Goal: Transaction & Acquisition: Subscribe to service/newsletter

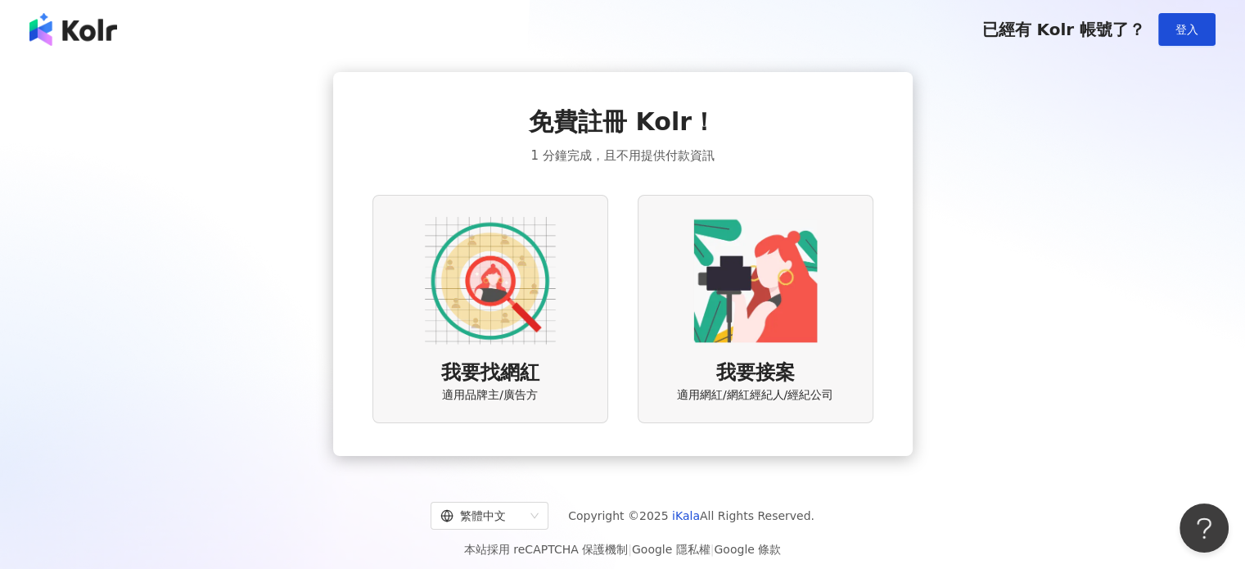
click at [540, 272] on img at bounding box center [490, 280] width 131 height 131
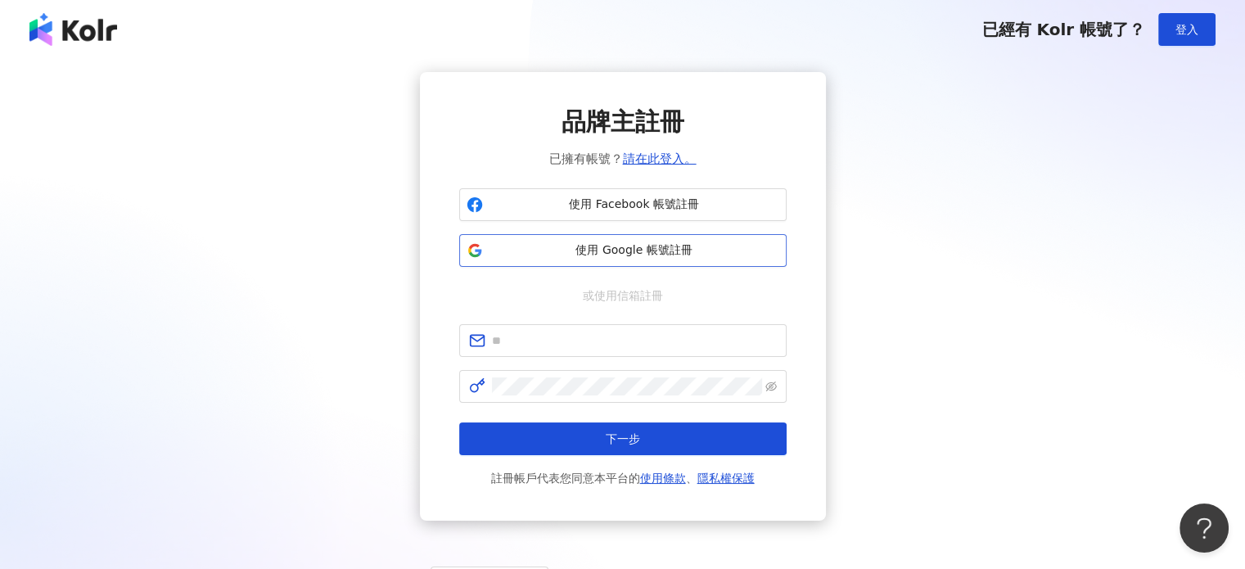
click at [645, 250] on span "使用 Google 帳號註冊" at bounding box center [634, 250] width 290 height 16
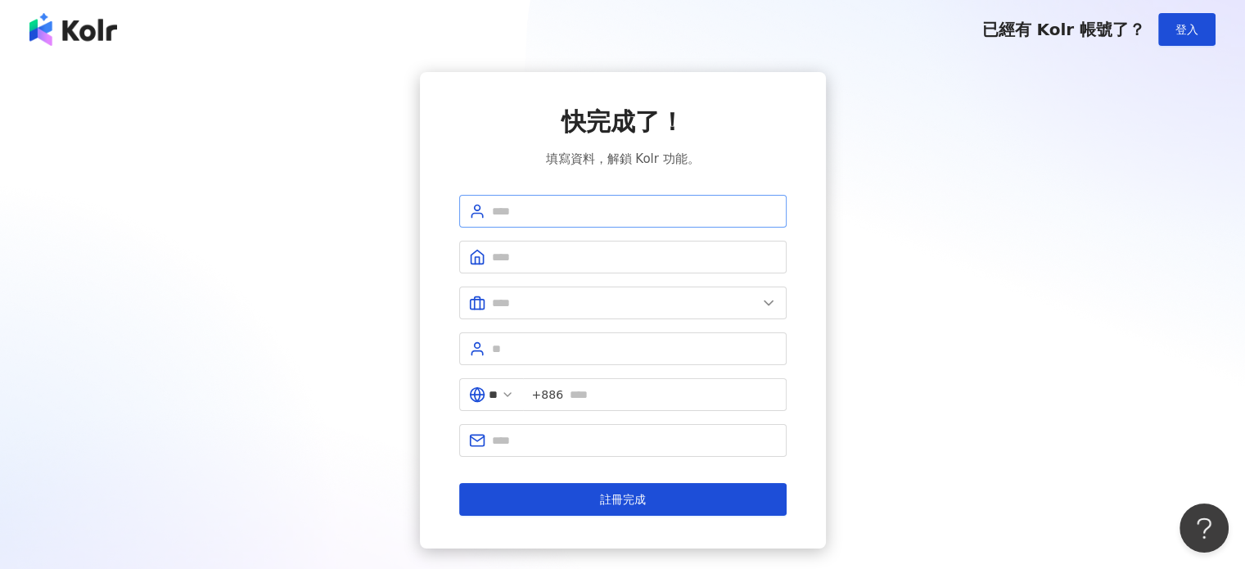
click at [593, 196] on span at bounding box center [622, 211] width 327 height 33
click at [602, 205] on input "text" at bounding box center [634, 211] width 285 height 18
click at [583, 209] on input "********" at bounding box center [634, 211] width 285 height 18
click at [589, 202] on input "********" at bounding box center [634, 211] width 285 height 18
drag, startPoint x: 550, startPoint y: 213, endPoint x: 539, endPoint y: 268, distance: 56.0
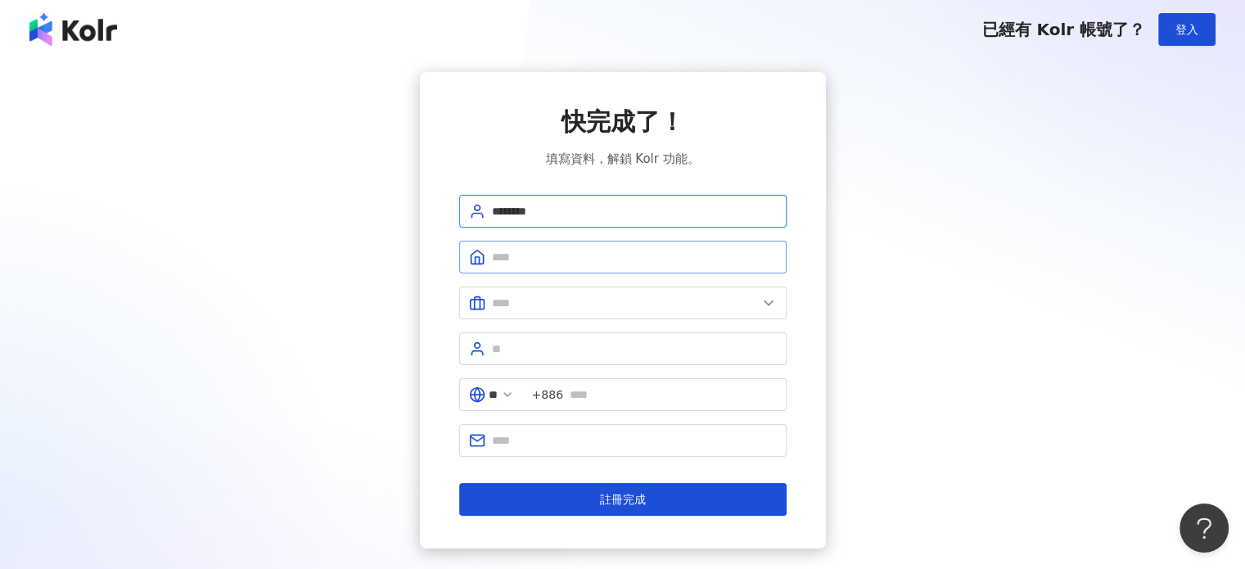
click at [550, 214] on input "********" at bounding box center [634, 211] width 285 height 18
type input "********"
click at [539, 268] on span at bounding box center [622, 257] width 327 height 33
type input "*"
type input "******"
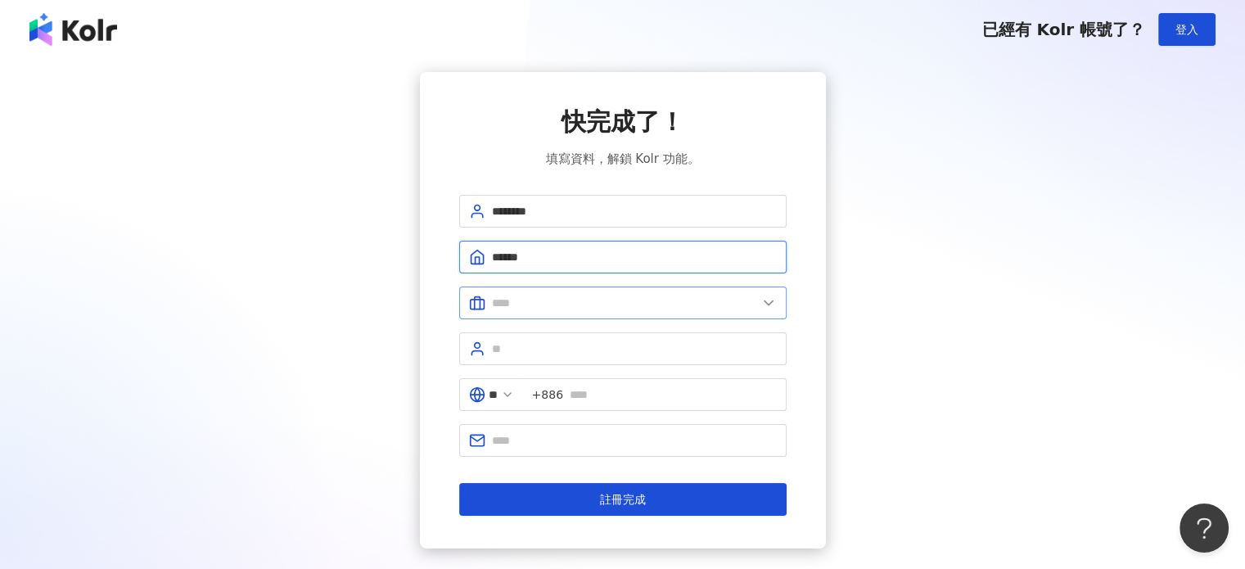
click at [459, 483] on button "註冊完成" at bounding box center [622, 499] width 327 height 33
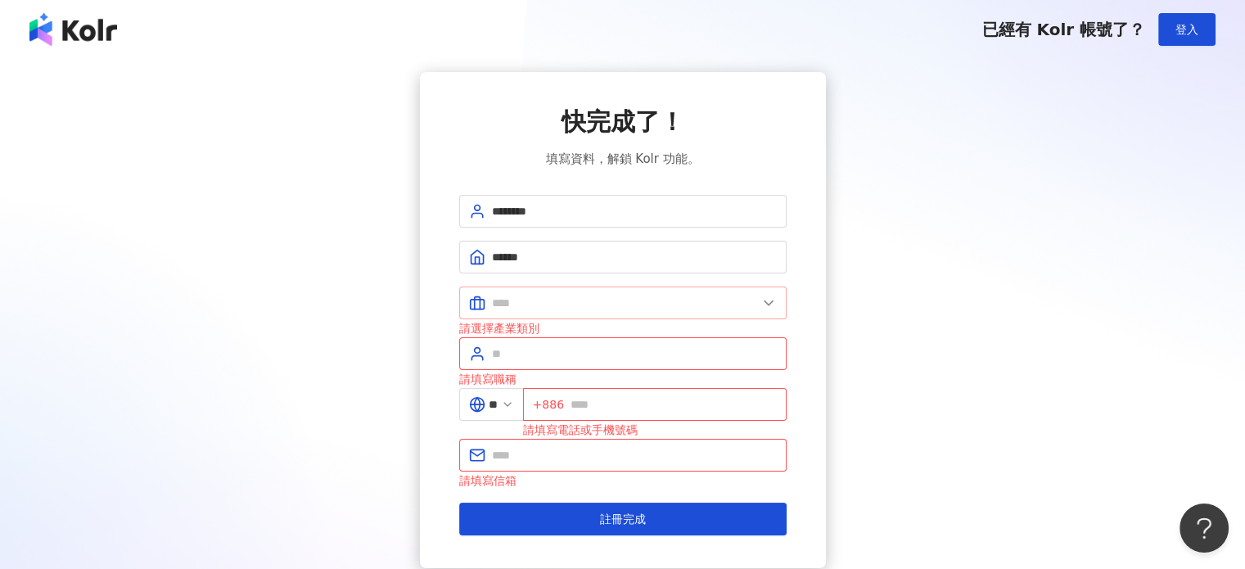
click at [629, 311] on span at bounding box center [622, 302] width 327 height 33
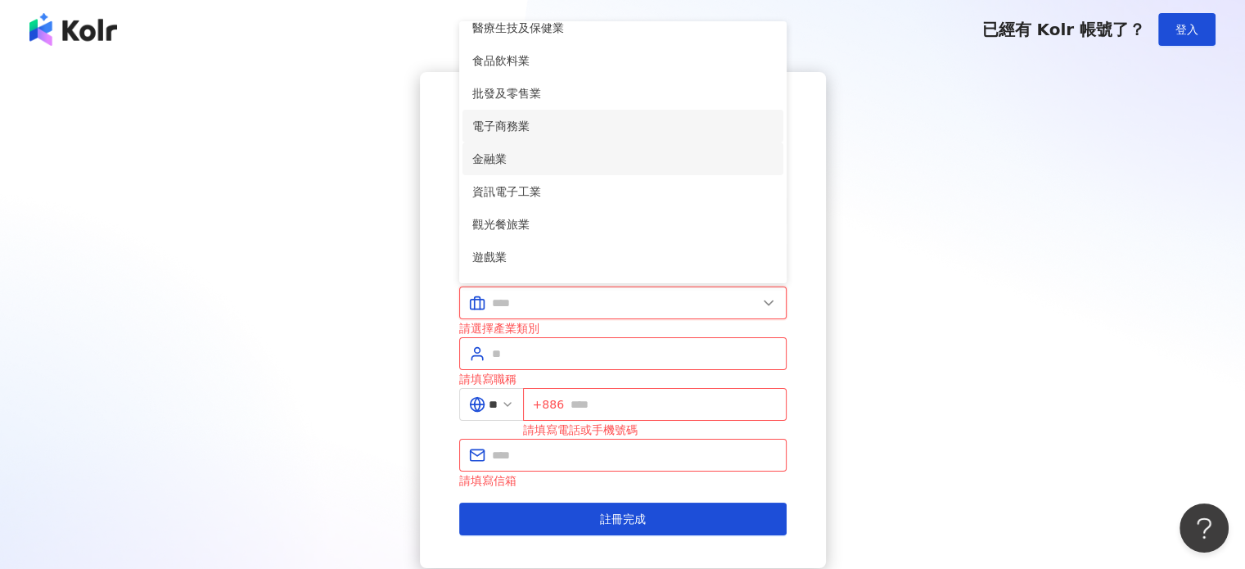
scroll to position [246, 0]
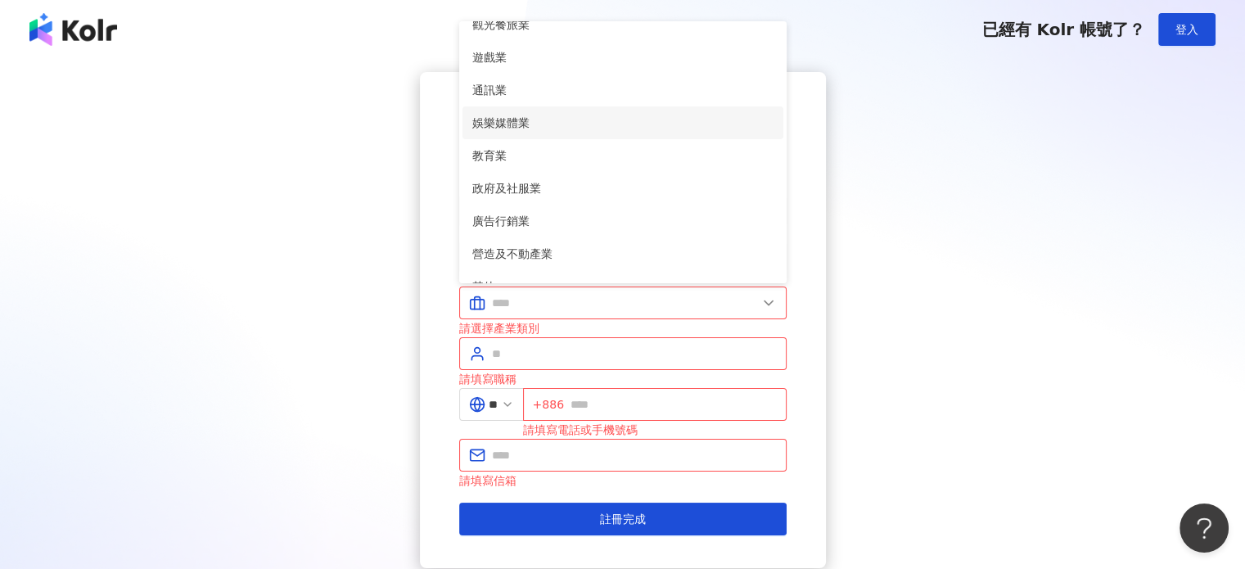
drag, startPoint x: 598, startPoint y: 114, endPoint x: 624, endPoint y: 302, distance: 190.0
click at [598, 115] on span "娛樂媒體業" at bounding box center [622, 123] width 301 height 18
type input "*****"
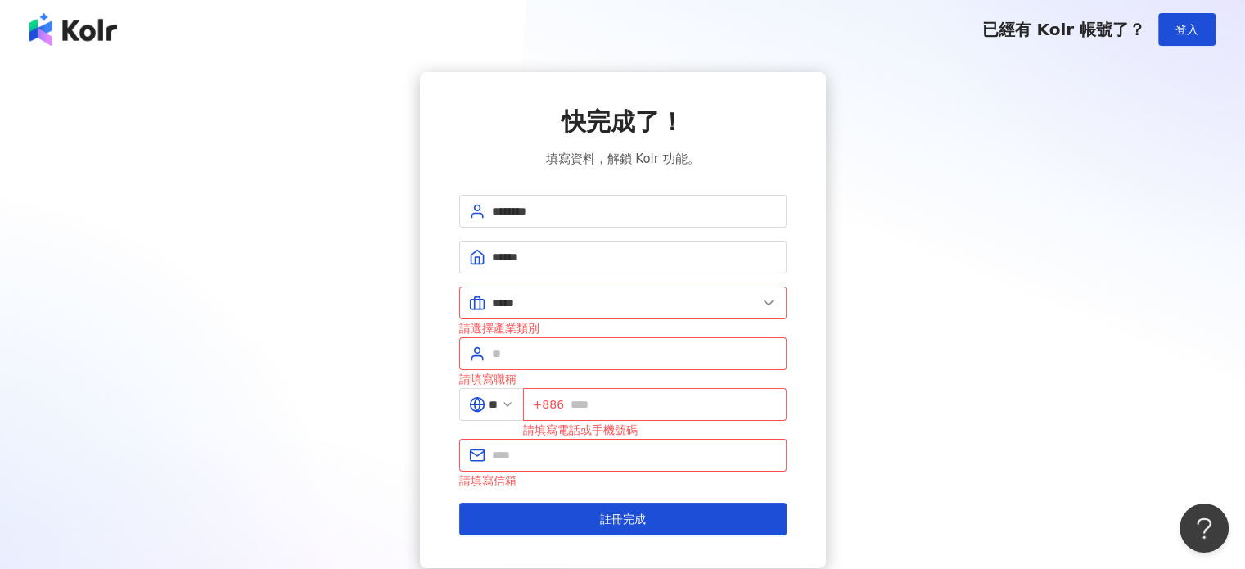
click at [625, 332] on div "請選擇產業類別" at bounding box center [622, 328] width 327 height 18
click at [623, 351] on input "text" at bounding box center [634, 354] width 285 height 18
type input "****"
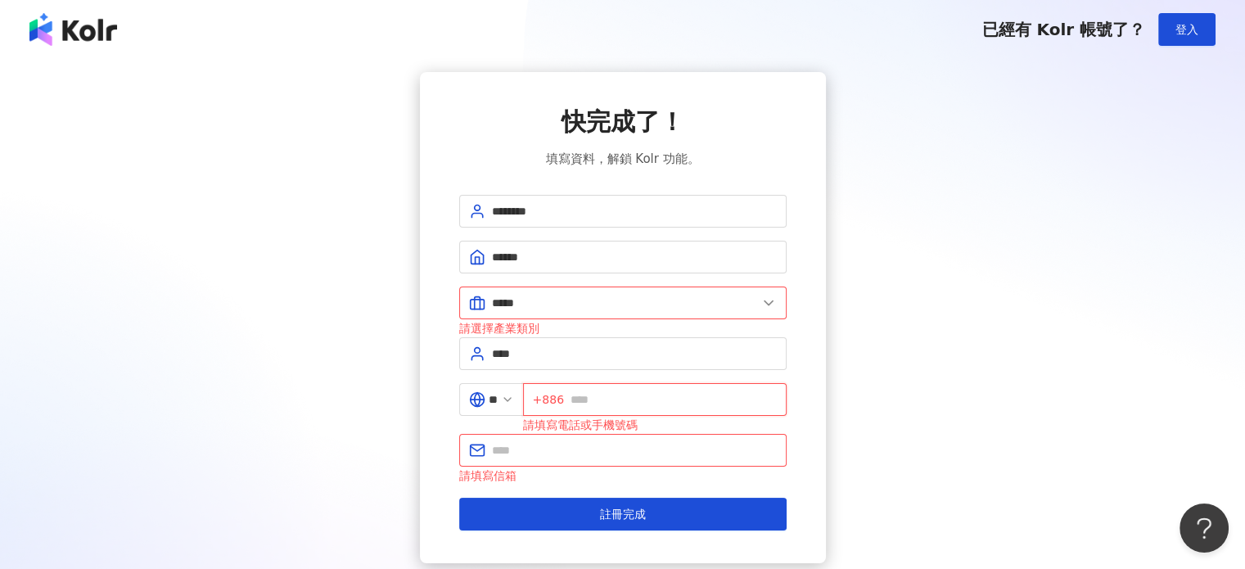
click at [617, 394] on input "text" at bounding box center [674, 399] width 206 height 18
type input "**********"
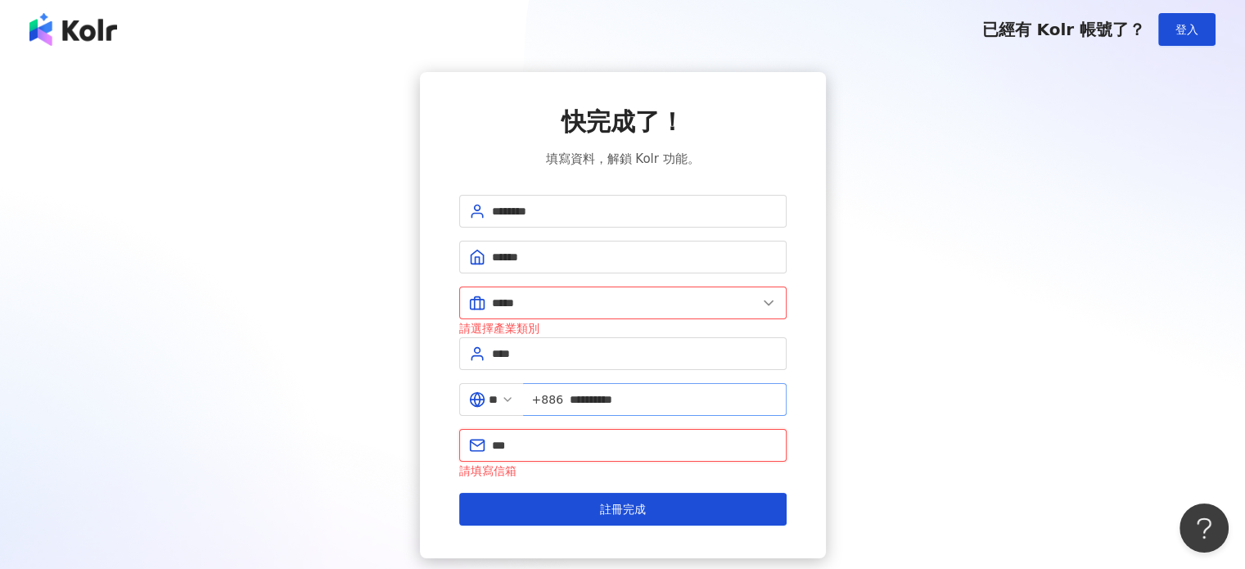
type input "***"
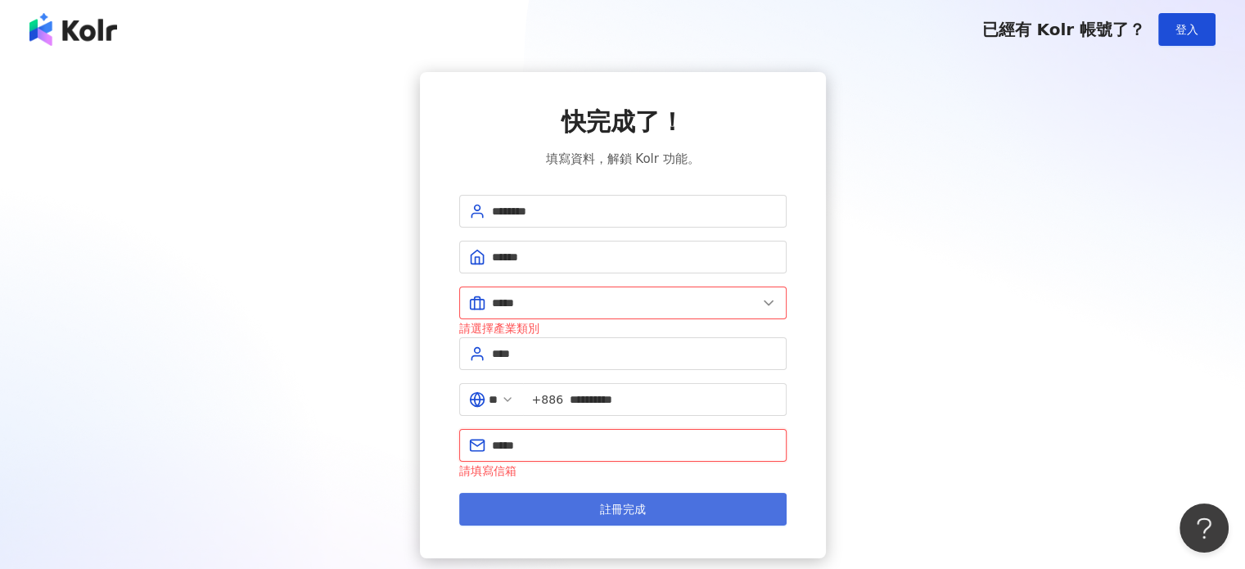
type input "**********"
click at [632, 503] on span "註冊完成" at bounding box center [623, 509] width 46 height 13
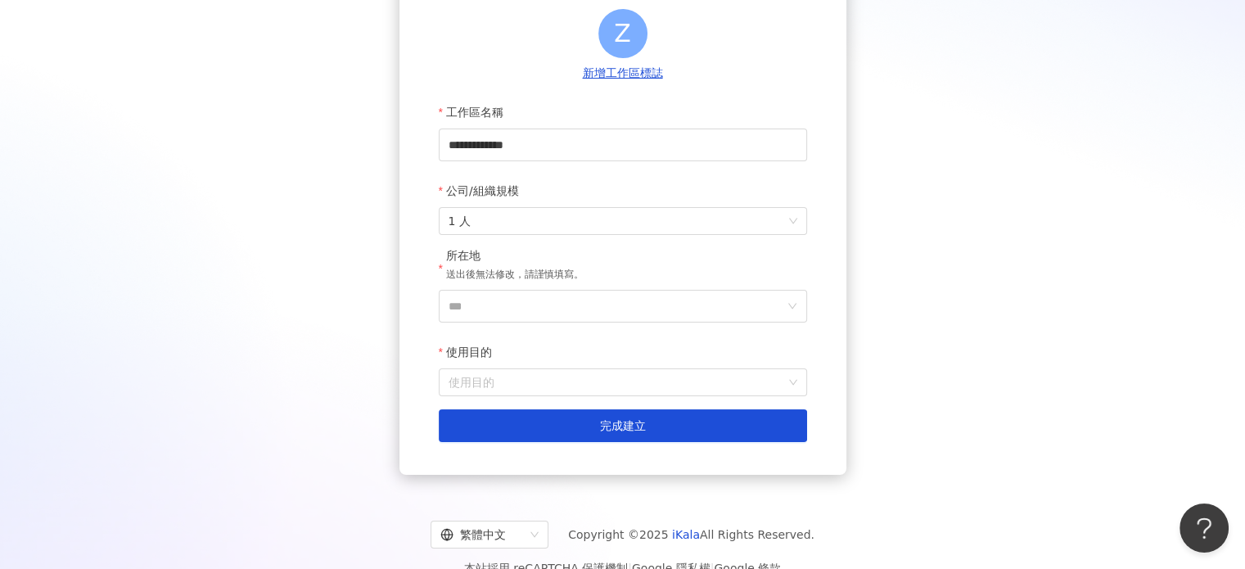
scroll to position [205, 0]
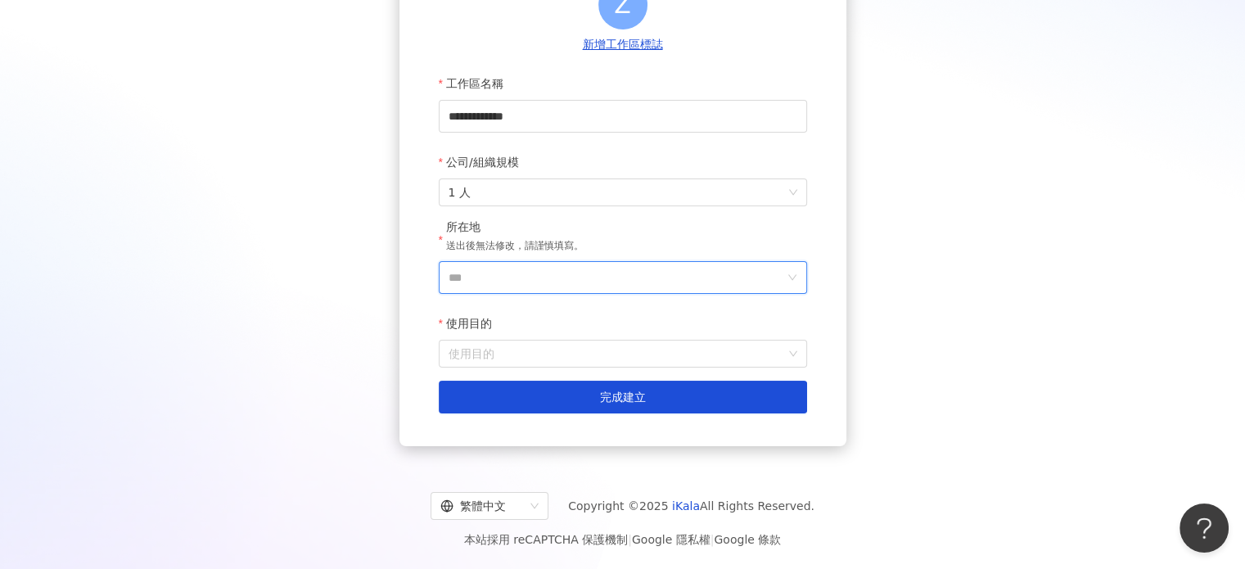
click at [569, 283] on input "***" at bounding box center [617, 277] width 336 height 31
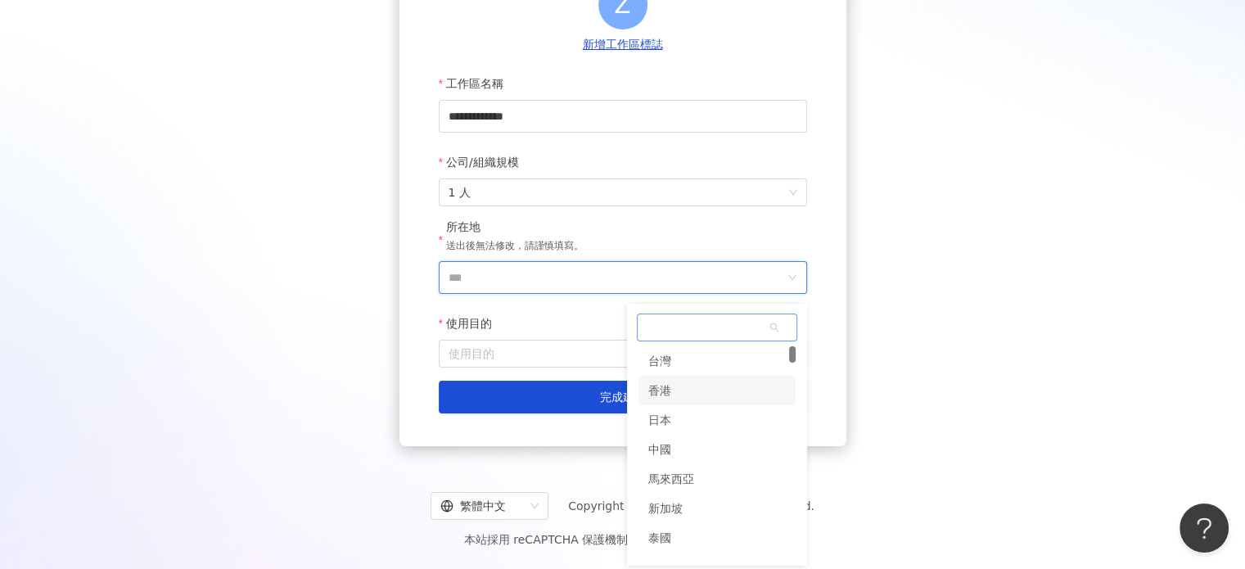
click at [691, 364] on div "台灣" at bounding box center [716, 360] width 157 height 29
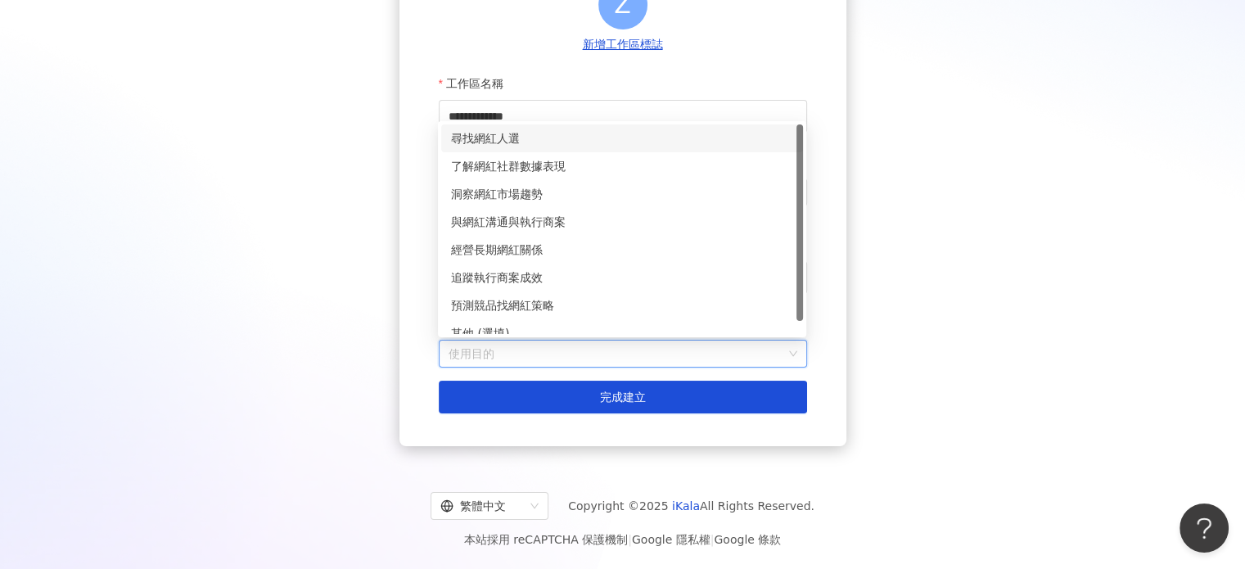
click at [560, 359] on input "使用目的" at bounding box center [623, 354] width 349 height 26
click at [564, 173] on div "了解網紅社群數據表現" at bounding box center [622, 166] width 342 height 18
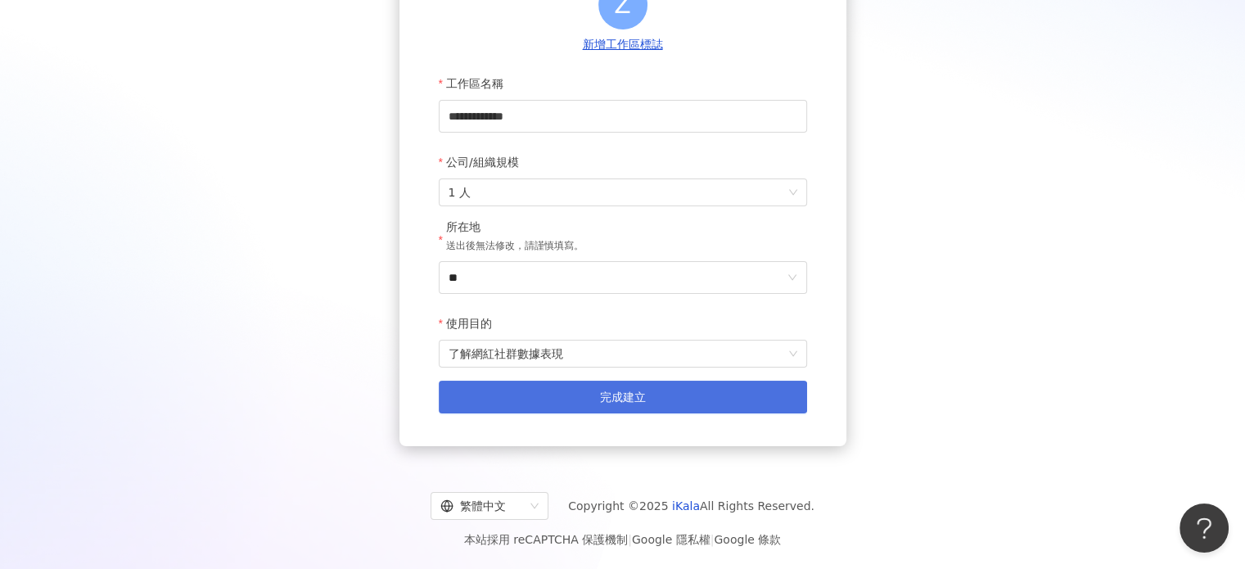
click at [678, 397] on button "完成建立" at bounding box center [623, 397] width 368 height 33
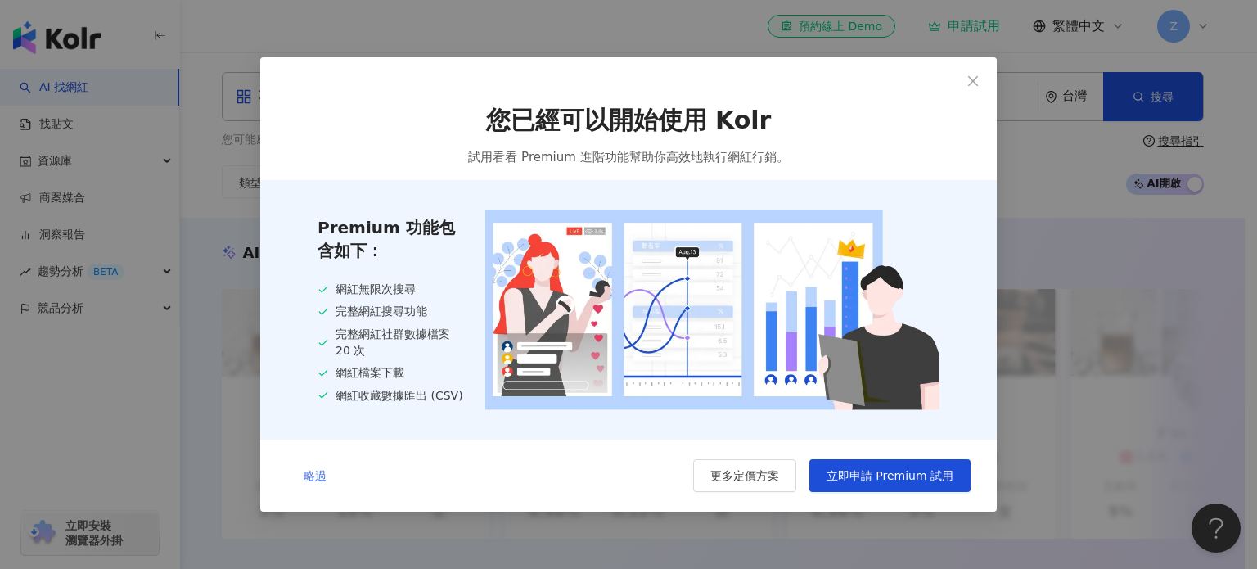
click at [328, 483] on button "略過" at bounding box center [314, 475] width 57 height 33
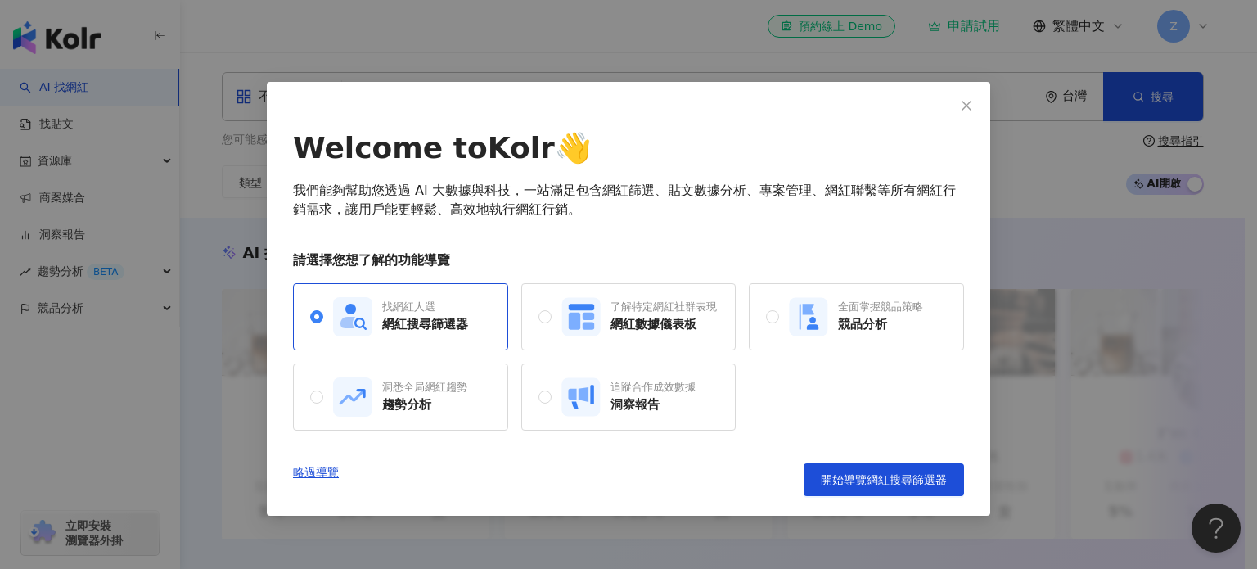
drag, startPoint x: 900, startPoint y: 485, endPoint x: 291, endPoint y: 415, distance: 613.1
click at [399, 520] on div "Welcome to Kolr 👋 我們能夠幫助您透過 AI 大數據與科技，一站滿足包含網紅篩選、貼文數據分析、專案管理、網紅聯繫等所有網紅行銷需求，讓用戶能…" at bounding box center [628, 284] width 1257 height 569
click at [573, 323] on icon at bounding box center [573, 320] width 11 height 17
click at [430, 339] on div "找網紅人選 網紅搜尋篩選器" at bounding box center [400, 316] width 215 height 67
click at [605, 327] on div "了解特定網紅社群表現 網紅數據儀表板" at bounding box center [640, 316] width 156 height 39
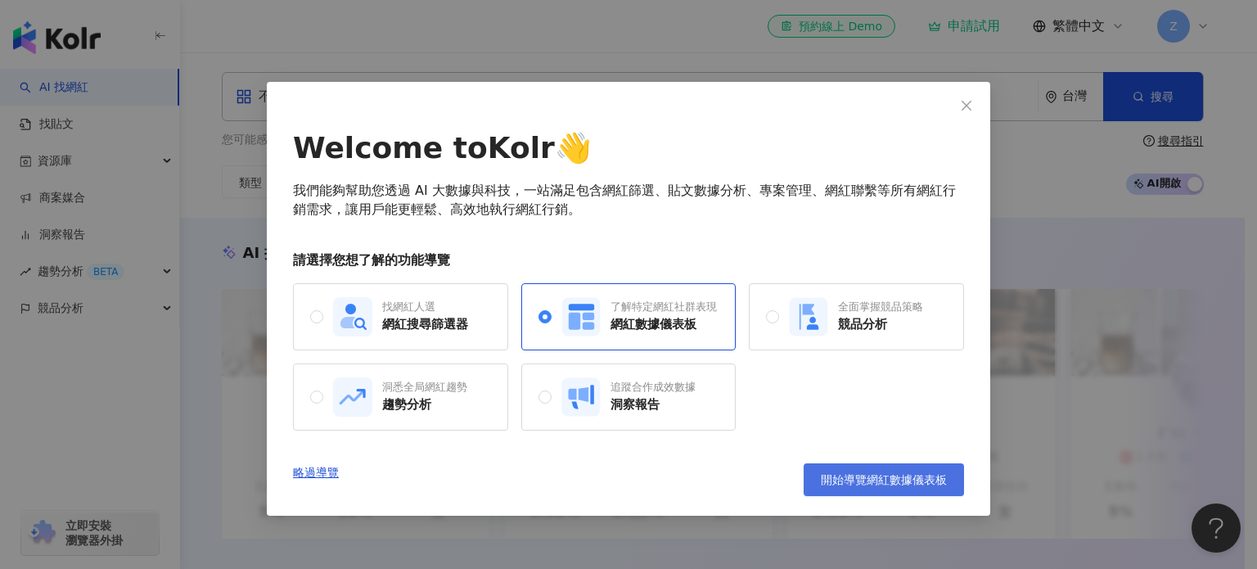
click at [861, 485] on span "開始導覽網紅數據儀表板" at bounding box center [884, 479] width 126 height 13
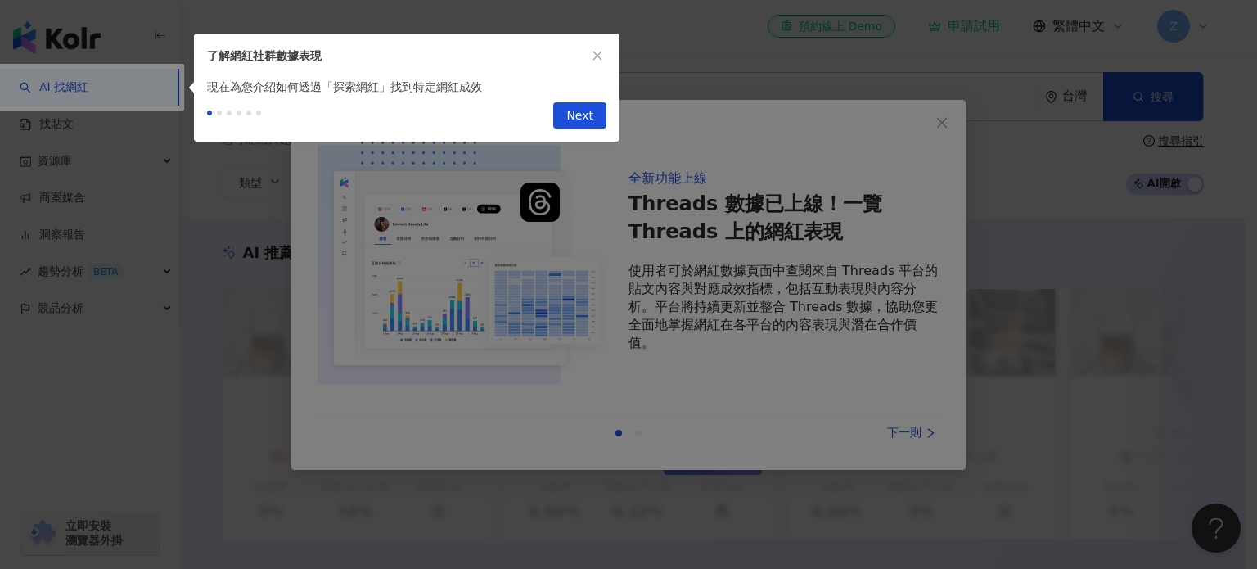
click at [579, 129] on span "Next" at bounding box center [579, 116] width 27 height 26
type input "**********"
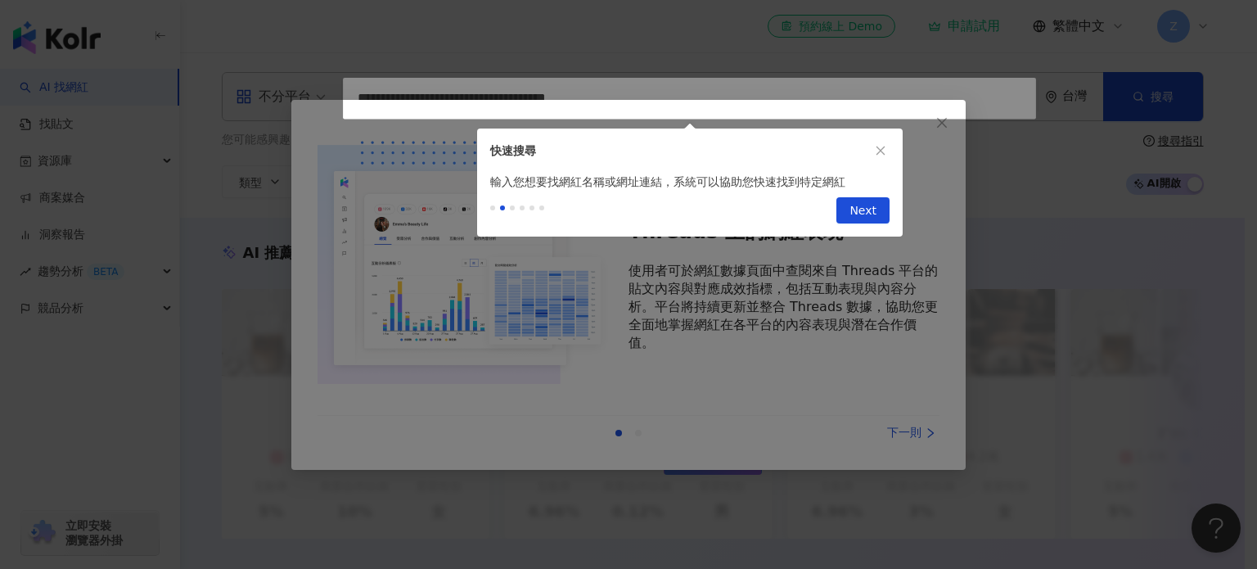
drag, startPoint x: 804, startPoint y: 206, endPoint x: 895, endPoint y: 210, distance: 91.8
click at [807, 206] on div "Previous Next" at bounding box center [690, 214] width 426 height 46
drag, startPoint x: 896, startPoint y: 210, endPoint x: 895, endPoint y: 219, distance: 8.2
click at [896, 211] on div "Previous Next" at bounding box center [690, 214] width 426 height 46
click at [882, 219] on button "Next" at bounding box center [863, 210] width 53 height 26
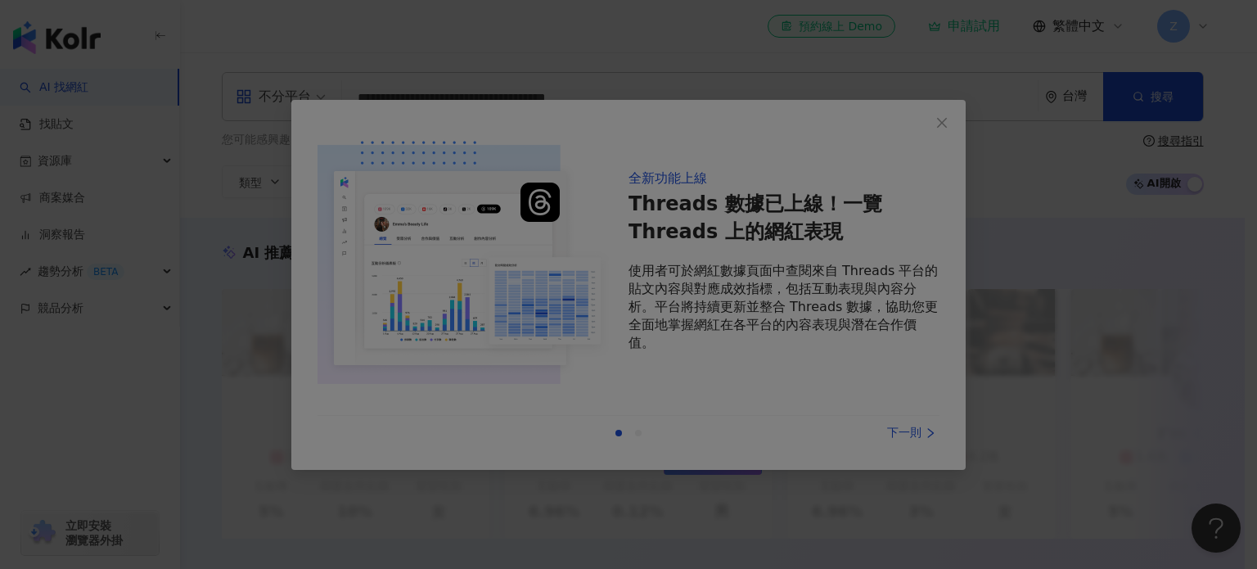
drag, startPoint x: 814, startPoint y: 187, endPoint x: 868, endPoint y: 192, distance: 55.0
click at [816, 187] on div at bounding box center [628, 284] width 1257 height 569
drag, startPoint x: 889, startPoint y: 185, endPoint x: 1009, endPoint y: 173, distance: 121.0
click at [891, 184] on div at bounding box center [628, 284] width 1257 height 569
click at [1007, 179] on div at bounding box center [628, 284] width 1257 height 569
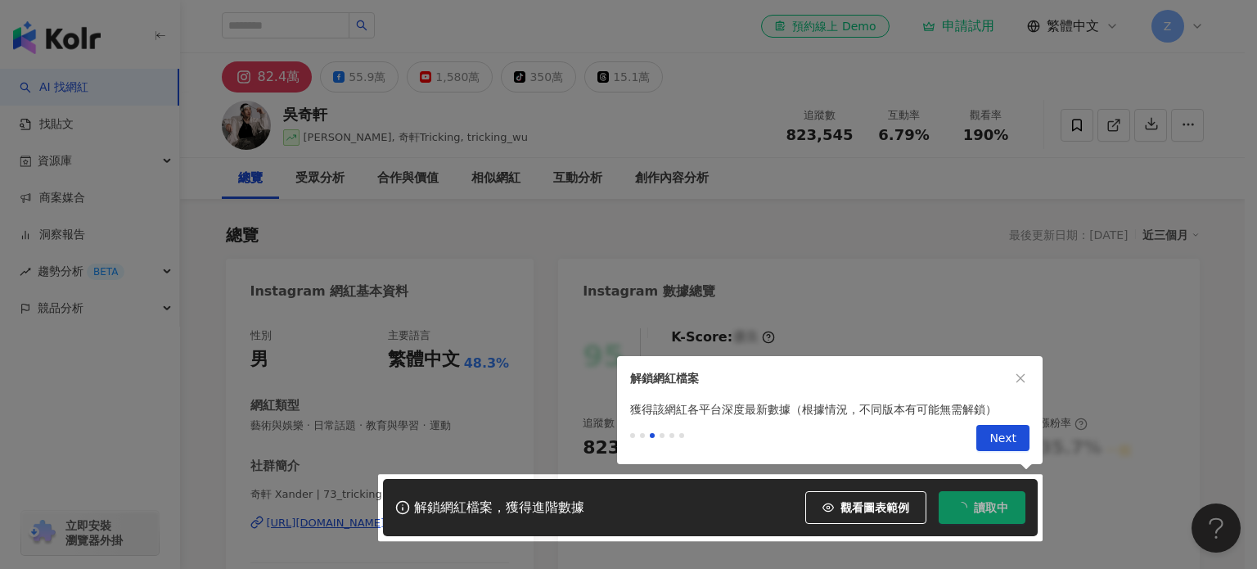
click at [1018, 402] on div "獲得該網紅各平台深度最新數據（根據情況，不同版本有可能無需解鎖）" at bounding box center [830, 409] width 426 height 18
click at [1026, 376] on button "button" at bounding box center [1021, 378] width 18 height 18
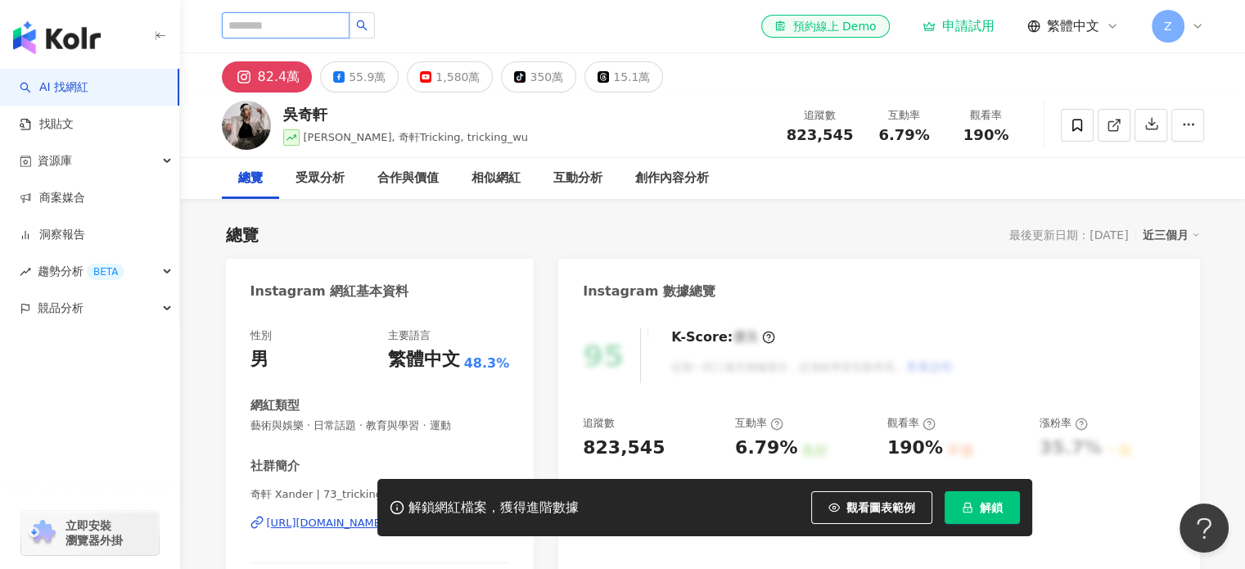
click at [282, 29] on input "search" at bounding box center [286, 25] width 128 height 26
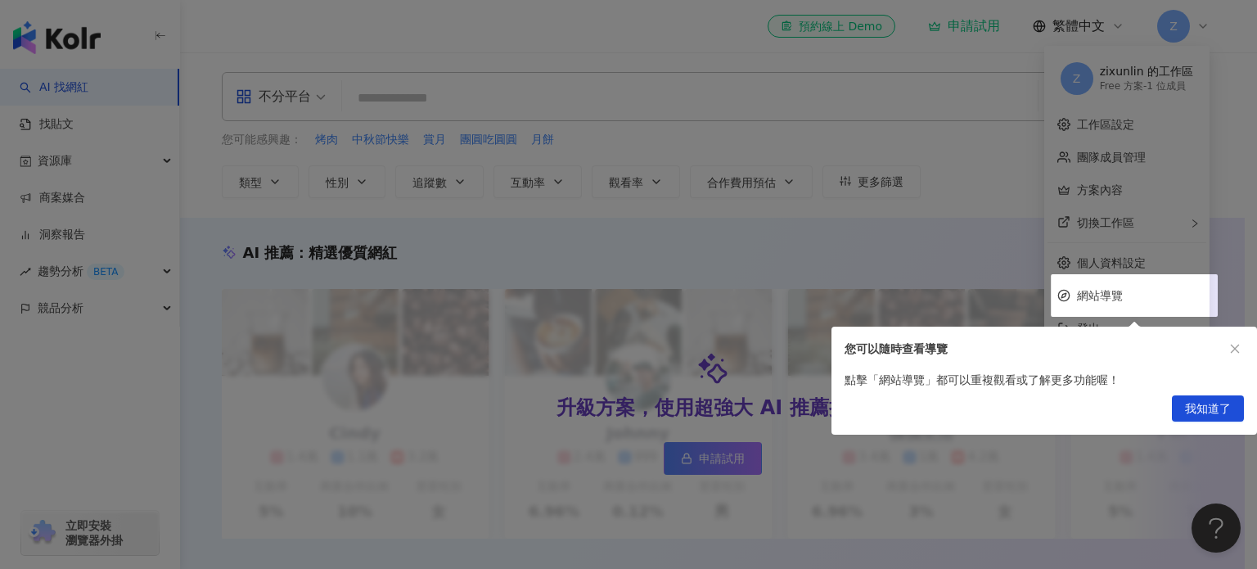
click at [688, 148] on div at bounding box center [628, 284] width 1257 height 569
drag, startPoint x: 1023, startPoint y: 228, endPoint x: 1133, endPoint y: 327, distance: 147.8
click at [1033, 242] on div at bounding box center [628, 284] width 1257 height 569
drag, startPoint x: 1133, startPoint y: 327, endPoint x: 1150, endPoint y: 340, distance: 21.1
click at [1139, 332] on div "您可以隨時查看導覽" at bounding box center [1045, 349] width 426 height 44
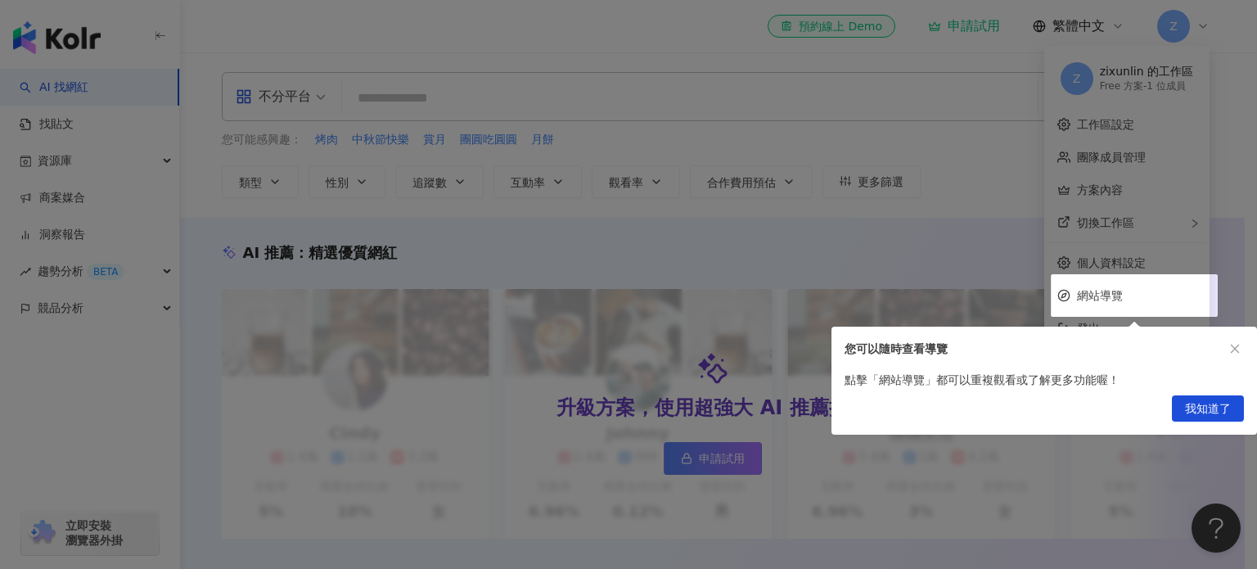
click at [1202, 365] on div "您可以隨時查看導覽" at bounding box center [1045, 349] width 426 height 44
click at [1199, 390] on div "我知道了" at bounding box center [1045, 412] width 426 height 46
click at [1205, 405] on span "我知道了" at bounding box center [1208, 409] width 46 height 26
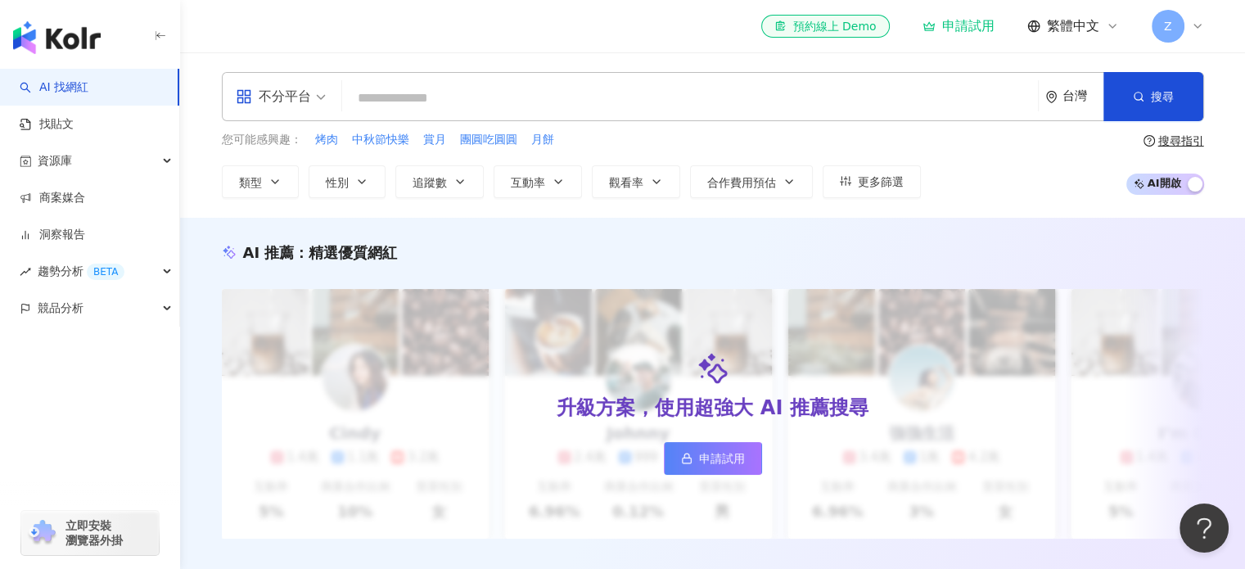
click at [417, 107] on input "search" at bounding box center [690, 98] width 683 height 31
type input "*"
type input "****"
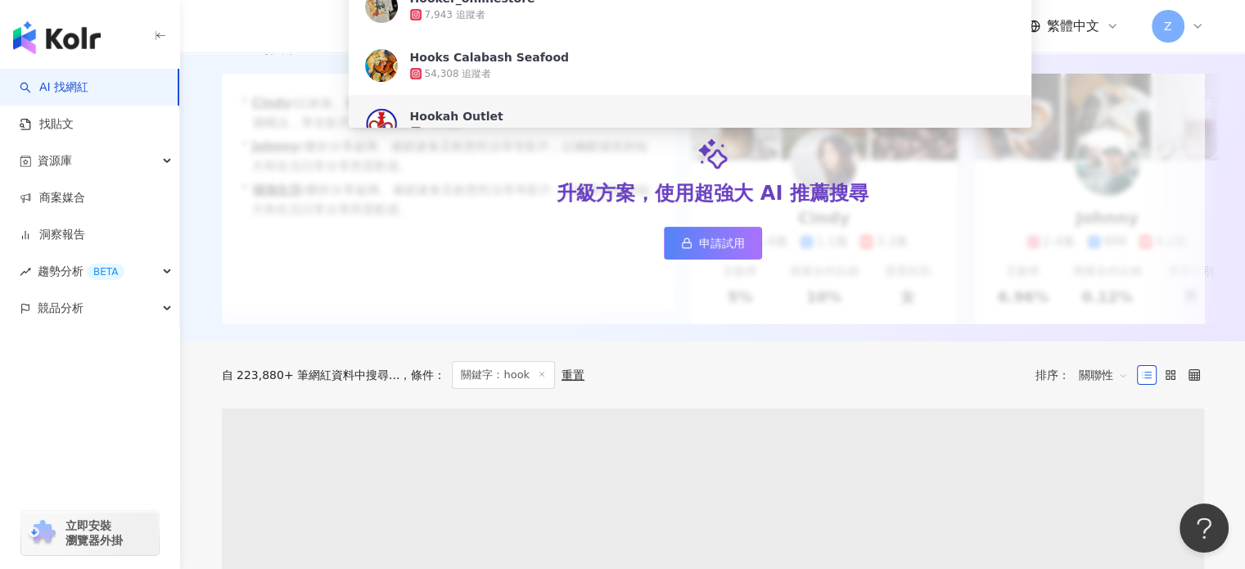
scroll to position [409, 0]
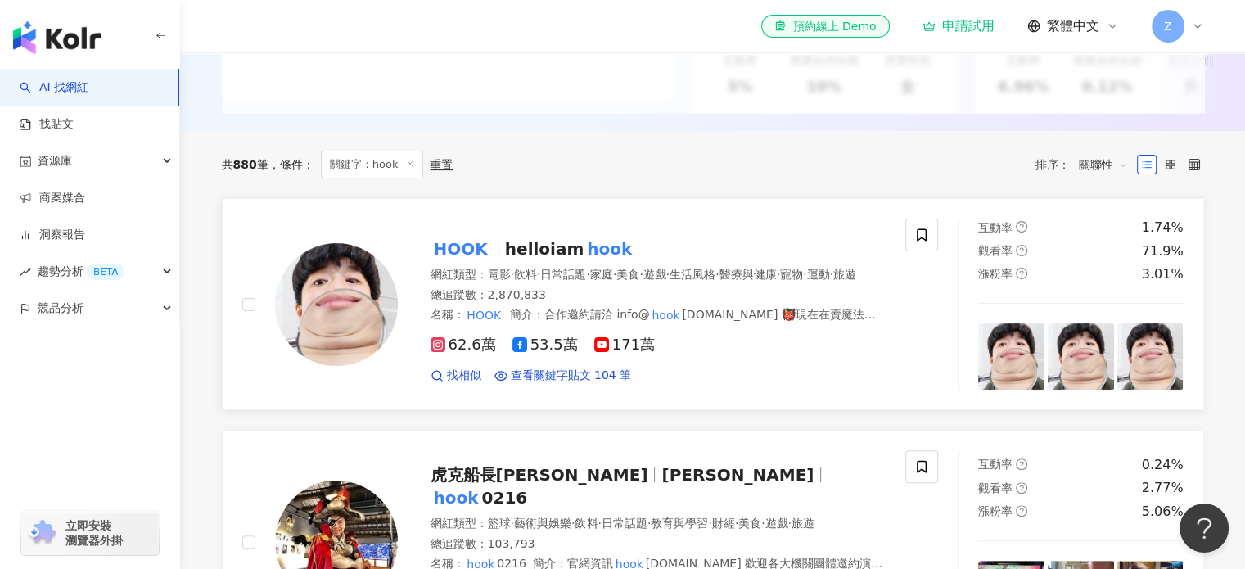
click at [584, 259] on mark "hook" at bounding box center [610, 249] width 52 height 26
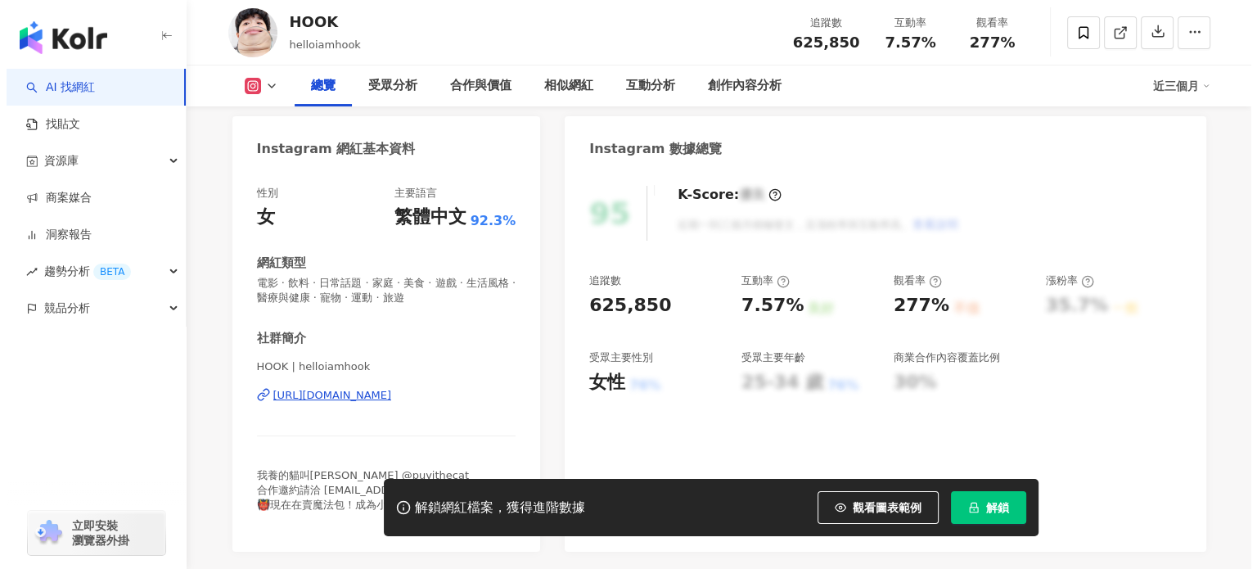
scroll to position [164, 0]
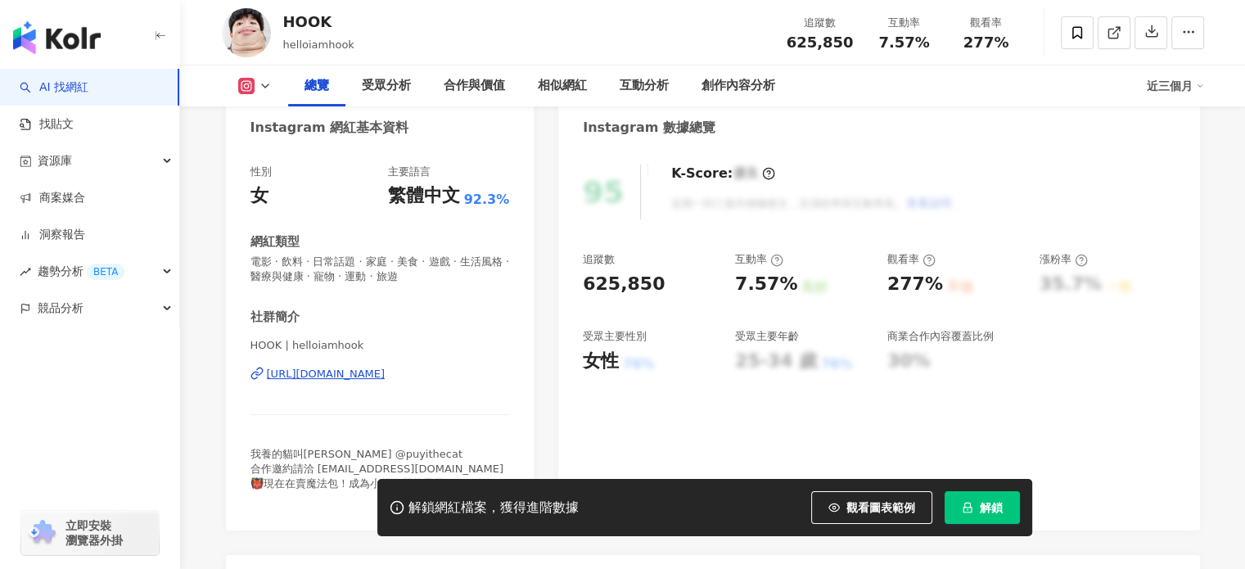
click at [973, 499] on button "解鎖" at bounding box center [982, 507] width 75 height 33
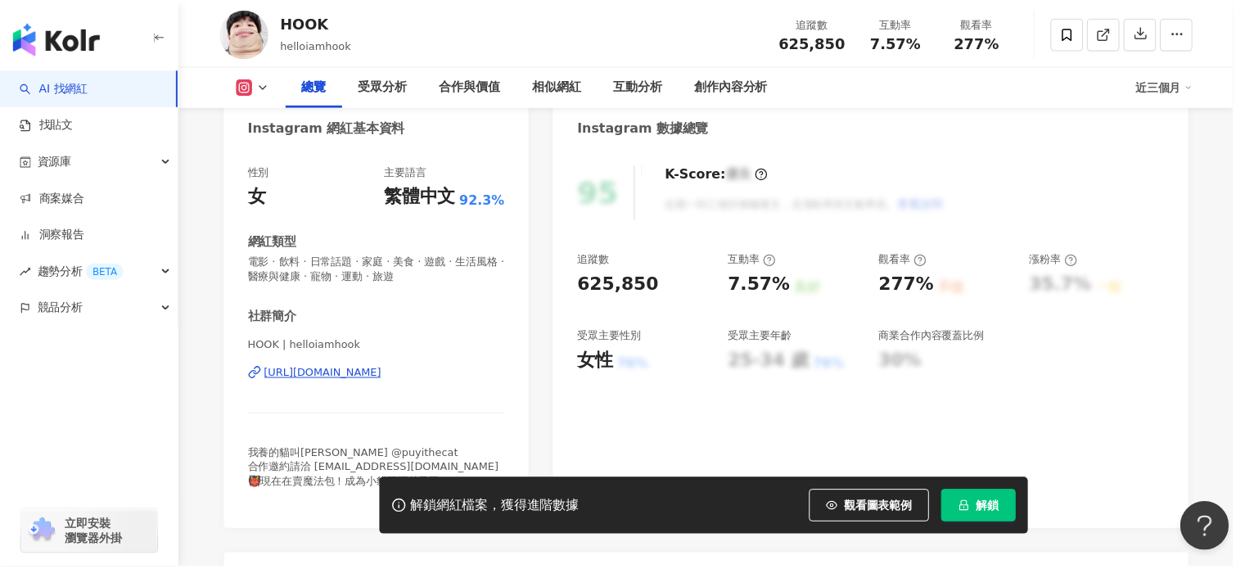
scroll to position [0, 0]
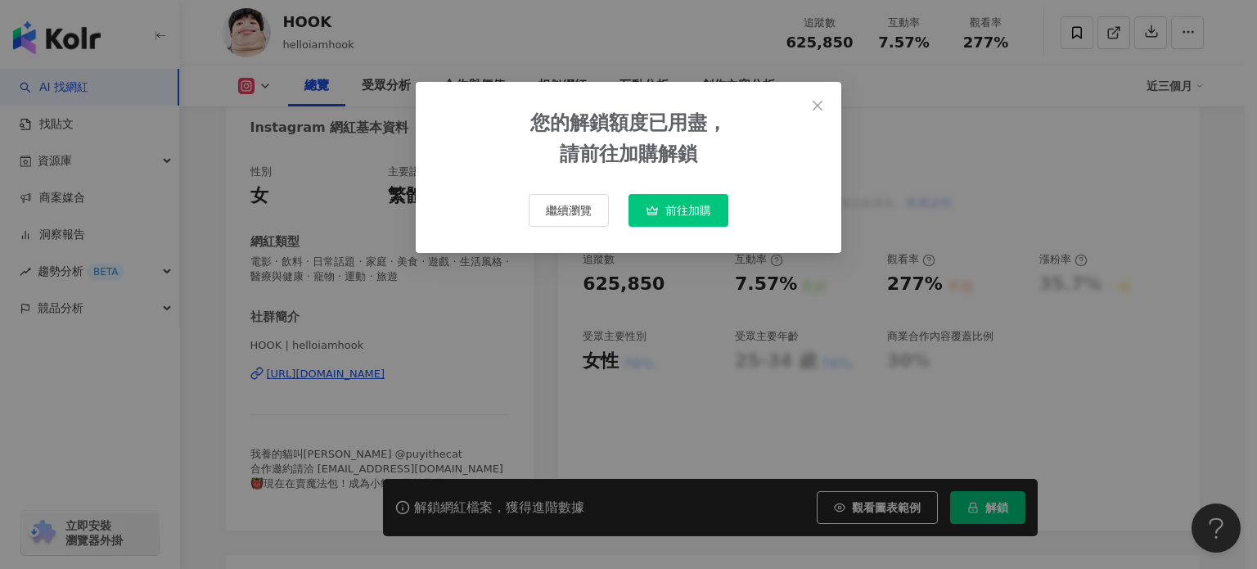
click at [756, 350] on div "您的解鎖額度已用盡， 請前往加購解鎖 繼續瀏覽 前往加購" at bounding box center [628, 284] width 1257 height 569
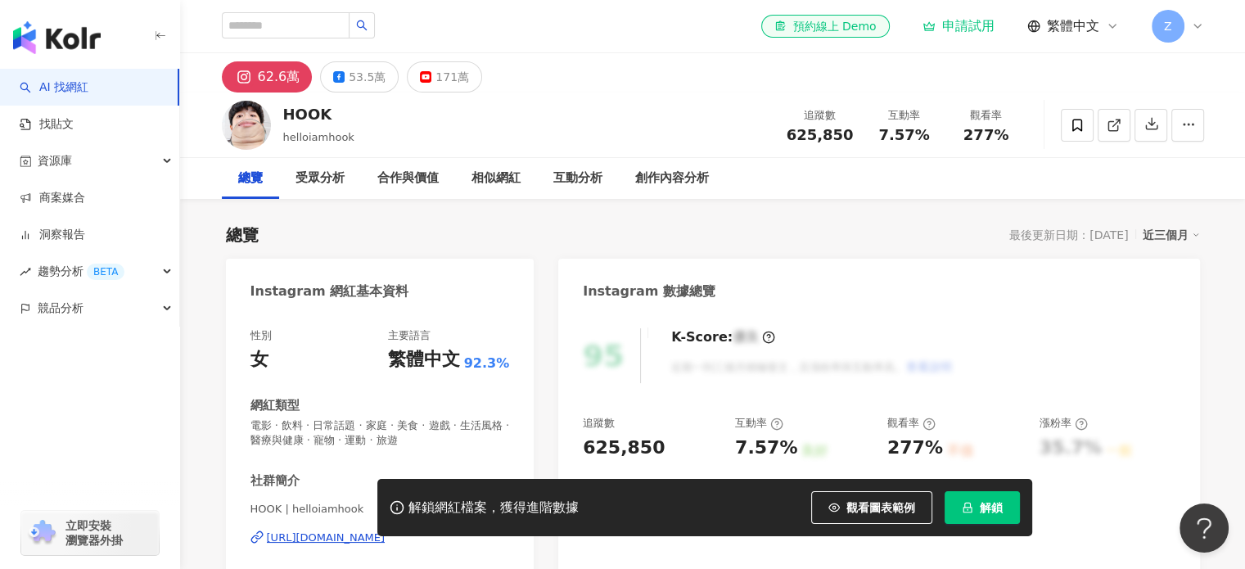
click at [956, 37] on div "el-icon-cs 預約線上 Demo 申請試用 繁體中文 Z" at bounding box center [982, 26] width 442 height 33
click at [960, 21] on div "申請試用" at bounding box center [959, 26] width 72 height 16
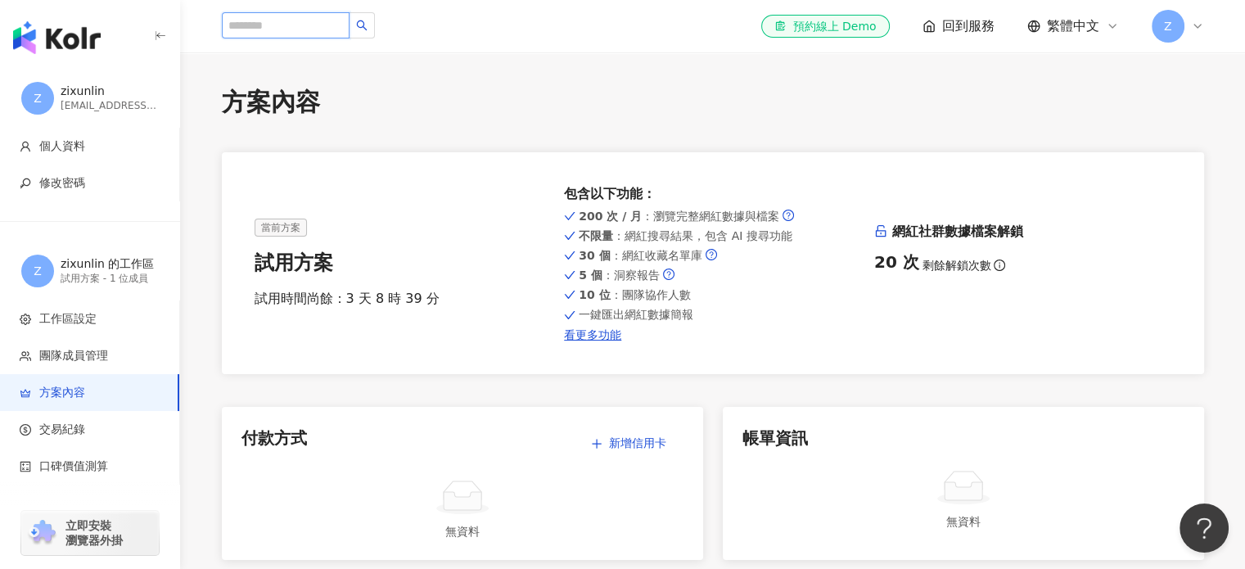
click at [350, 16] on input "search" at bounding box center [286, 25] width 128 height 26
type input "****"
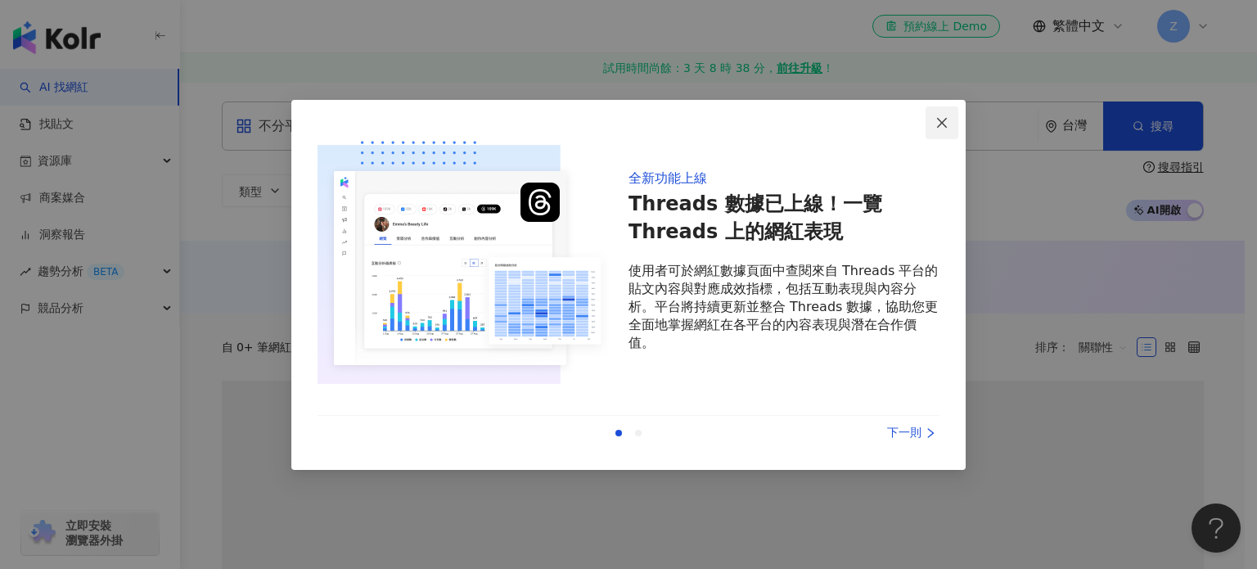
click at [941, 125] on icon "close" at bounding box center [942, 122] width 13 height 13
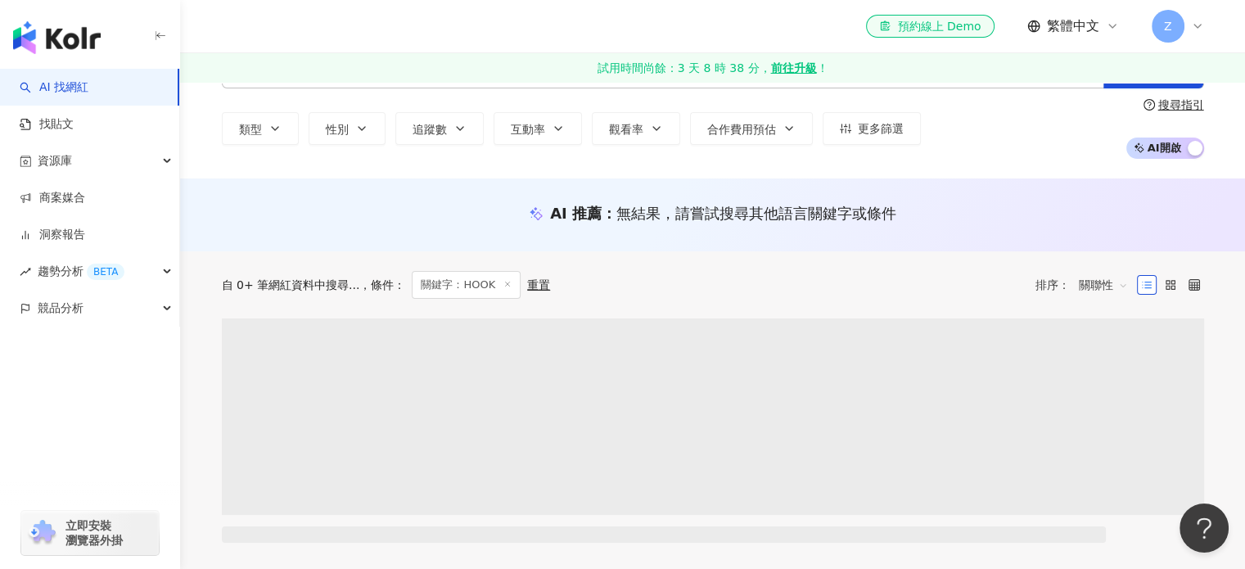
scroll to position [246, 0]
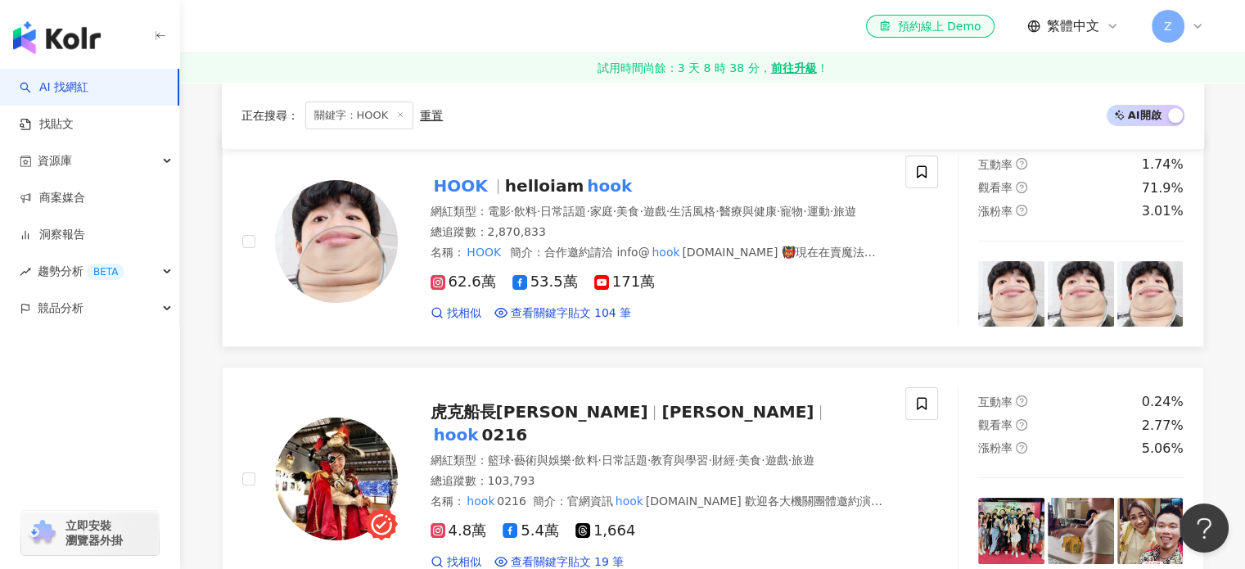
click at [518, 180] on span "helloiam" at bounding box center [544, 186] width 79 height 20
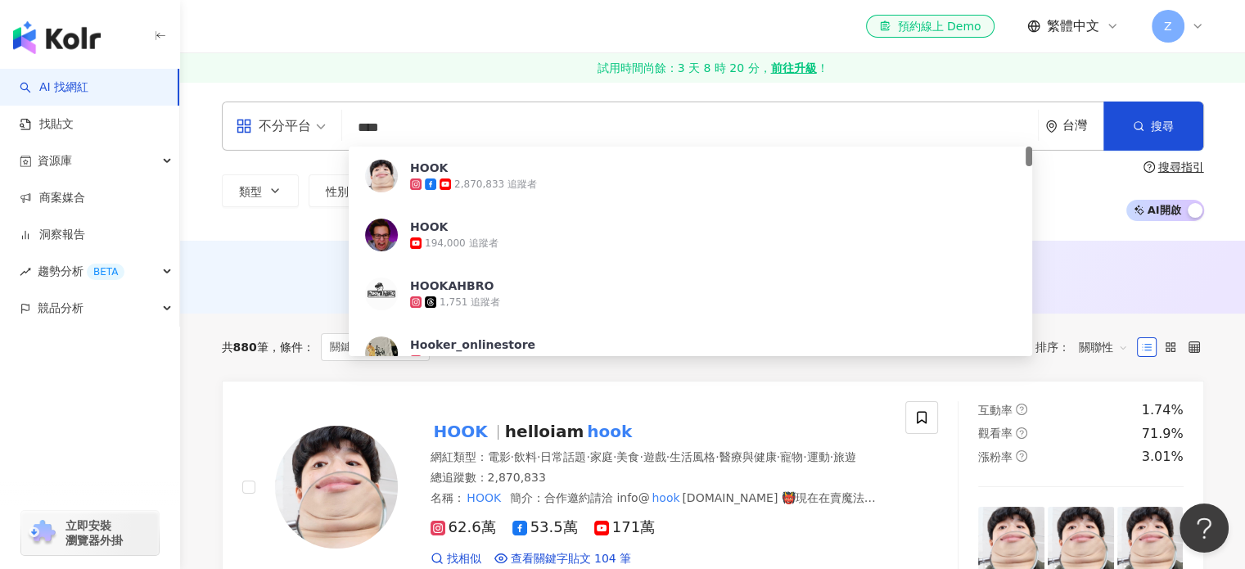
drag, startPoint x: 436, startPoint y: 129, endPoint x: 250, endPoint y: 129, distance: 186.6
click at [250, 129] on div "不分平台 **** 台灣 搜尋 4fac7938-0b24-43f5-8d1c-7d085a7ebfd1 HOOK 2,870,833 追蹤者 HOOK 19…" at bounding box center [713, 125] width 982 height 49
paste input "search"
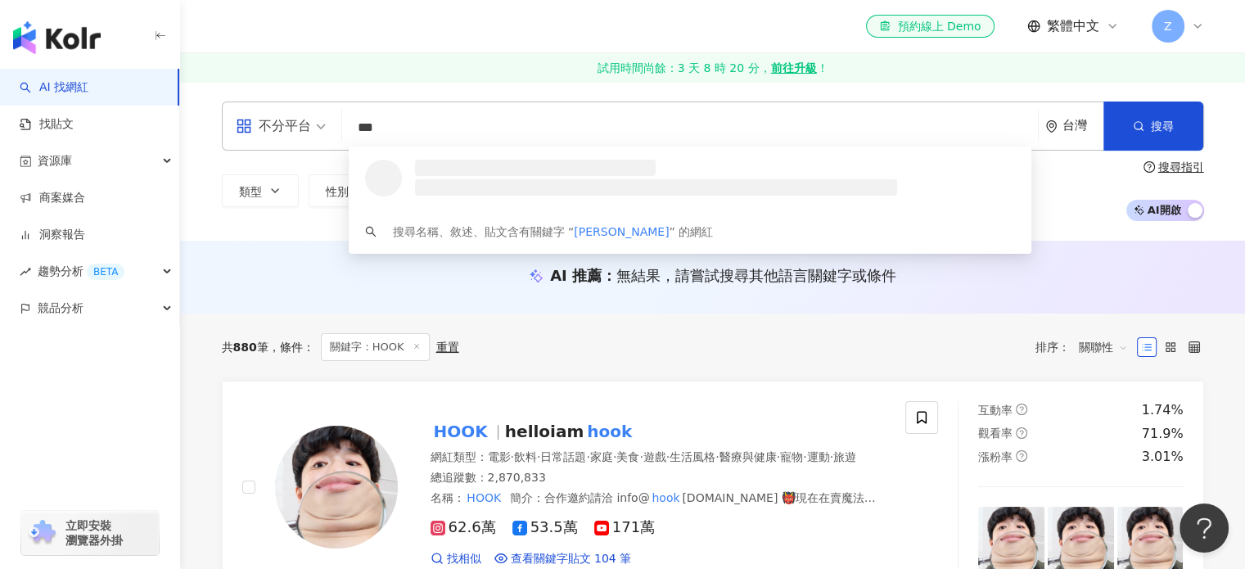
click at [324, 133] on span "不分平台" at bounding box center [281, 126] width 90 height 26
type input "***"
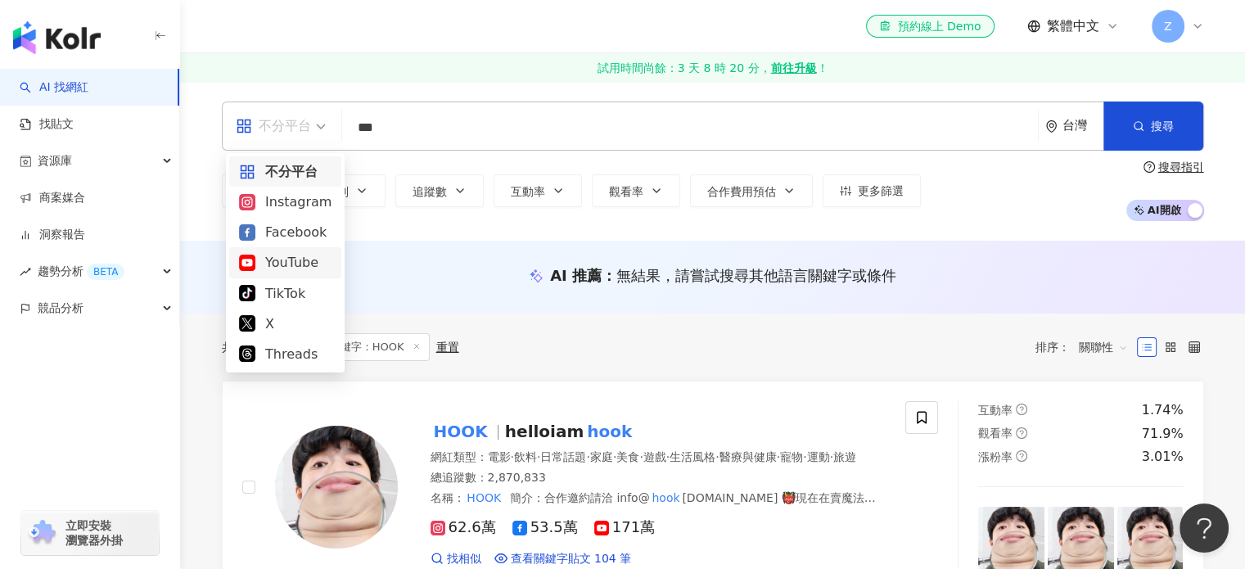
click at [288, 267] on div "YouTube" at bounding box center [285, 262] width 92 height 20
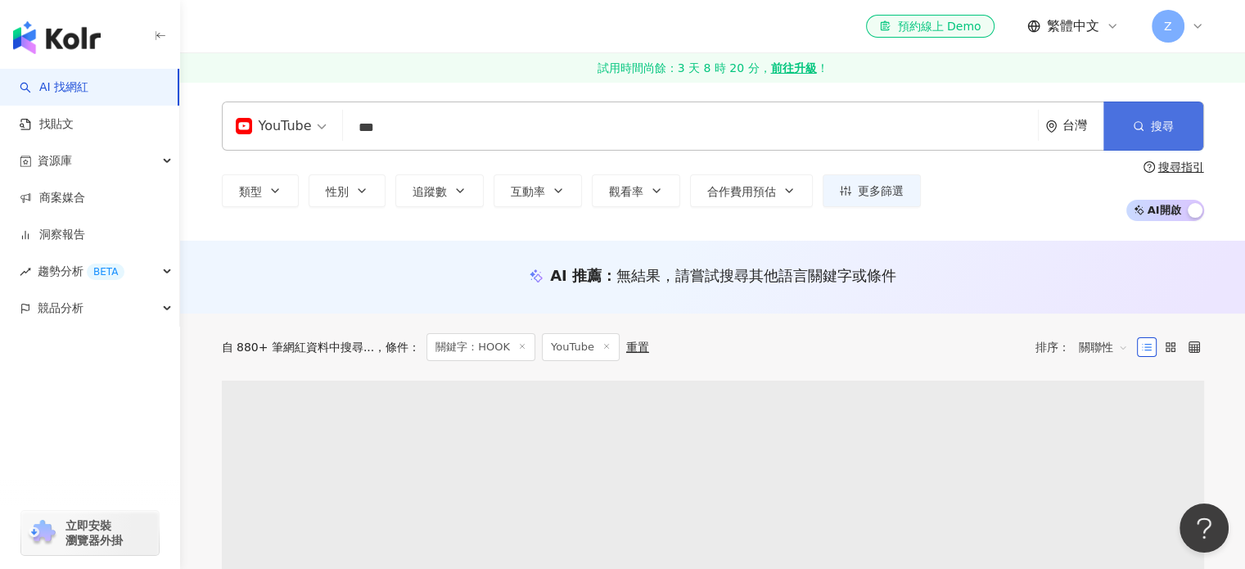
click at [1139, 104] on button "搜尋" at bounding box center [1153, 125] width 100 height 49
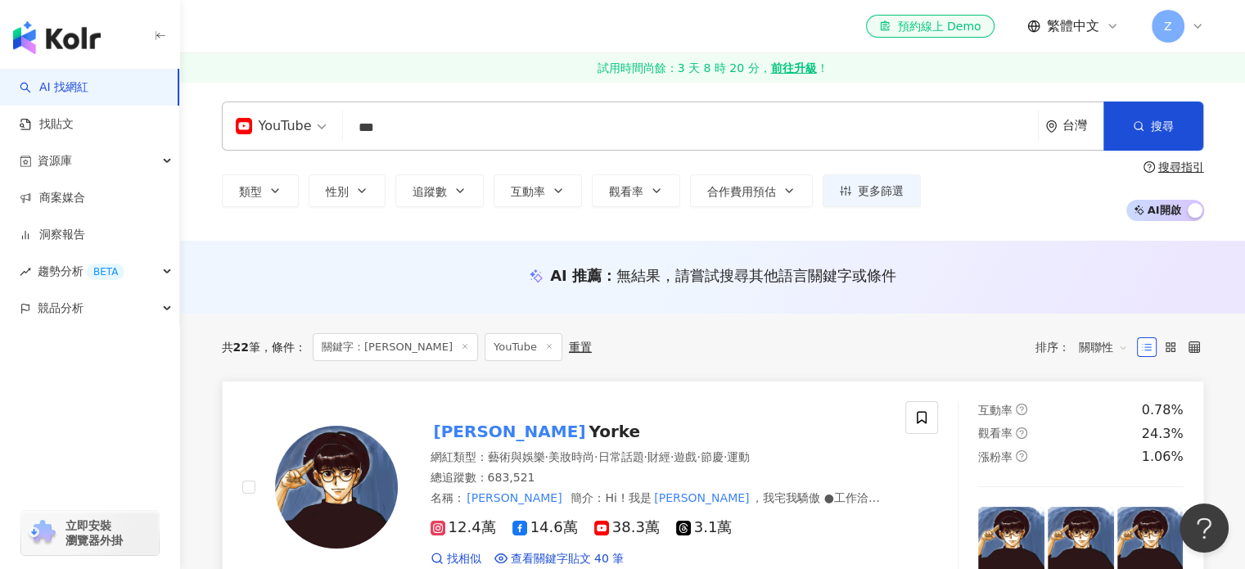
click at [467, 424] on mark "孫沁岳" at bounding box center [510, 431] width 159 height 26
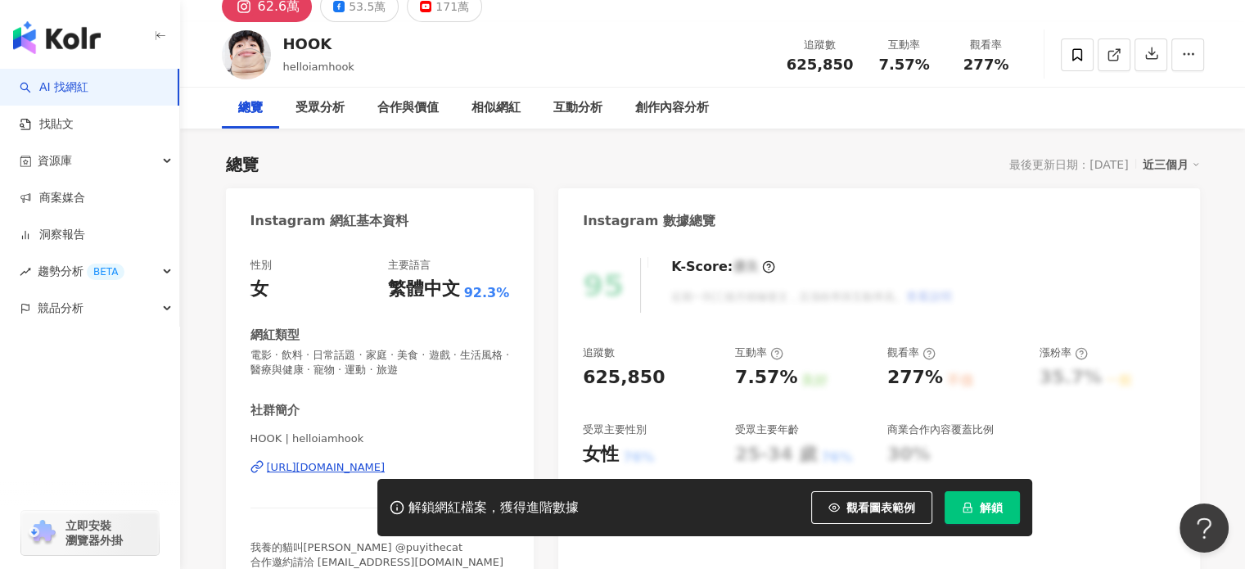
scroll to position [164, 0]
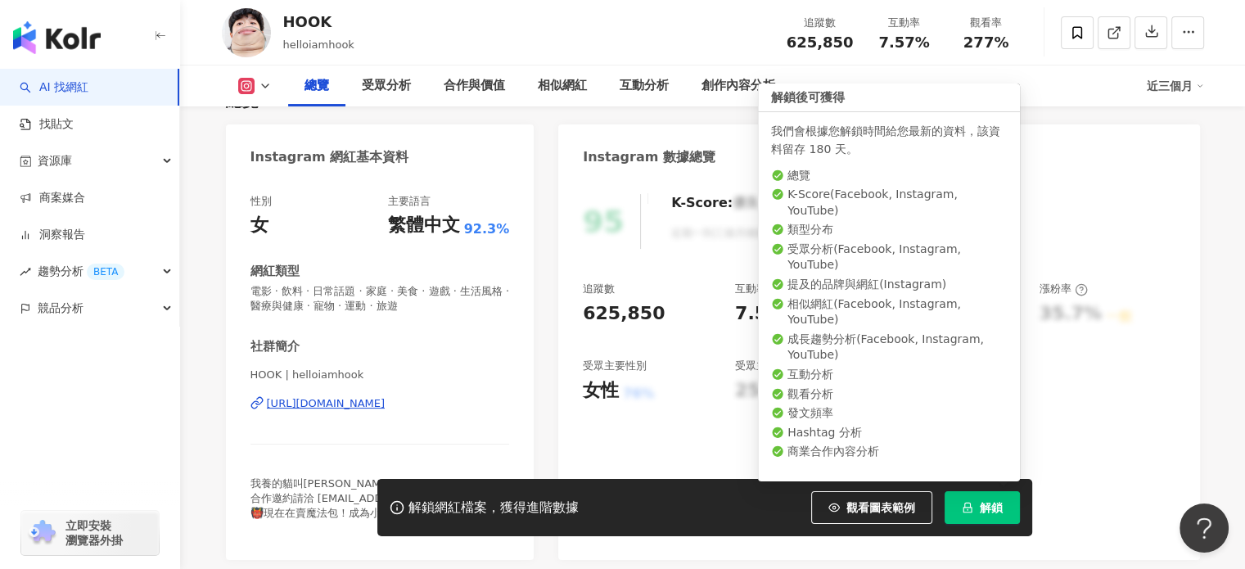
click at [996, 507] on span "解鎖" at bounding box center [991, 507] width 23 height 13
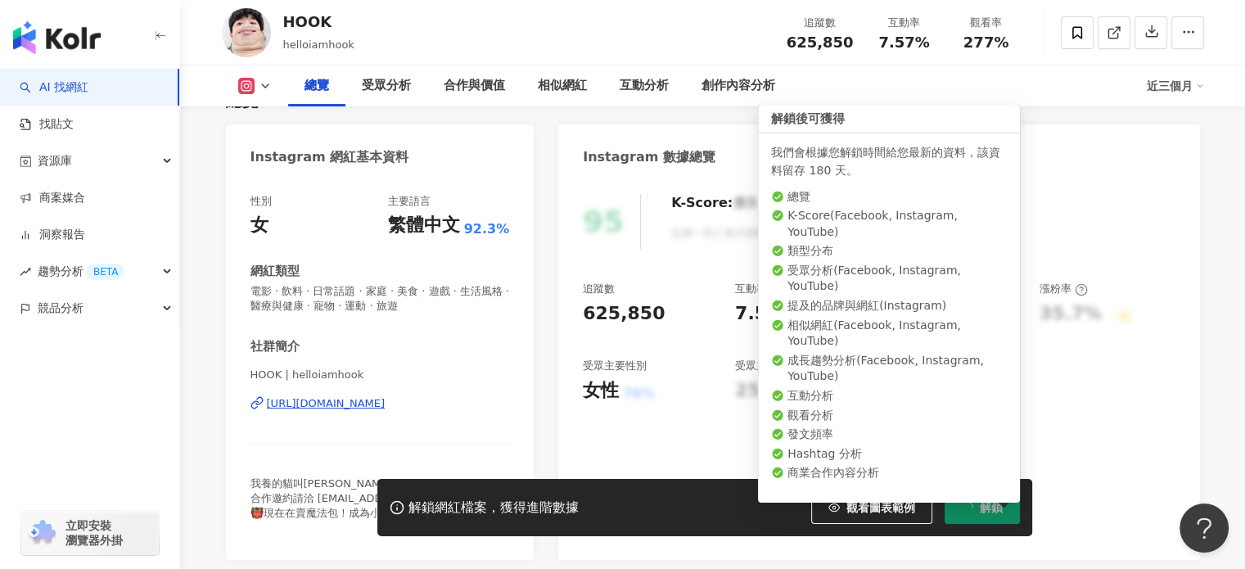
scroll to position [409, 0]
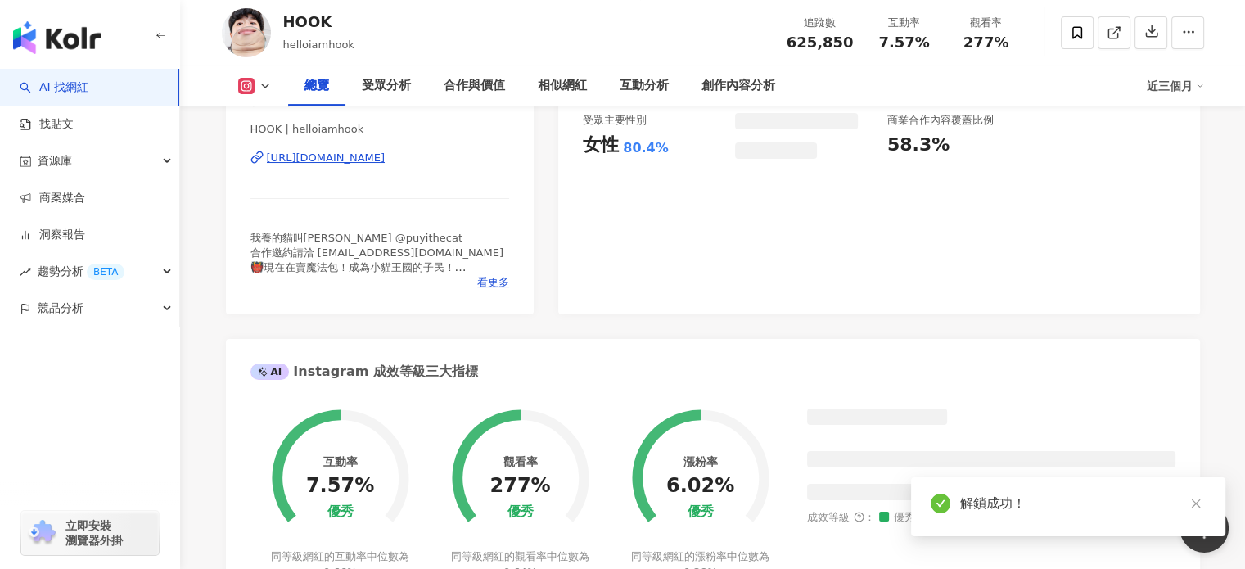
scroll to position [161, 0]
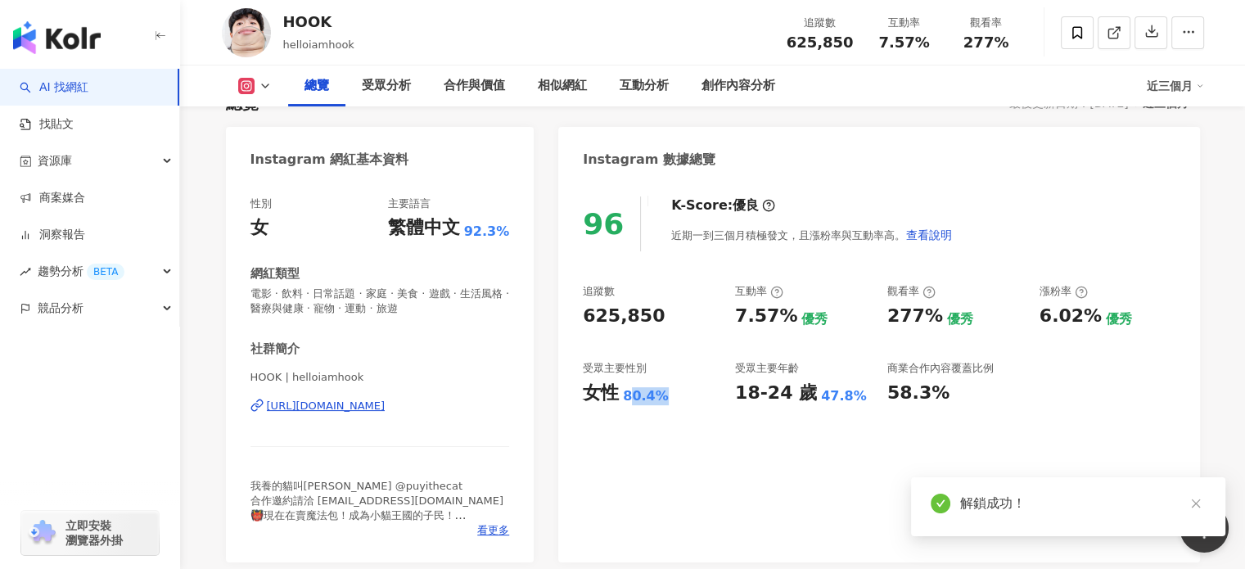
drag, startPoint x: 645, startPoint y: 401, endPoint x: 633, endPoint y: 405, distance: 12.9
click at [623, 399] on div "80.4%" at bounding box center [646, 396] width 46 height 18
click at [819, 379] on div "受眾主要年齡 18-24 歲 47.8%" at bounding box center [803, 383] width 136 height 44
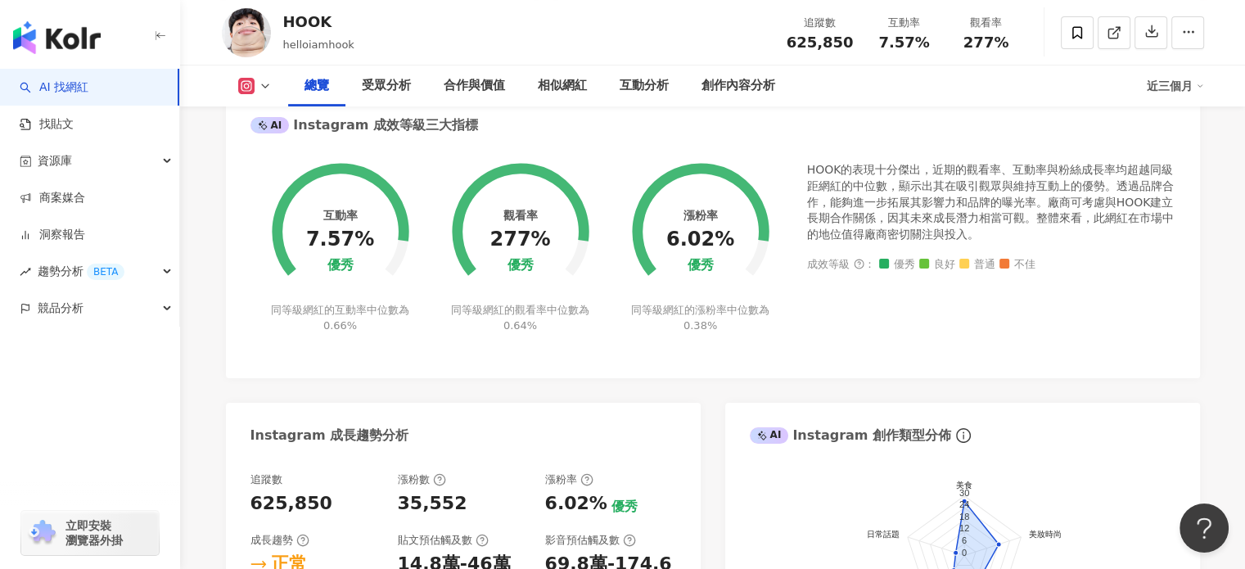
scroll to position [652, 0]
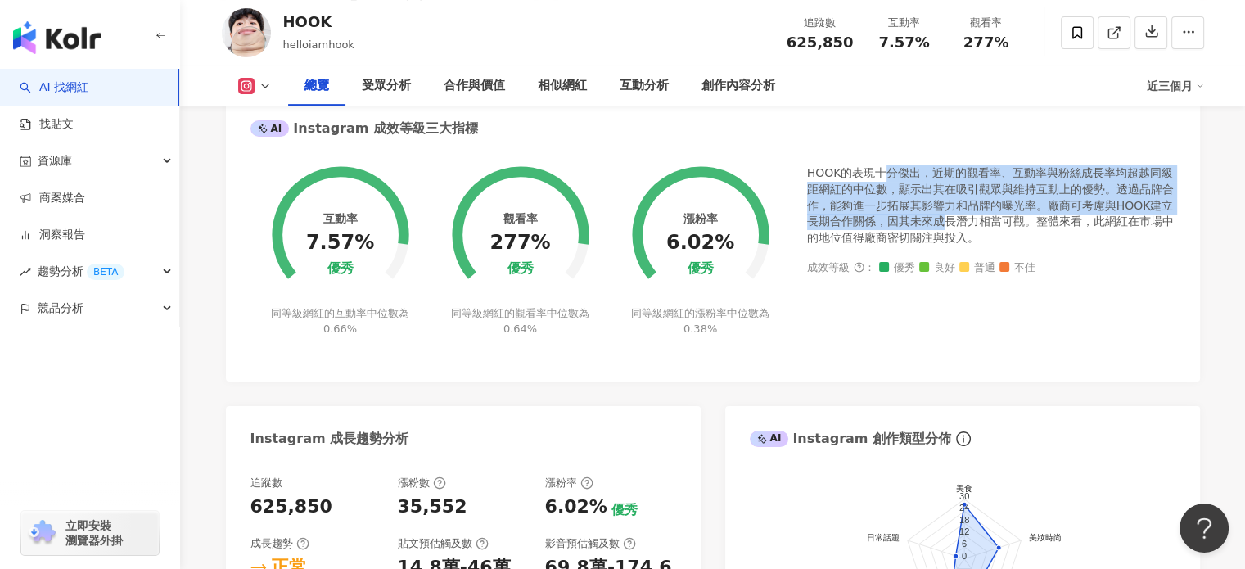
drag, startPoint x: 900, startPoint y: 174, endPoint x: 999, endPoint y: 226, distance: 111.7
click at [948, 215] on div "HOOK的表現十分傑出，近期的觀看率、互動率與粉絲成長率均超越同級距網紅的中位數，顯示出其在吸引觀眾與維持互動上的優勢。透過品牌合作，能夠進一步拓展其影響力和…" at bounding box center [991, 205] width 368 height 80
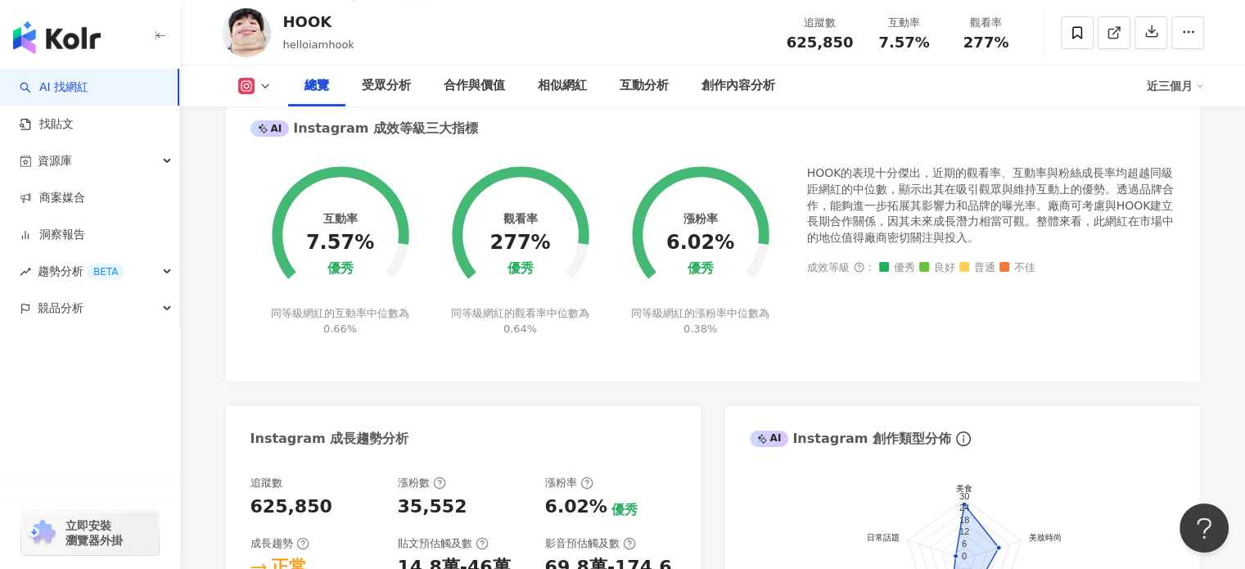
click at [999, 226] on div "HOOK的表現十分傑出，近期的觀看率、互動率與粉絲成長率均超越同級距網紅的中位數，顯示出其在吸引觀眾與維持互動上的優勢。透過品牌合作，能夠進一步拓展其影響力和…" at bounding box center [991, 205] width 368 height 80
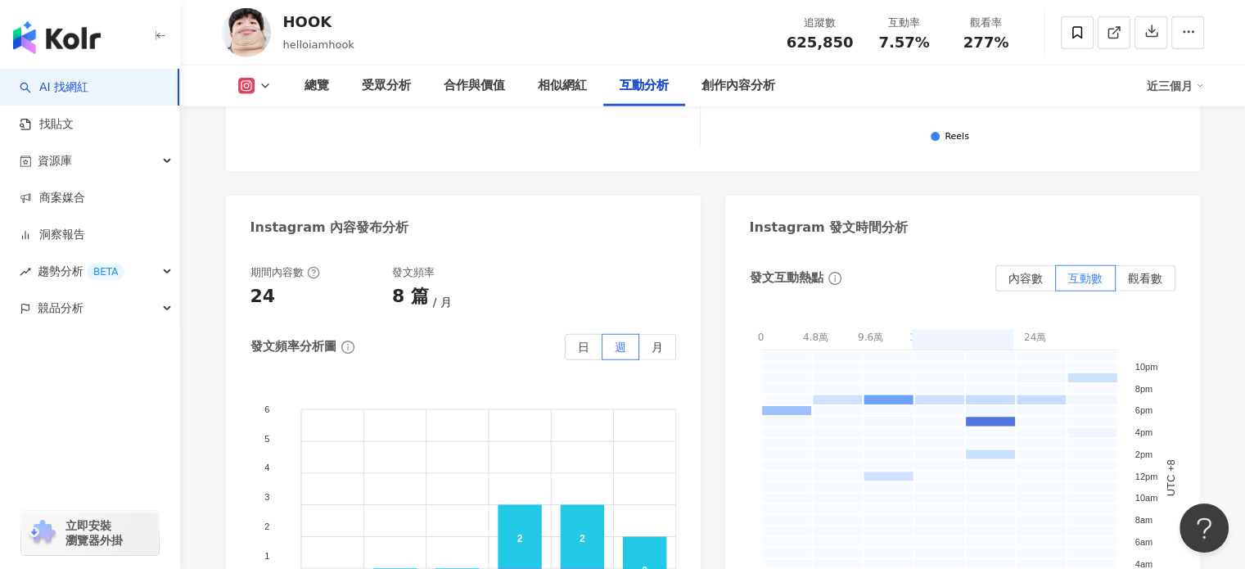
scroll to position [4418, 0]
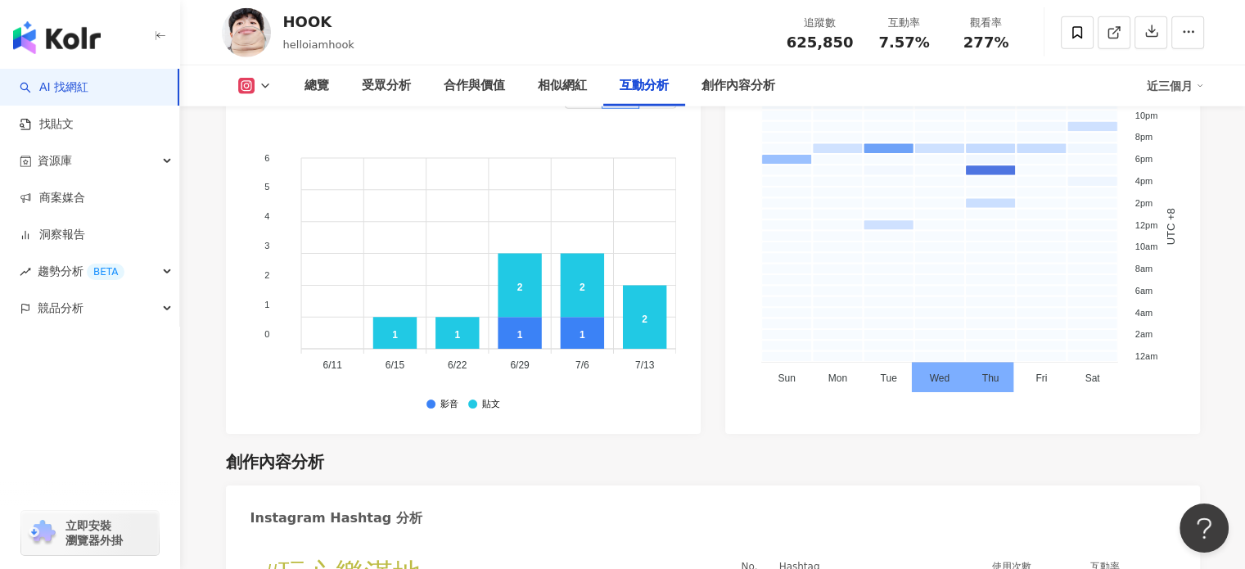
click at [260, 92] on button at bounding box center [255, 86] width 66 height 16
click at [277, 193] on button "YouTube" at bounding box center [280, 192] width 98 height 23
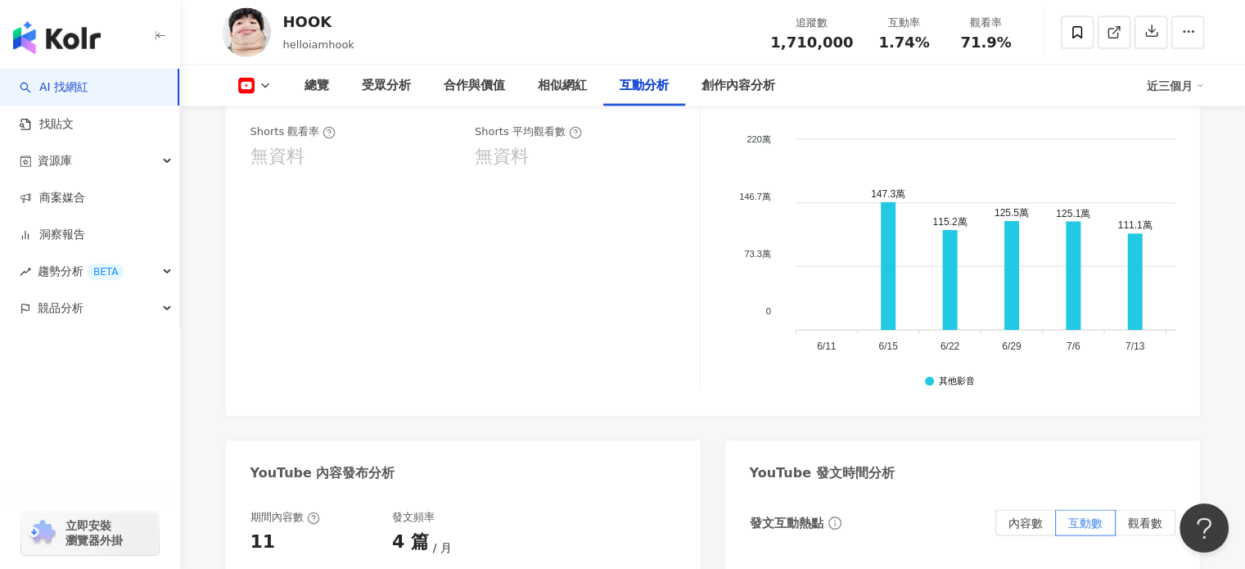
scroll to position [3155, 0]
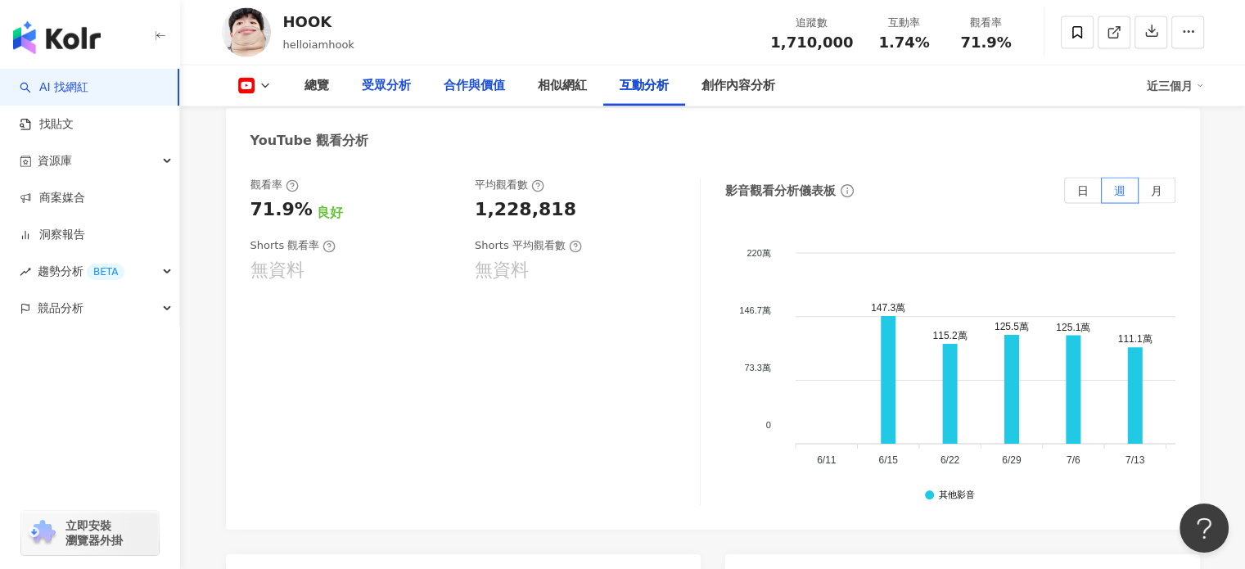
click at [401, 83] on div "受眾分析" at bounding box center [386, 86] width 49 height 20
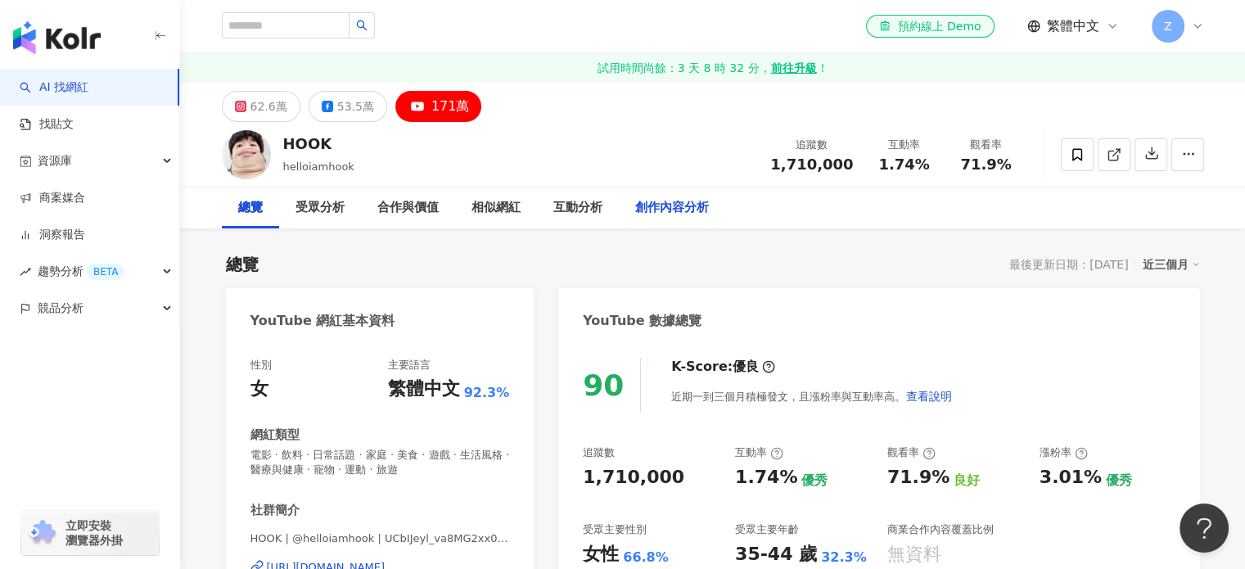
click at [655, 219] on div "創作內容分析" at bounding box center [672, 207] width 106 height 41
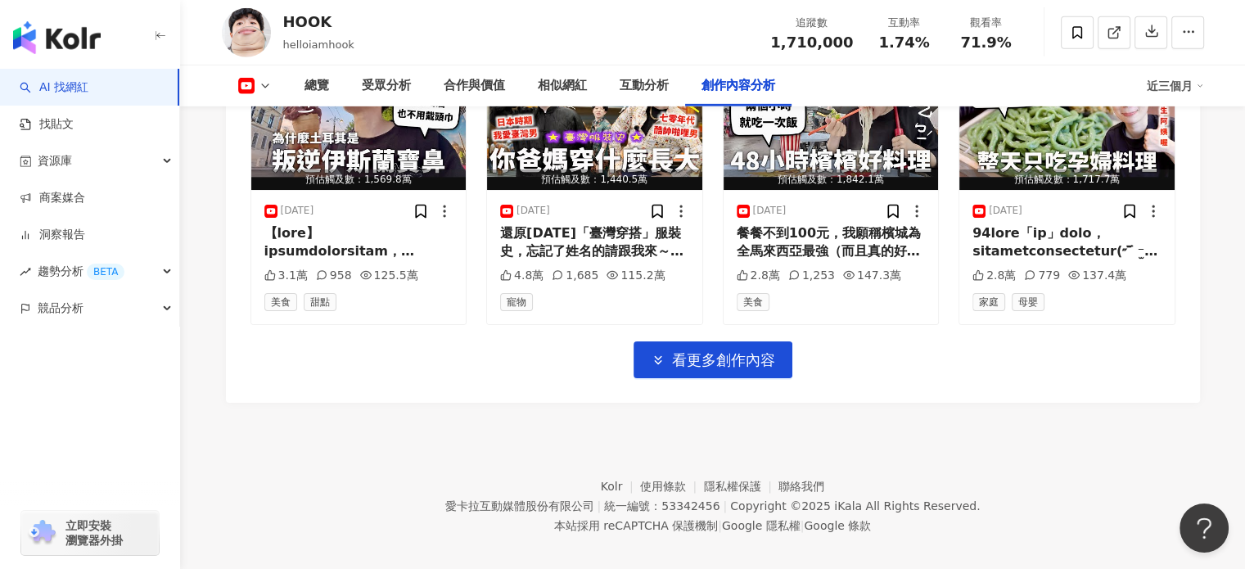
scroll to position [5265, 0]
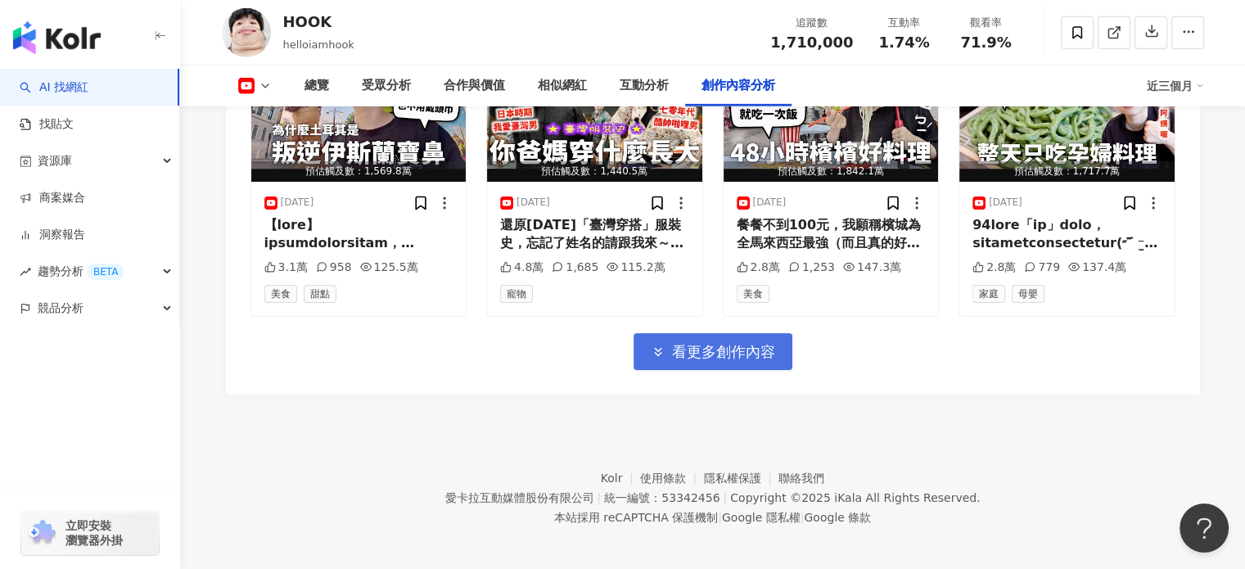
click at [694, 343] on span "看更多創作內容" at bounding box center [723, 352] width 103 height 18
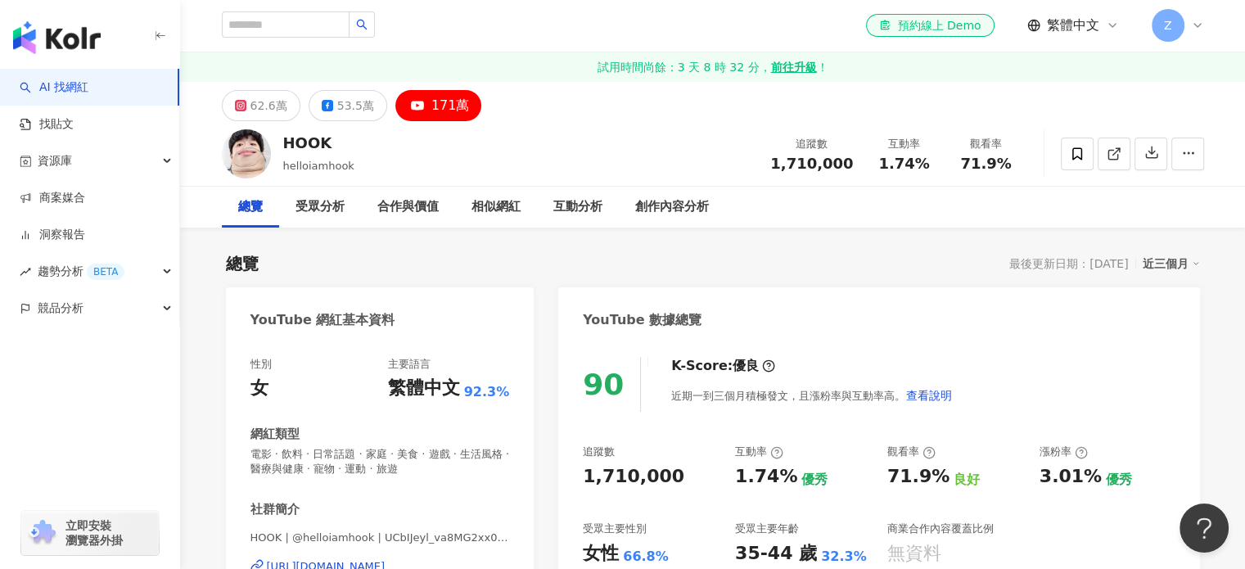
scroll to position [0, 0]
click at [796, 71] on strong "前往升級" at bounding box center [793, 68] width 46 height 16
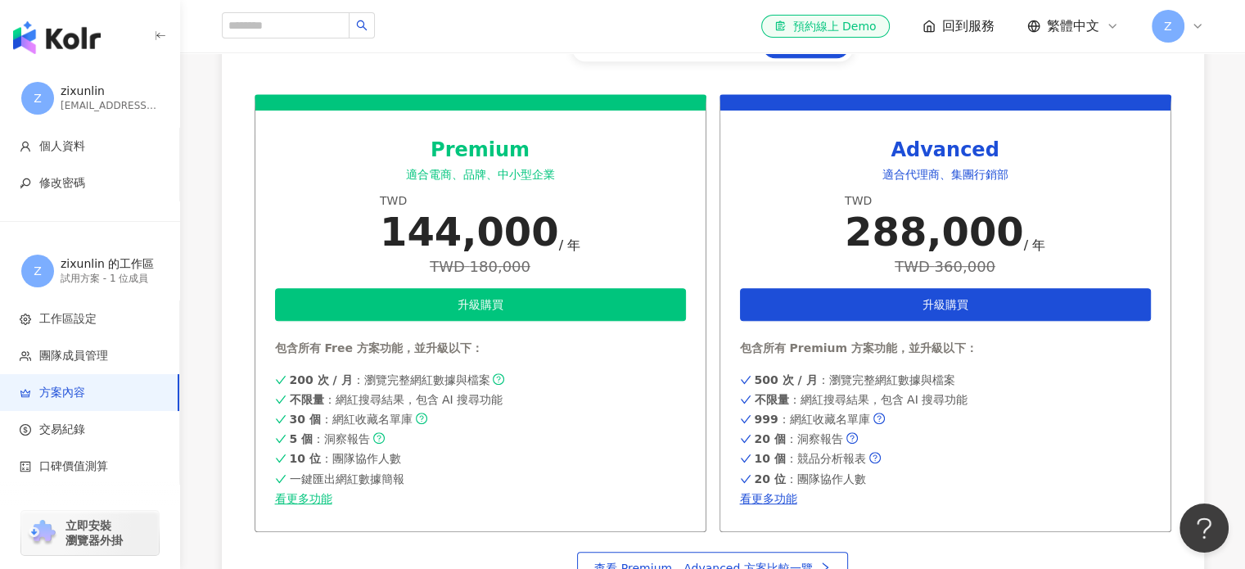
scroll to position [819, 0]
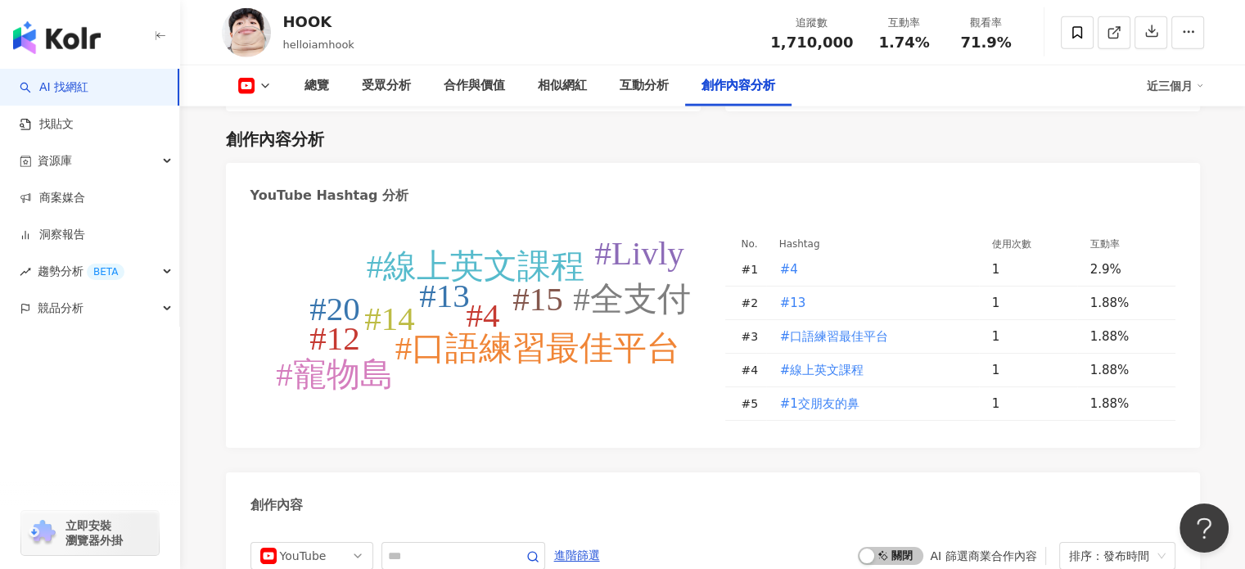
click at [494, 219] on div "#4 #13 #口語練習最佳平台 #線上英文課程 #15 #14 #全支付 #寵物島 #Livly #12 #20 No. Hashtag 使用次數 互動率 …" at bounding box center [713, 332] width 974 height 232
click at [503, 78] on div "合作與價值" at bounding box center [474, 86] width 61 height 20
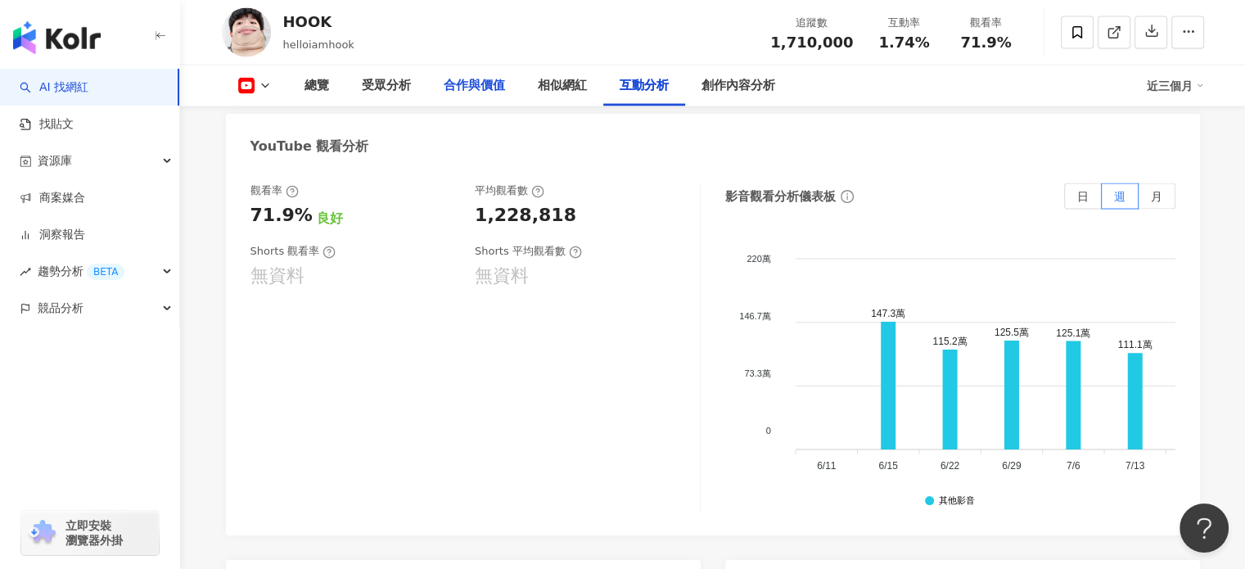
click at [480, 101] on div "合作與價值" at bounding box center [474, 85] width 94 height 41
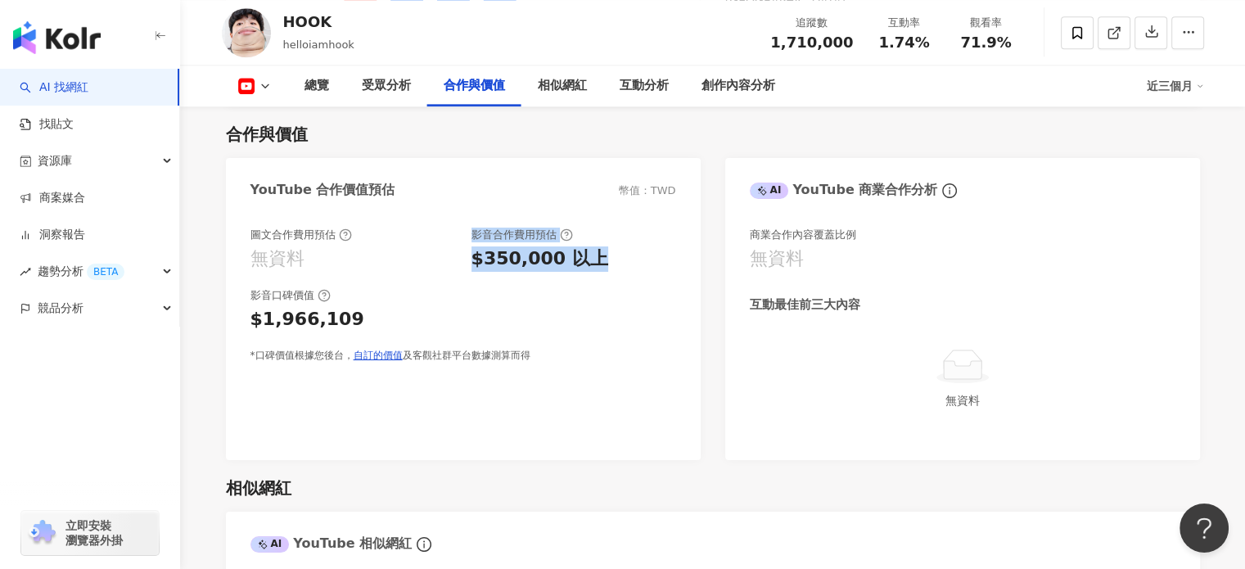
drag, startPoint x: 423, startPoint y: 249, endPoint x: 593, endPoint y: 277, distance: 172.5
click at [593, 277] on div "圖文合作費用預估 無資料 影音合作費用預估 $350,000 以上 影音口碑價值 $1,966,109 *口碑價值根據您後台， 自訂的價值 及客觀社群平台數據…" at bounding box center [463, 295] width 426 height 135
click at [599, 286] on div "圖文合作費用預估 無資料 影音合作費用預估 $350,000 以上 影音口碑價值 $1,966,109 *口碑價值根據您後台， 自訂的價值 及客觀社群平台數據…" at bounding box center [463, 295] width 426 height 135
drag, startPoint x: 593, startPoint y: 255, endPoint x: 473, endPoint y: 248, distance: 120.5
click at [473, 248] on div "$350,000 以上" at bounding box center [573, 258] width 205 height 25
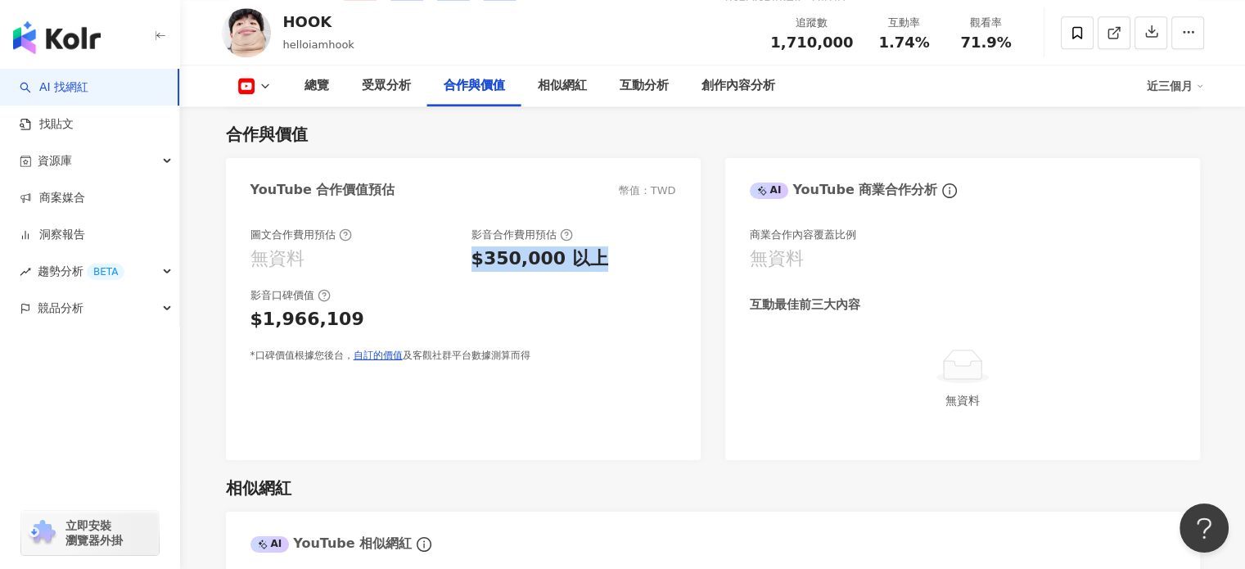
click at [541, 273] on div "圖文合作費用預估 無資料 影音合作費用預估 $350,000 以上 影音口碑價值 $1,966,109 *口碑價值根據您後台， 自訂的價值 及客觀社群平台數據…" at bounding box center [463, 295] width 426 height 135
click at [553, 318] on div "$1,966,109" at bounding box center [463, 319] width 426 height 25
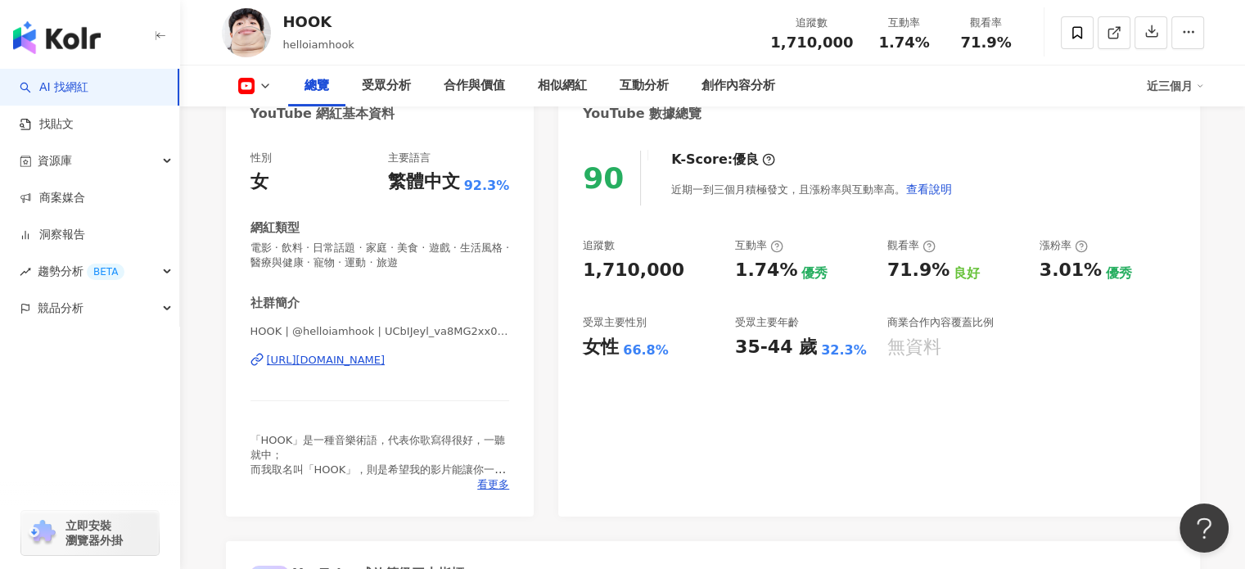
scroll to position [202, 0]
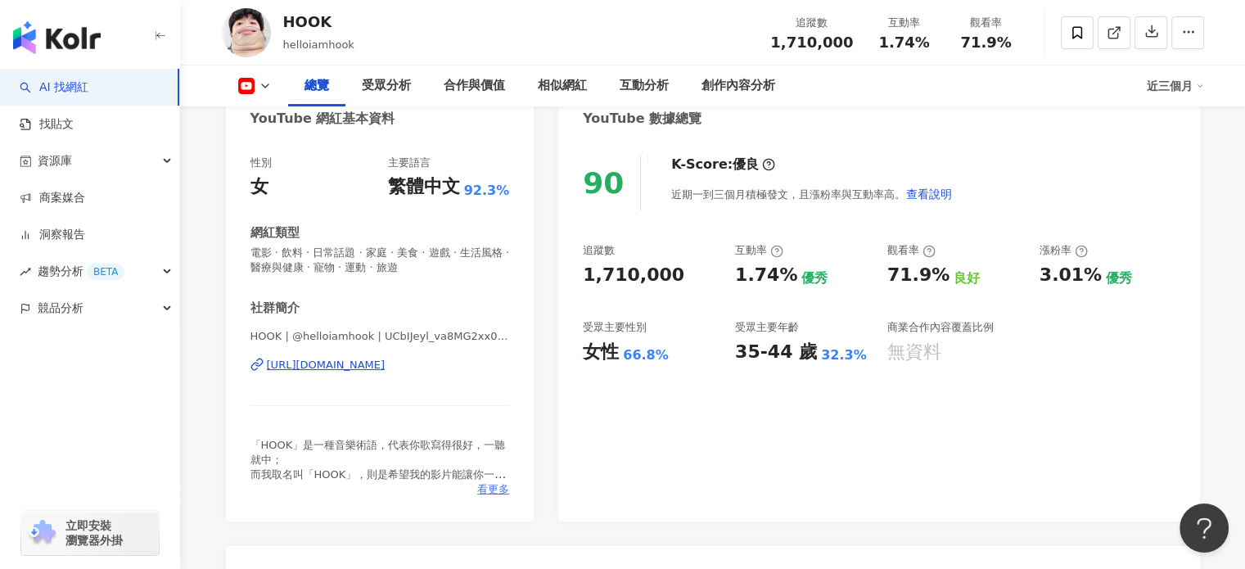
click at [489, 490] on span "看更多" at bounding box center [493, 489] width 32 height 15
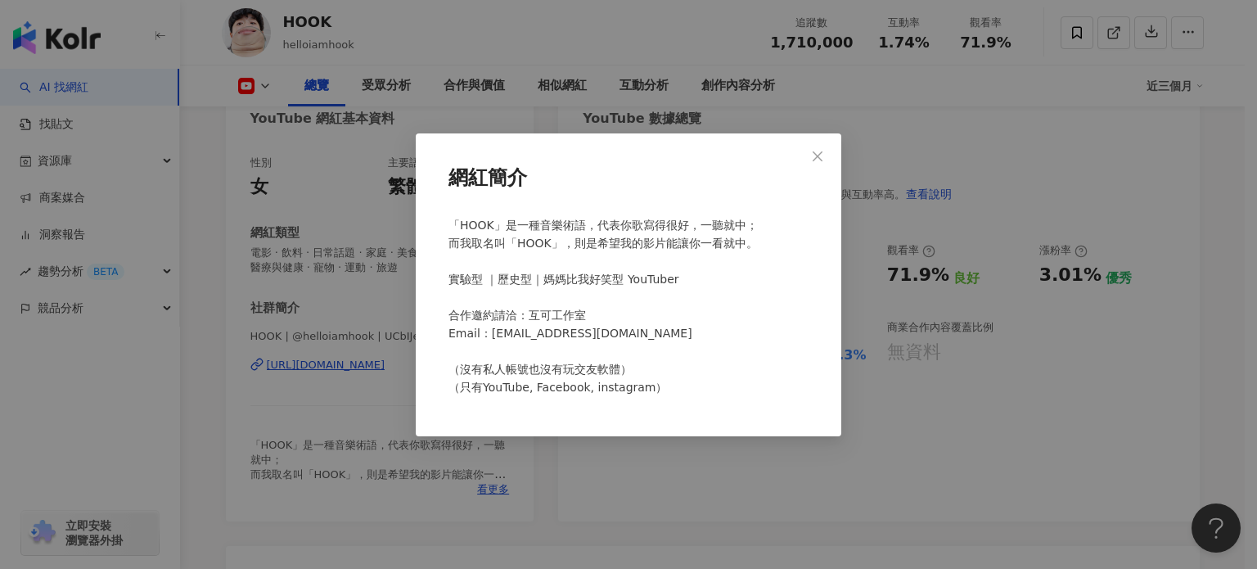
click at [331, 323] on div "網紅簡介 「HOOK」是一種音樂術語，代表你歌寫得很好，一聽就中； 而我取名叫「HOOK」，則是希望我的影片能讓你一看就中。 實驗型 ｜歷史型｜媽媽比我好笑型…" at bounding box center [628, 284] width 1257 height 569
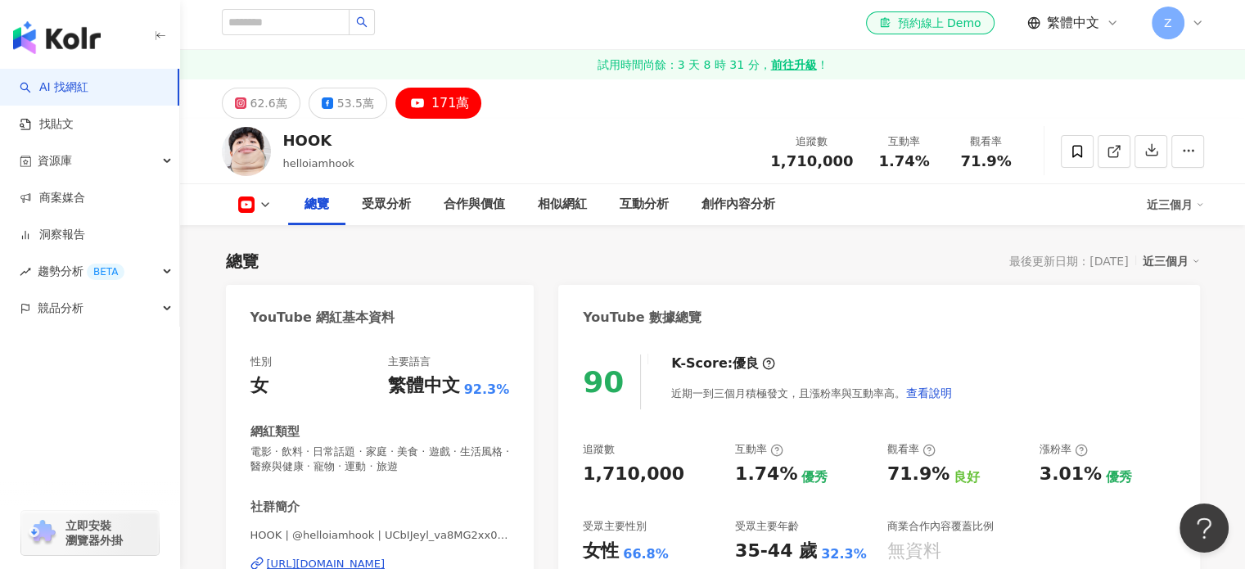
scroll to position [0, 0]
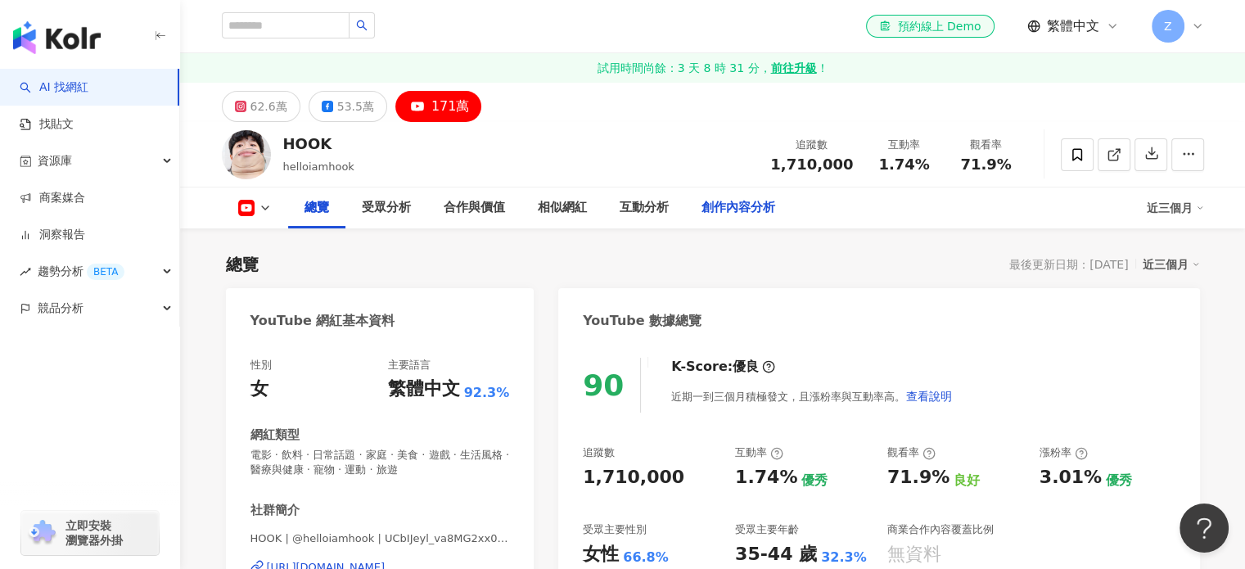
click at [760, 222] on div "創作內容分析" at bounding box center [738, 207] width 106 height 41
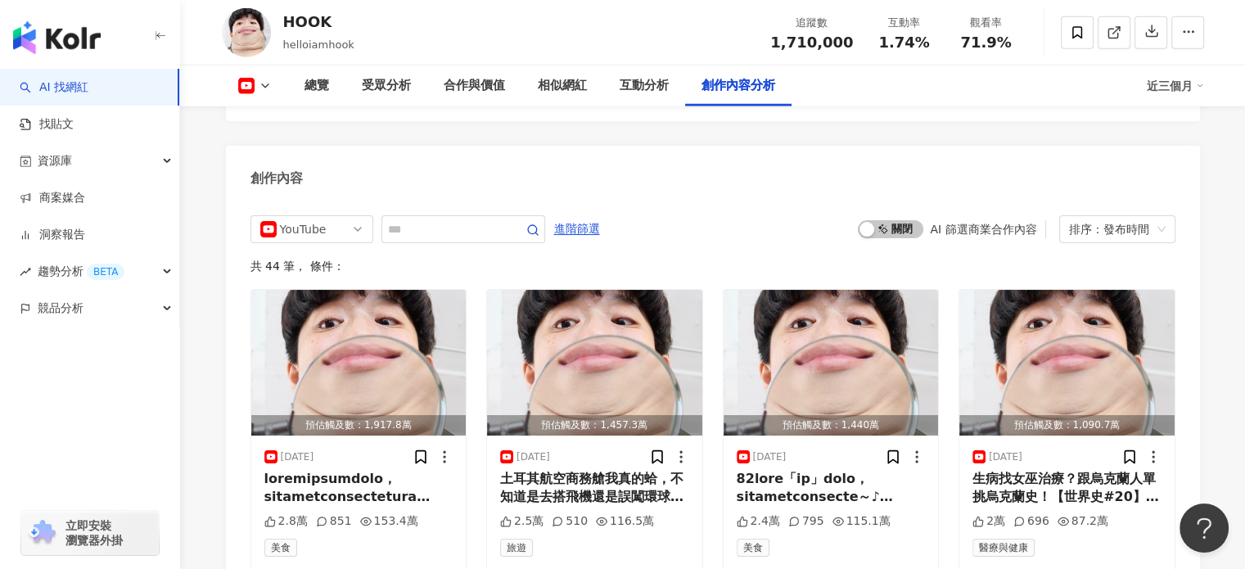
scroll to position [4415, 0]
click at [625, 62] on div "HOOK helloiamhook 追蹤數 1,710,000 互動率 1.74% 觀看率 71.9%" at bounding box center [713, 32] width 1048 height 65
click at [642, 97] on div "互動分析" at bounding box center [644, 85] width 82 height 41
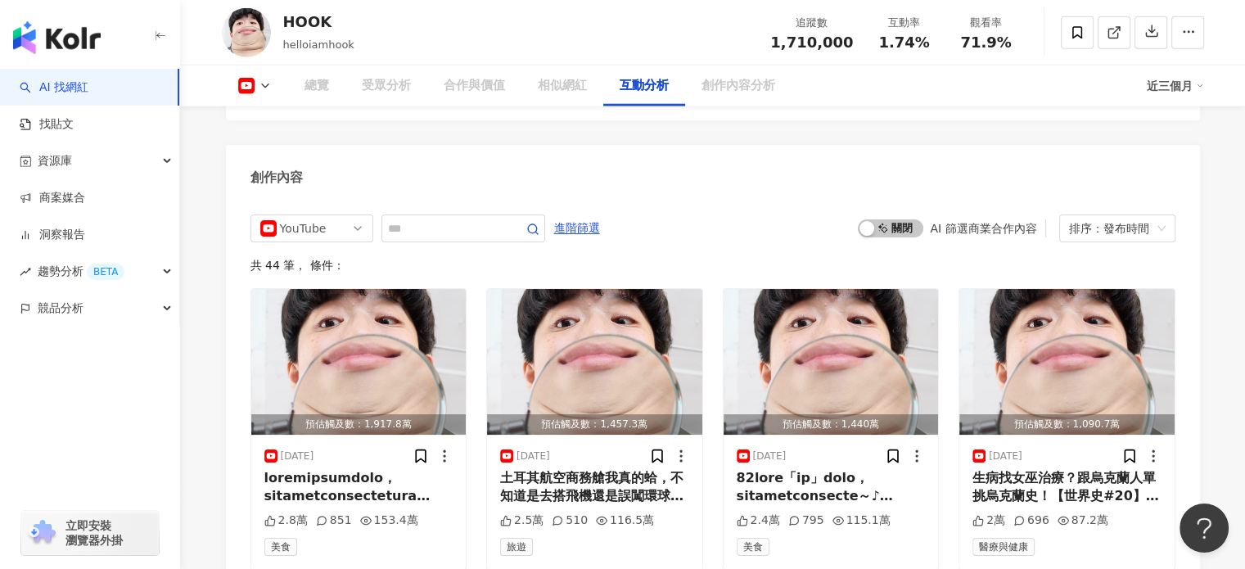
scroll to position [2641, 0]
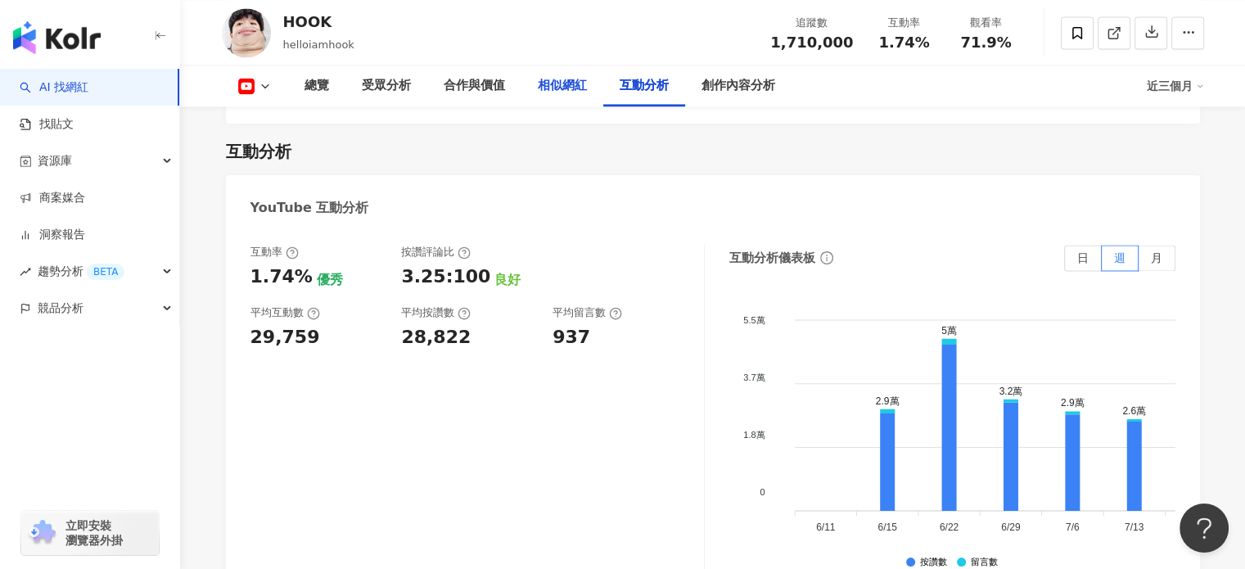
click at [574, 88] on div "相似網紅" at bounding box center [562, 86] width 49 height 20
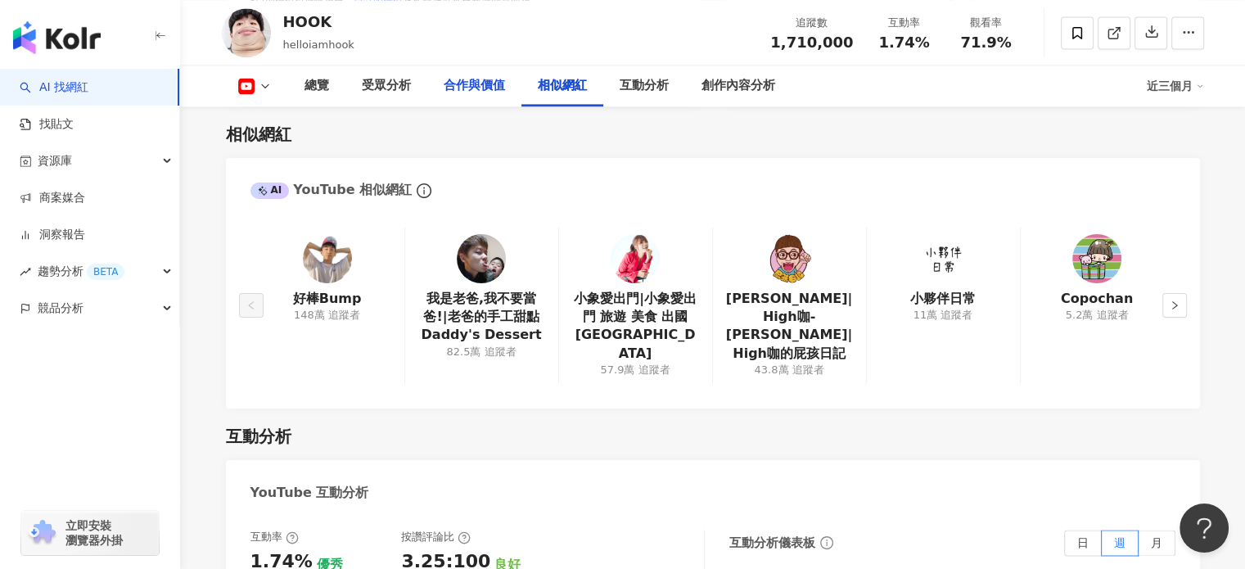
click at [490, 84] on div "合作與價值" at bounding box center [474, 86] width 61 height 20
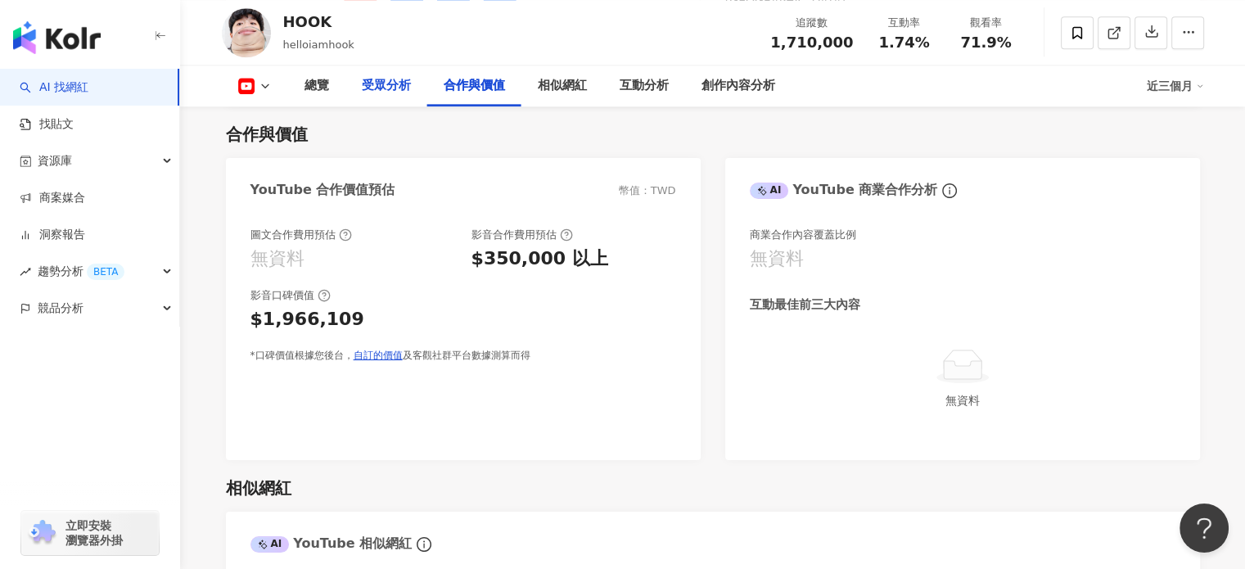
click at [378, 95] on div "受眾分析" at bounding box center [386, 86] width 49 height 20
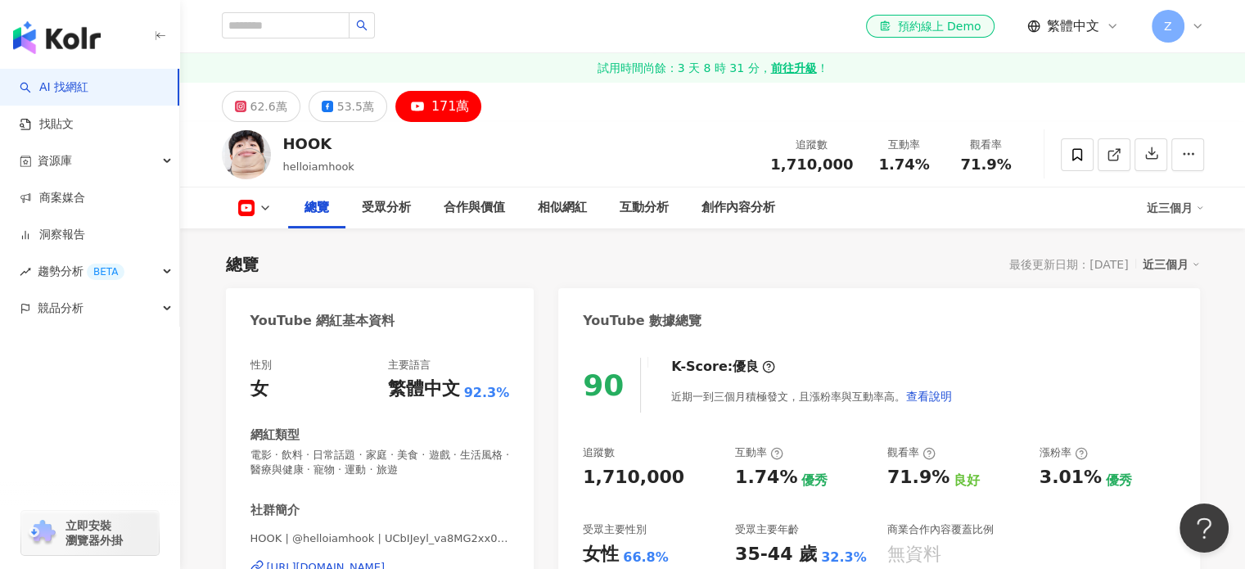
click at [125, 523] on div "立即安裝 瀏覽器外掛" at bounding box center [90, 533] width 138 height 44
click at [378, 196] on div "受眾分析" at bounding box center [386, 207] width 82 height 41
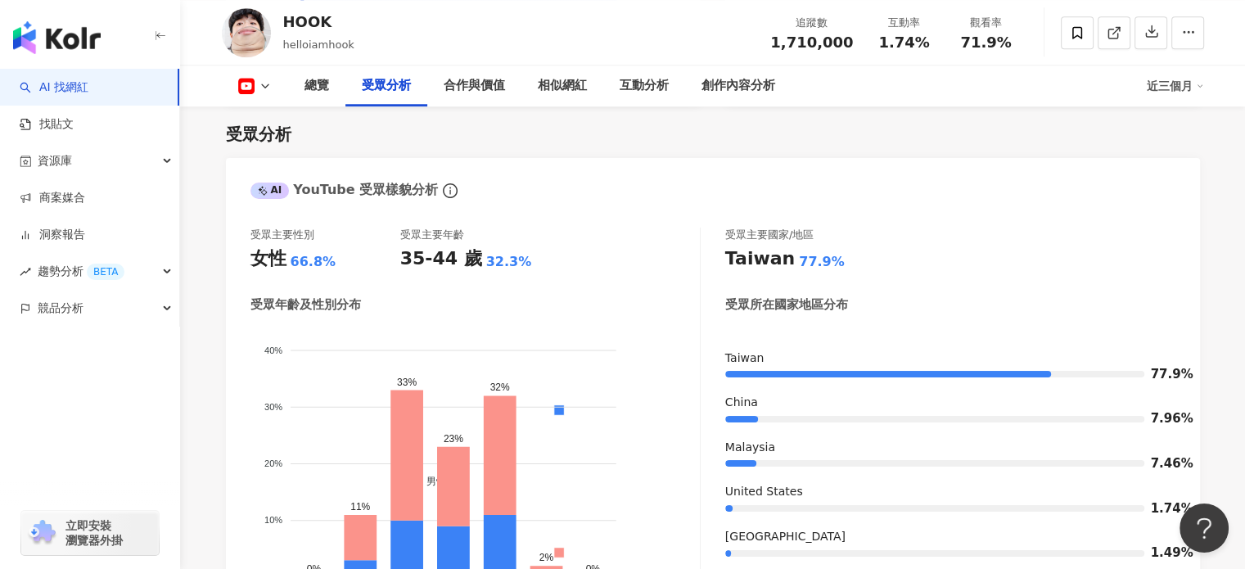
click at [1166, 83] on div "近三個月" at bounding box center [1175, 86] width 57 height 26
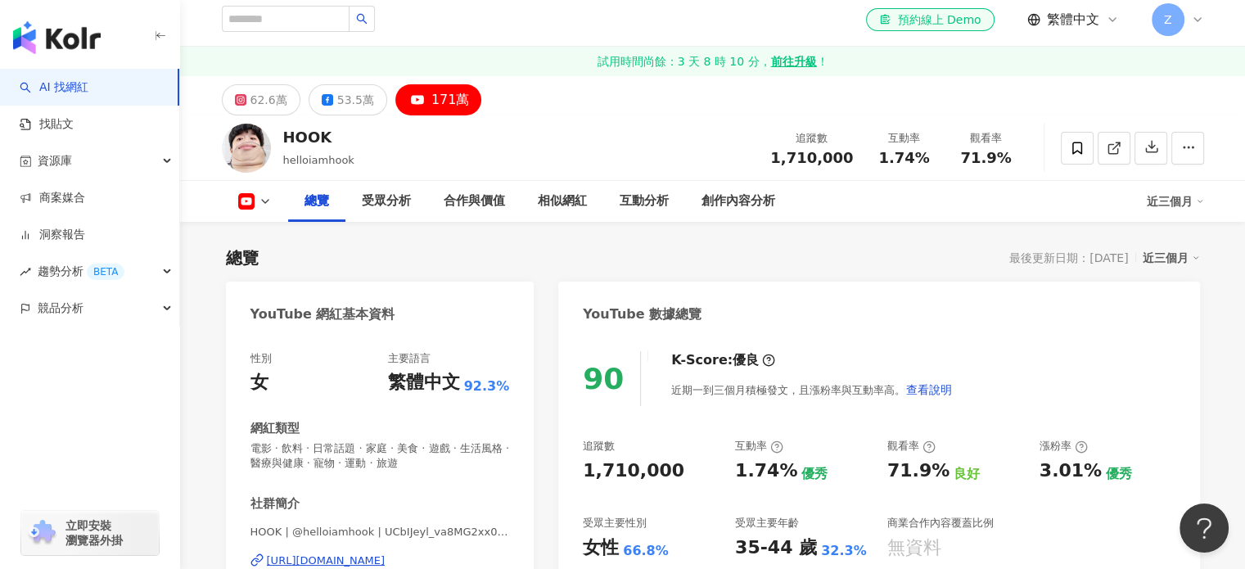
scroll to position [0, 0]
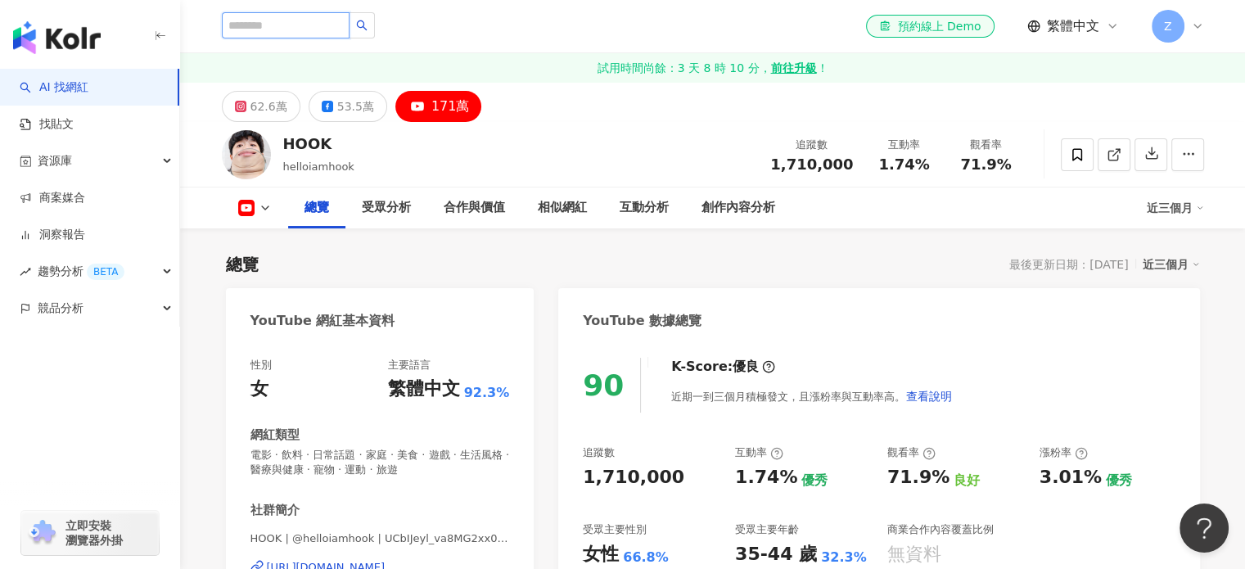
click at [294, 29] on input "search" at bounding box center [286, 25] width 128 height 26
type input "**"
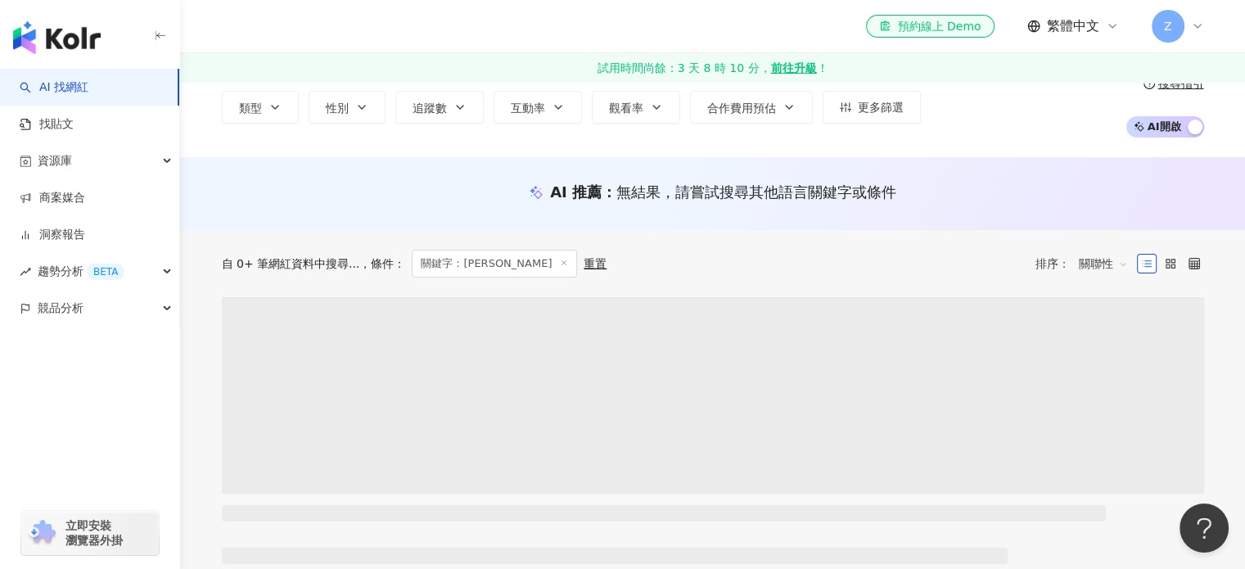
scroll to position [246, 0]
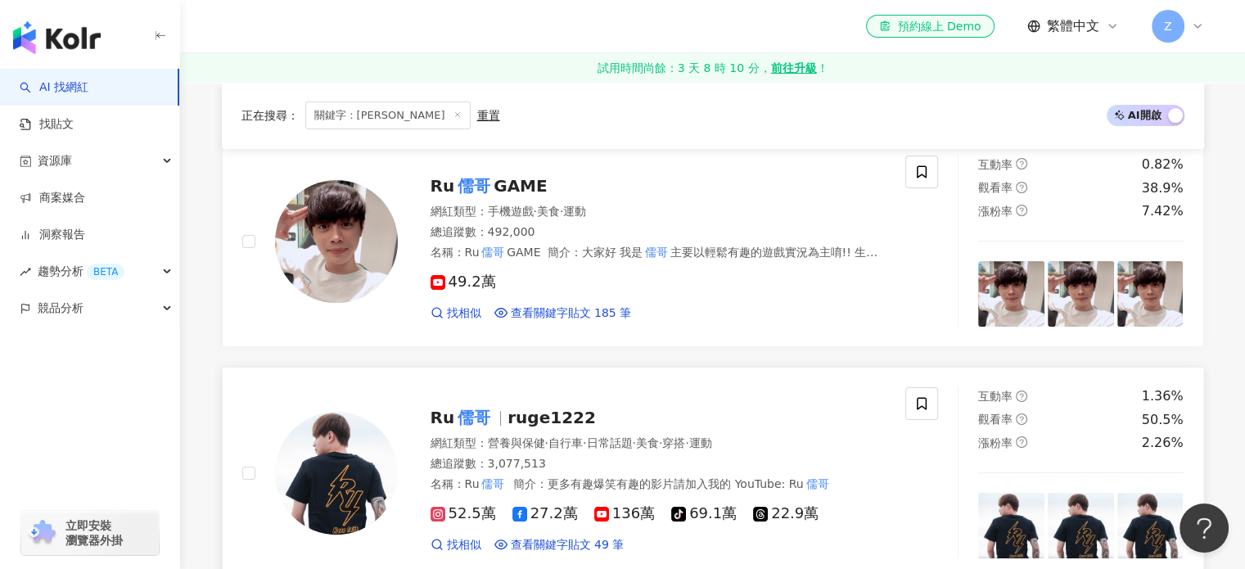
click at [461, 414] on mark "儒哥" at bounding box center [473, 417] width 39 height 26
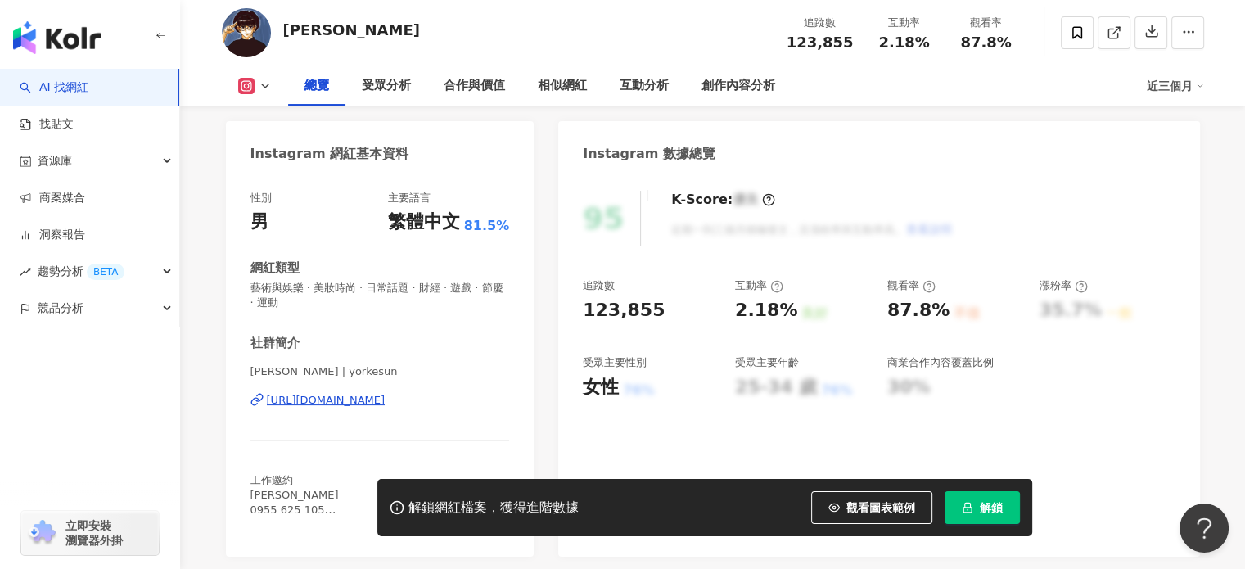
scroll to position [164, 0]
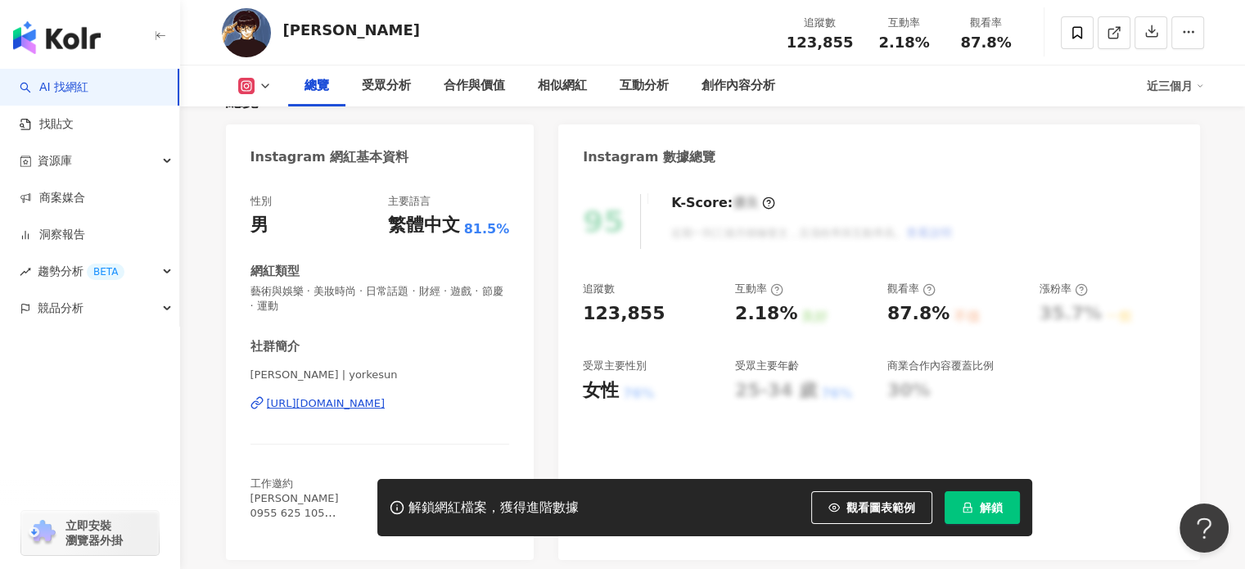
click at [990, 507] on span "解鎖" at bounding box center [991, 507] width 23 height 13
drag, startPoint x: 583, startPoint y: 389, endPoint x: 622, endPoint y: 390, distance: 39.3
click at [622, 390] on div "95 K-Score : 優良 近期一到三個月積極發文，且漲粉率與互動率高。 查看說明 追蹤數 123,855 互動率 2.18% 良好 觀看率 87.8% …" at bounding box center [878, 369] width 641 height 382
copy div "女性 76%"
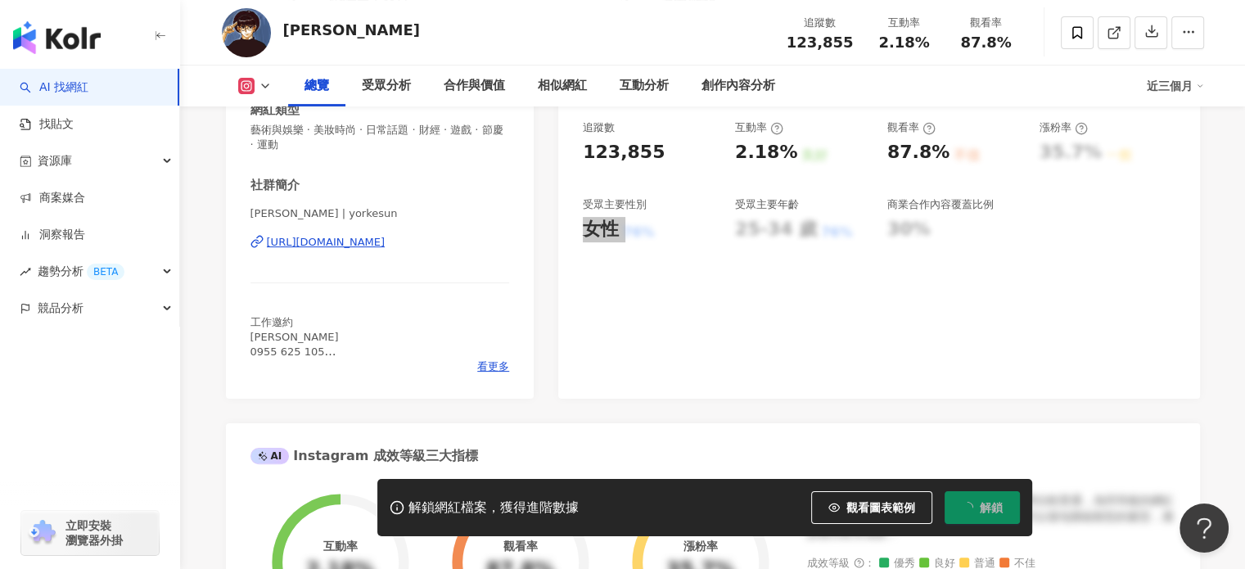
scroll to position [327, 0]
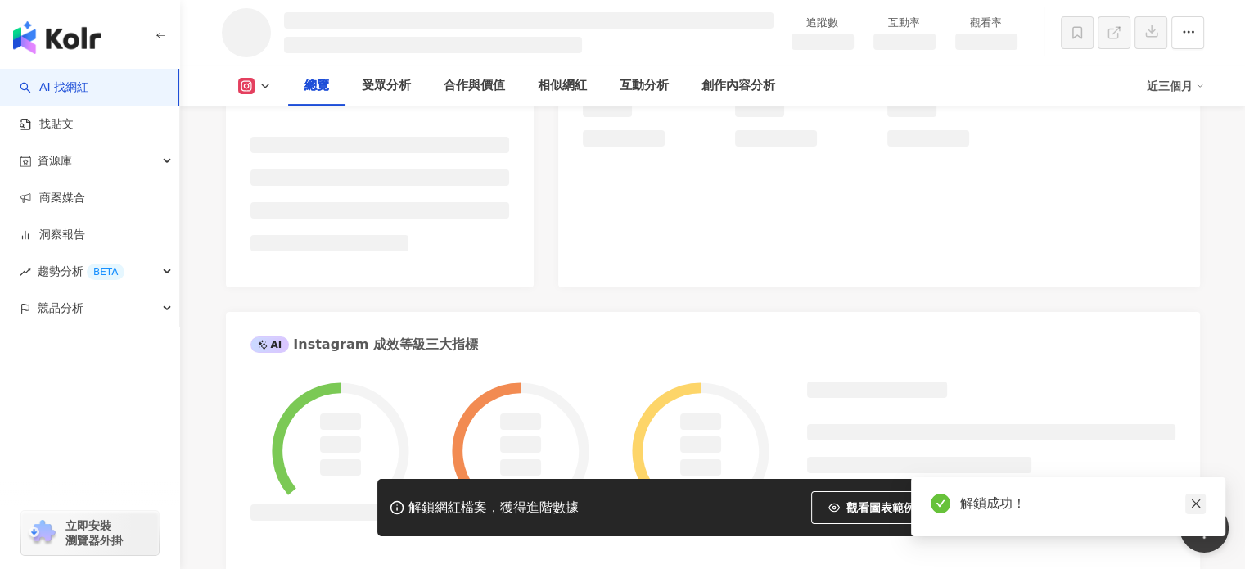
scroll to position [407, 0]
click at [1190, 500] on icon "close" at bounding box center [1195, 503] width 11 height 11
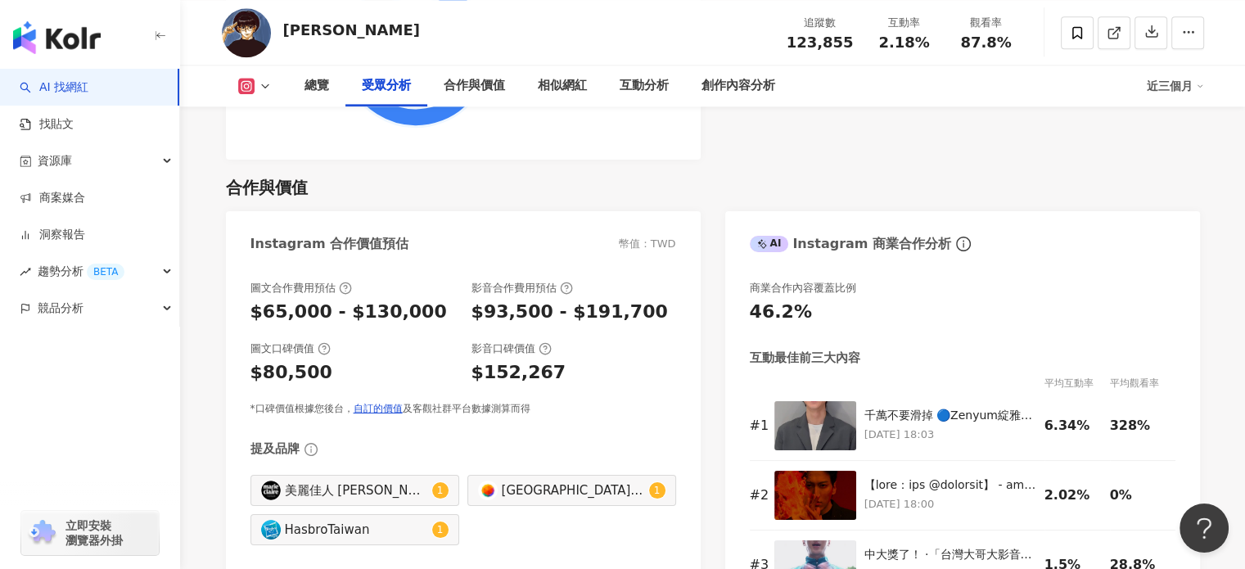
scroll to position [2289, 0]
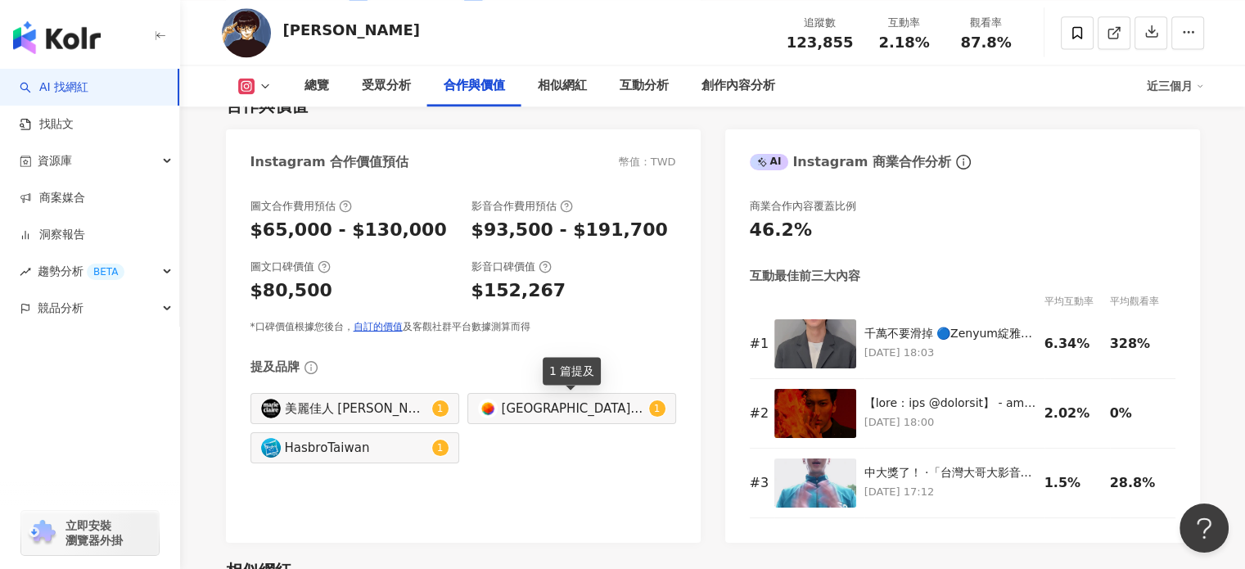
click at [551, 410] on div "[GEOGRAPHIC_DATA]|[GEOGRAPHIC_DATA] Open Possible|taiwanmobile_official" at bounding box center [573, 408] width 143 height 18
type input "**********"
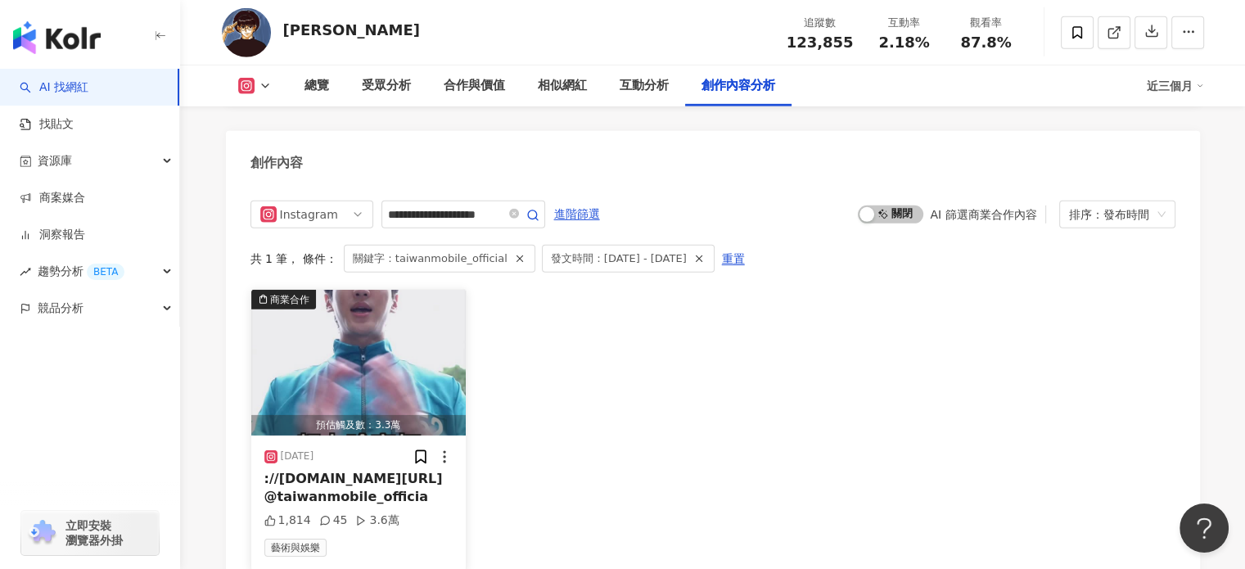
click at [336, 471] on span "://[DOMAIN_NAME][URL] @taiwanmobile_officia" at bounding box center [353, 488] width 178 height 34
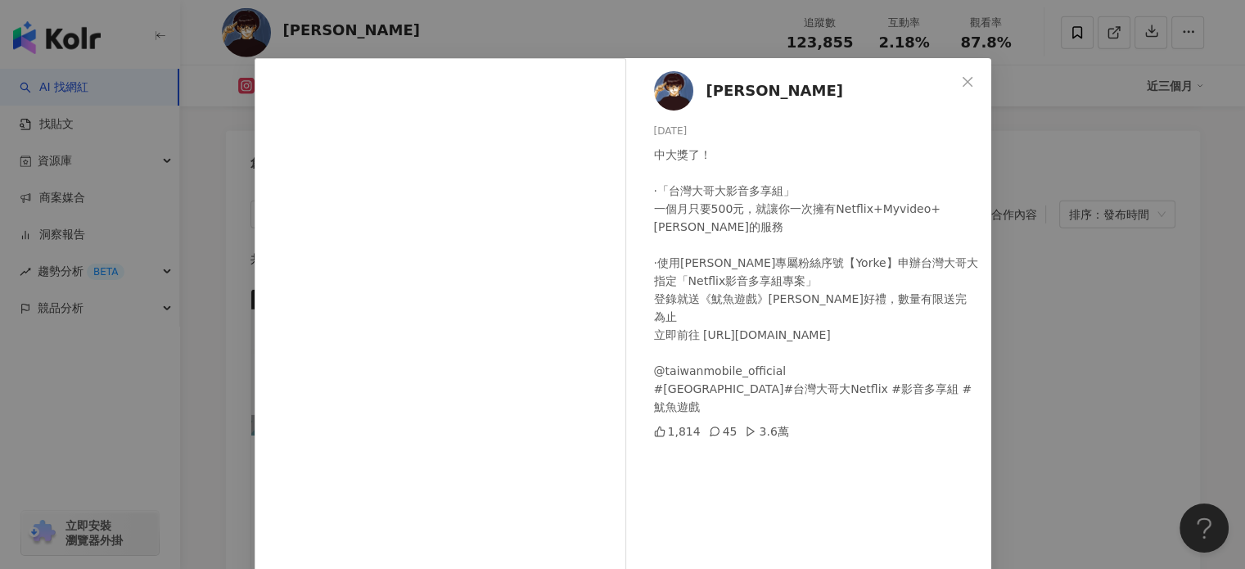
scroll to position [0, 0]
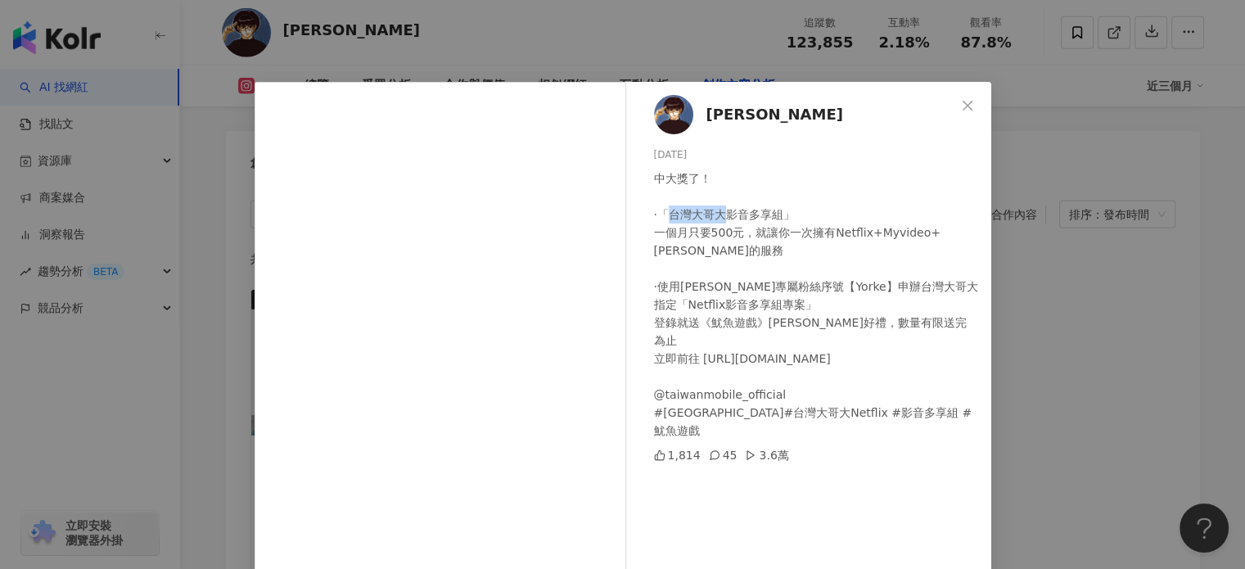
drag, startPoint x: 671, startPoint y: 214, endPoint x: 722, endPoint y: 214, distance: 50.7
click at [722, 214] on div "中大獎了！ ·「台灣大哥大影音多享組」 一個月只要500元，就讓你一次擁有Netflix+Myvideo+[PERSON_NAME]的服務 ·使用[PERSO…" at bounding box center [816, 304] width 324 height 270
copy div "台灣大哥大"
click at [1094, 192] on div "孫沁岳 Yorke 2025/6/27 中大獎了！ ·「台灣大哥大影音多享組」 一個月只要500元，就讓你一次擁有Netflix+Myvideo+Max的服務…" at bounding box center [622, 284] width 1245 height 569
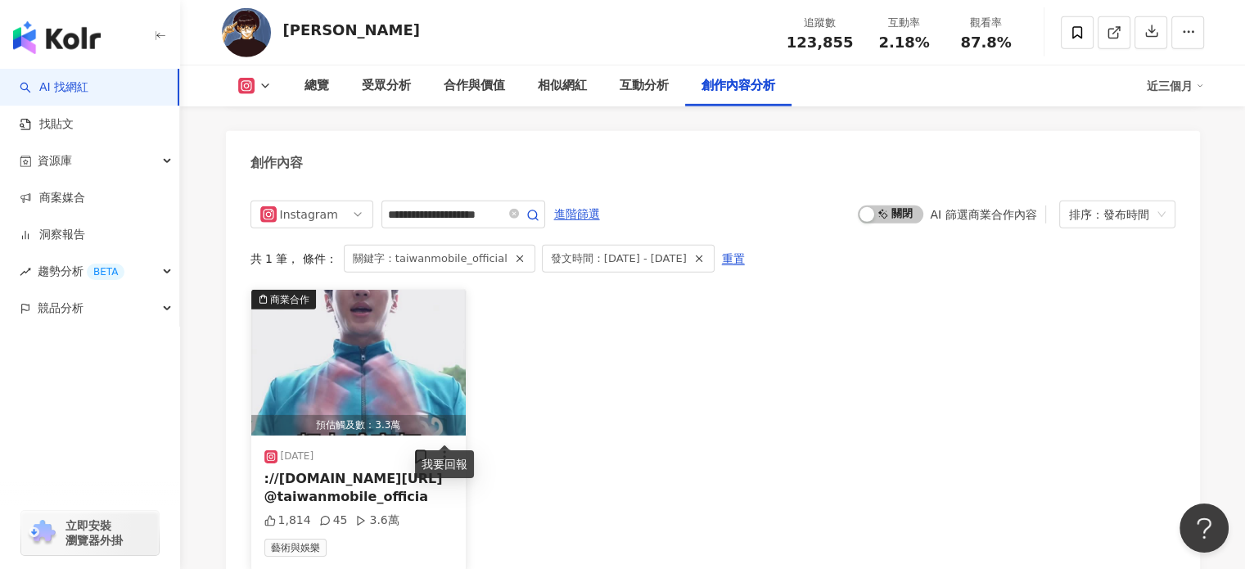
click at [445, 449] on icon at bounding box center [444, 457] width 16 height 16
click at [343, 471] on span "://twm.tw/6hyoo @taiwanmobile_officia" at bounding box center [353, 488] width 178 height 34
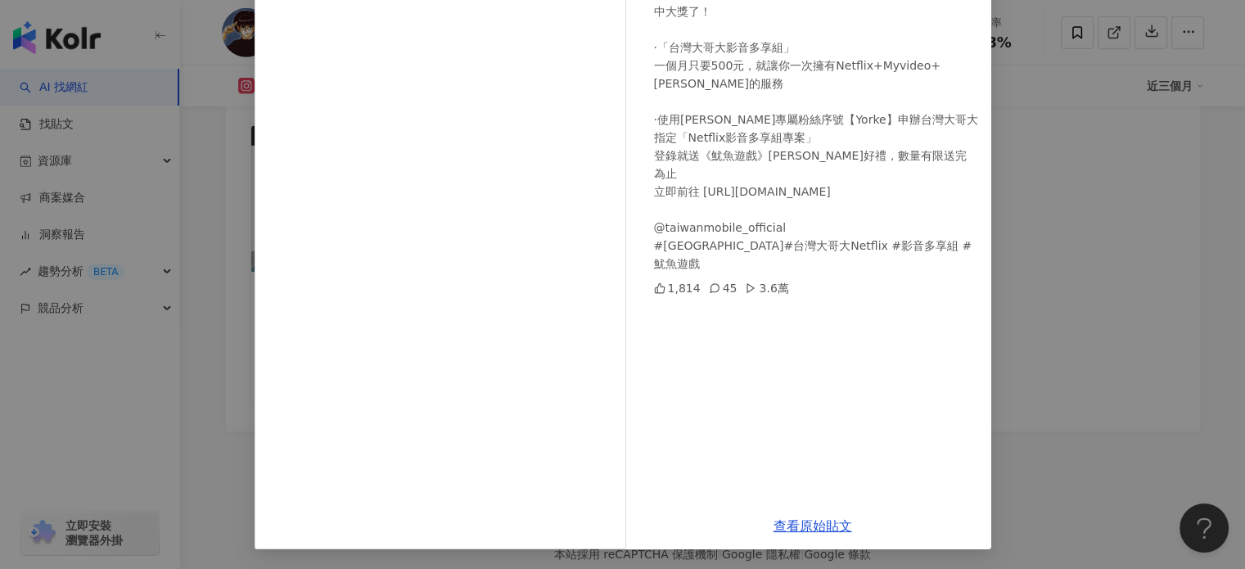
scroll to position [5294, 0]
click at [808, 520] on link "查看原始貼文" at bounding box center [813, 526] width 79 height 16
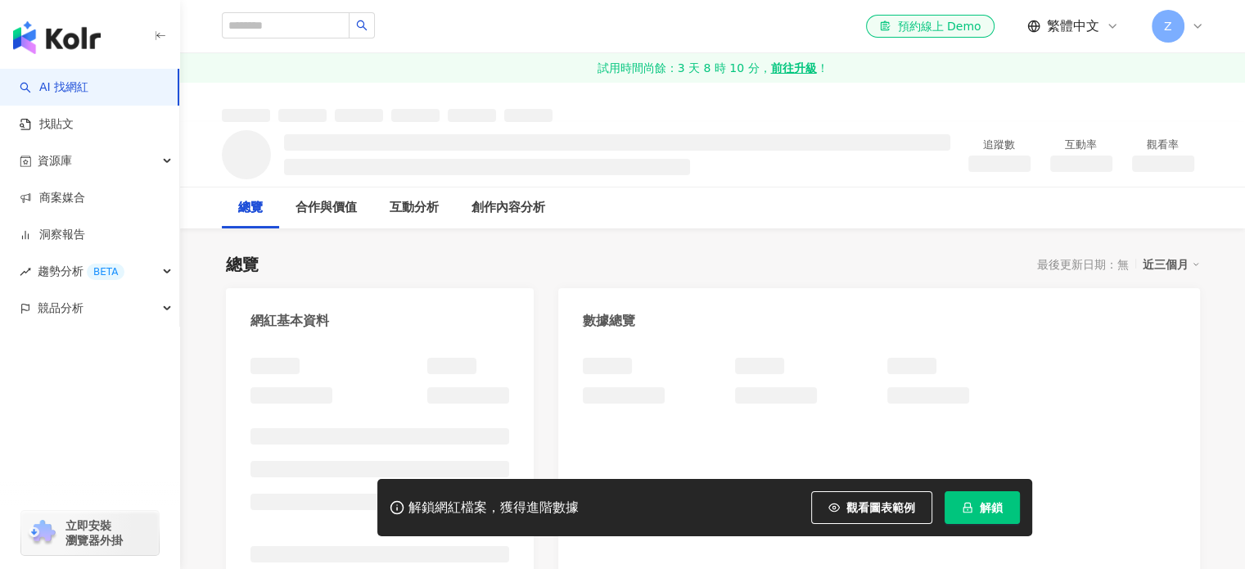
click at [995, 510] on span "解鎖" at bounding box center [991, 507] width 23 height 13
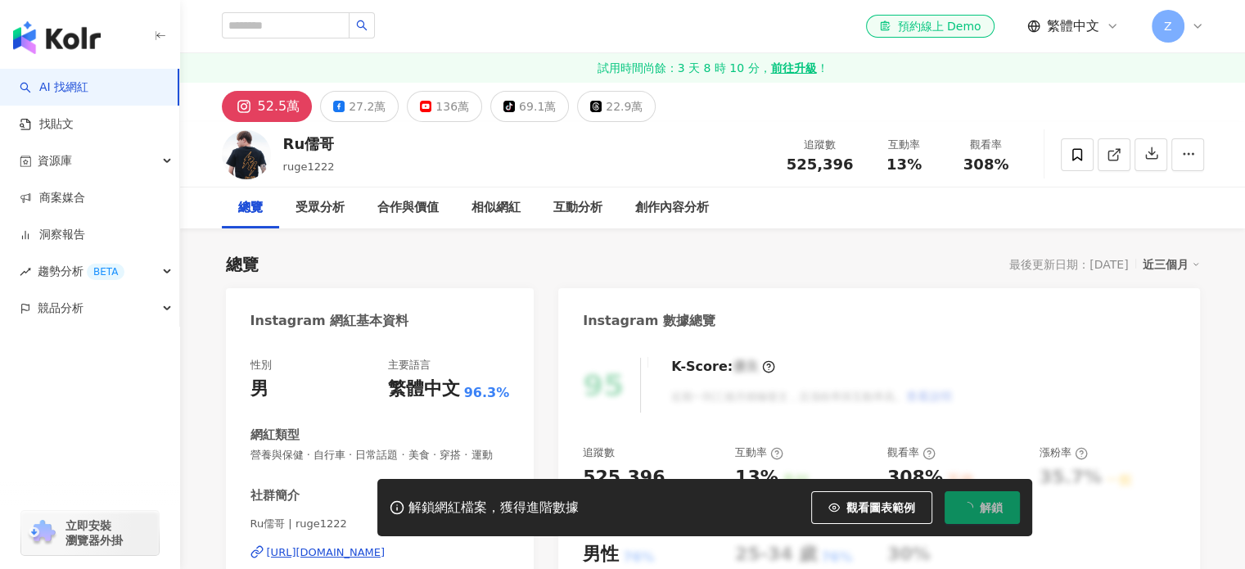
click at [280, 143] on div "Ru儒哥 ruge1222 追蹤數 525,396 互動率 13% 觀看率 308%" at bounding box center [713, 154] width 1048 height 65
click at [428, 105] on button "136萬" at bounding box center [444, 106] width 75 height 31
click at [439, 106] on div "136萬" at bounding box center [452, 106] width 34 height 23
click at [439, 105] on div "136萬" at bounding box center [452, 106] width 34 height 23
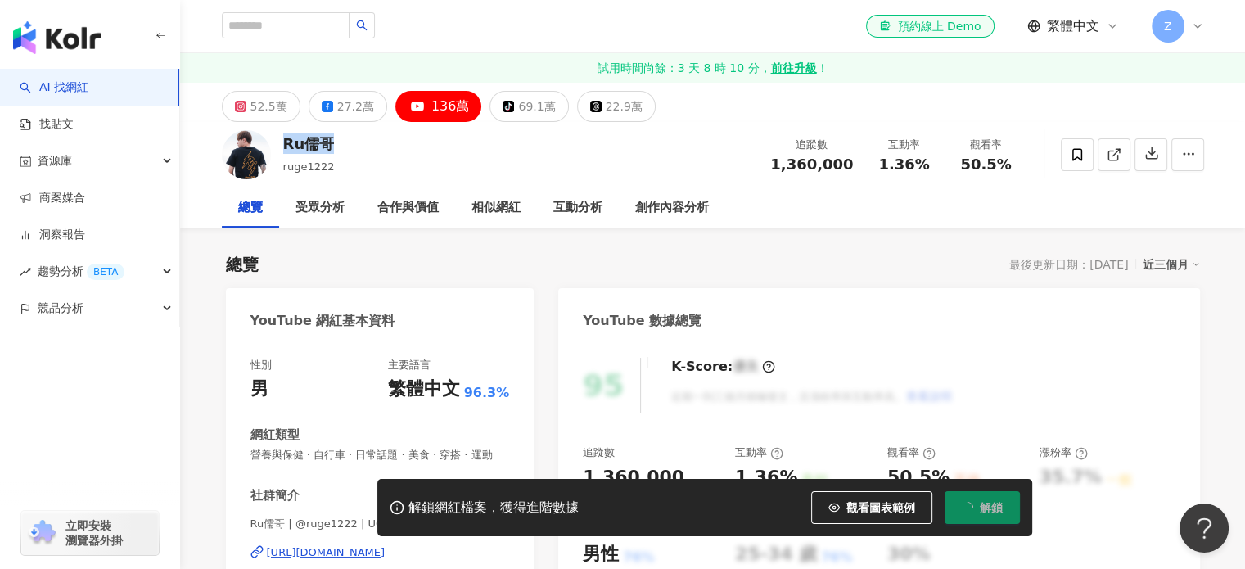
click at [385, 160] on div "Ru儒哥 ruge1222 追蹤數 1,360,000 互動率 1.36% 觀看率 50.5%" at bounding box center [713, 154] width 1048 height 65
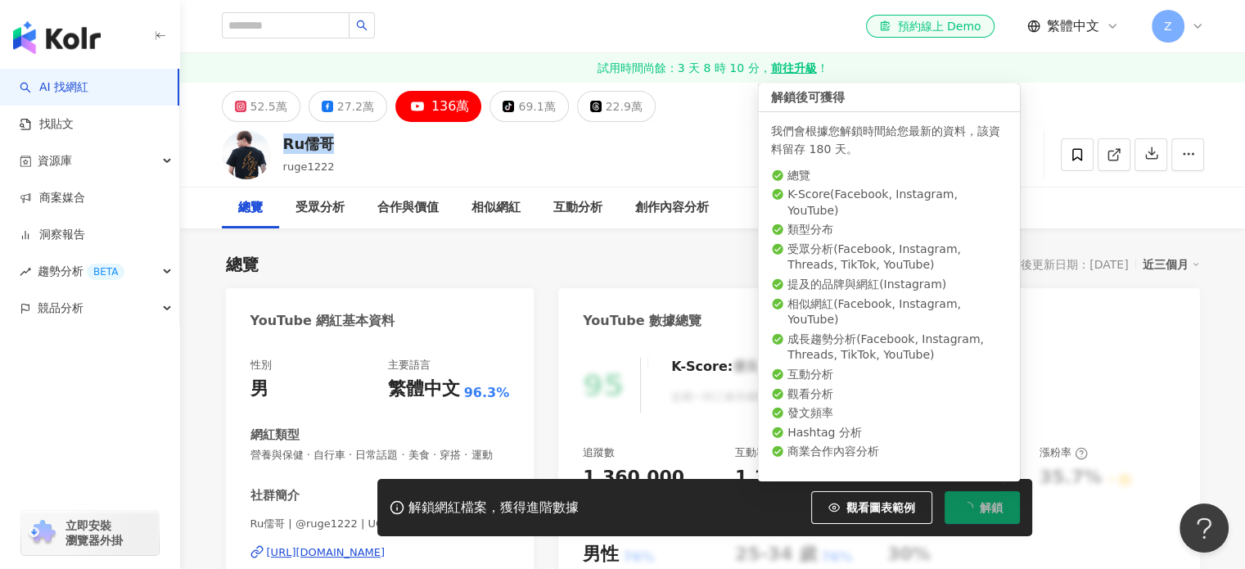
click at [275, 143] on div "Ru儒哥 ruge1222 追蹤數 1,360,000 互動率 1.36% 觀看率 50.5%" at bounding box center [713, 154] width 1048 height 65
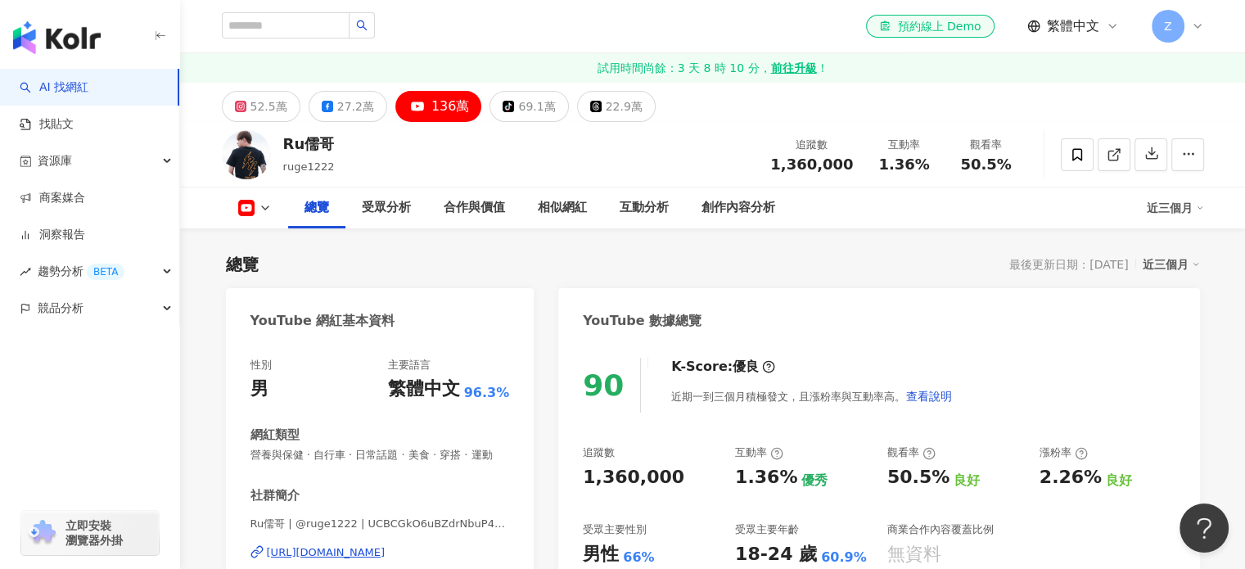
scroll to position [327, 0]
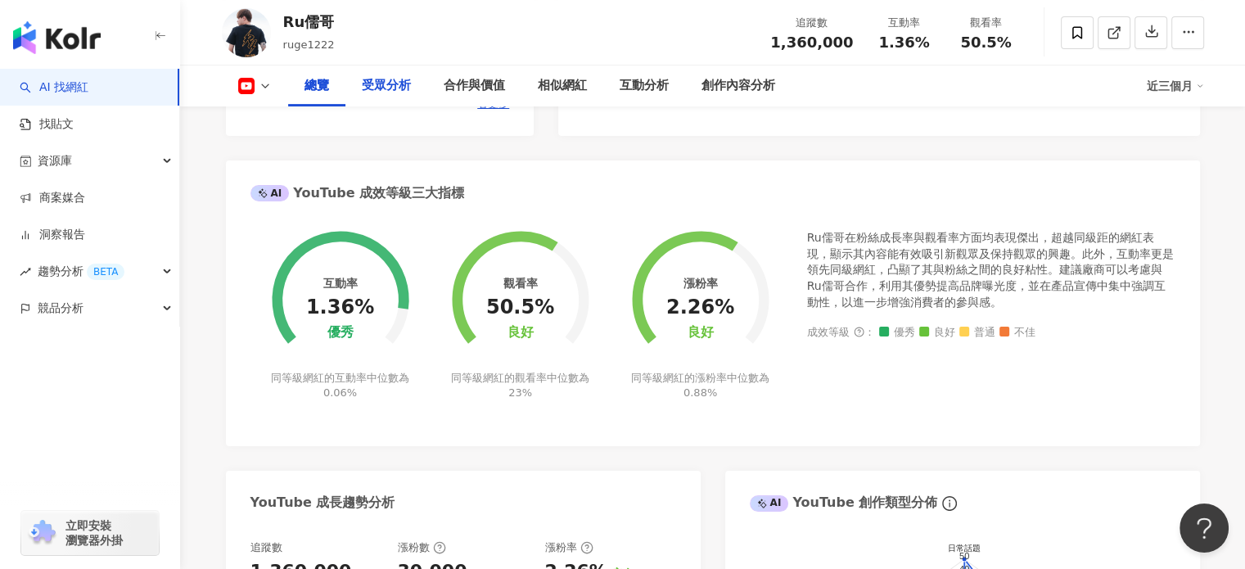
click at [381, 81] on div "受眾分析" at bounding box center [386, 86] width 49 height 20
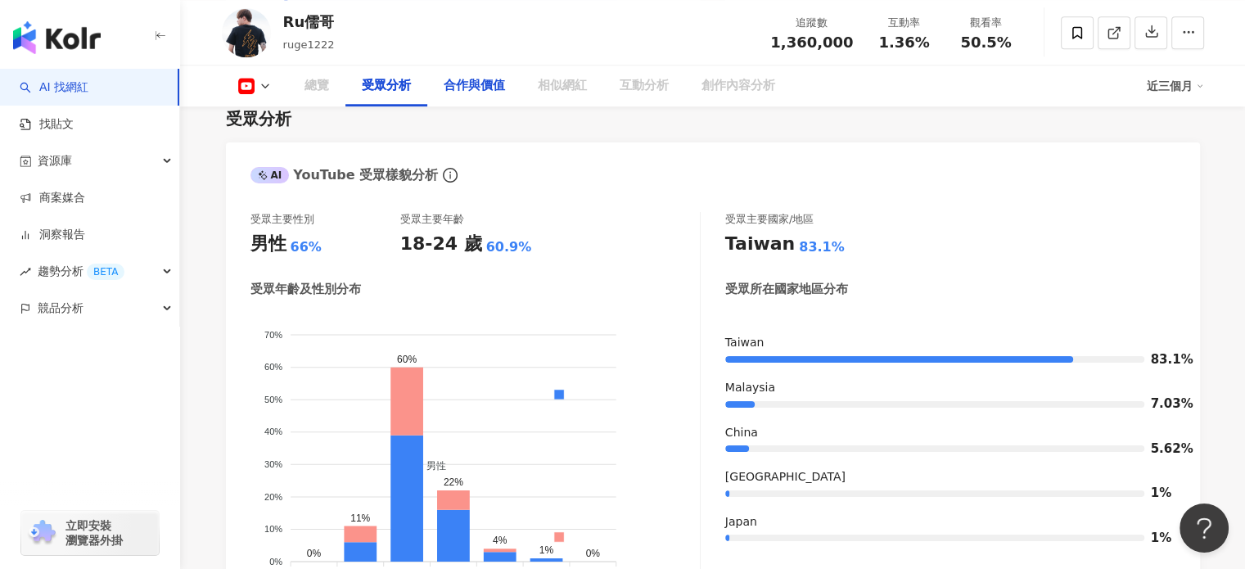
click at [478, 86] on div "合作與價值" at bounding box center [474, 86] width 61 height 20
click at [465, 85] on div "合作與價值" at bounding box center [474, 86] width 61 height 20
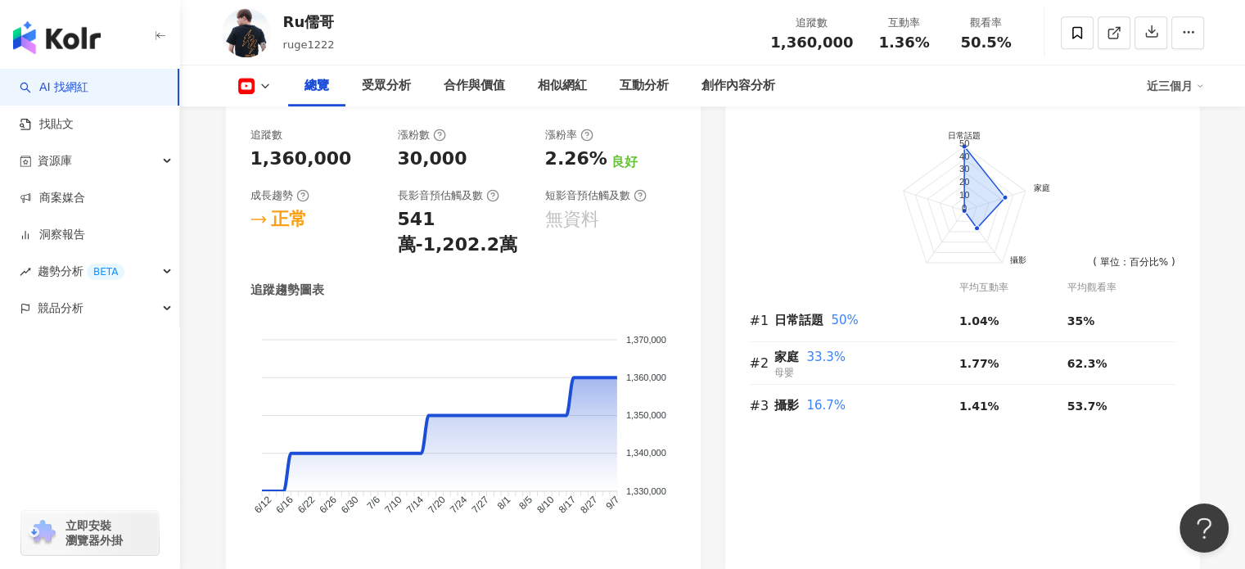
scroll to position [939, 0]
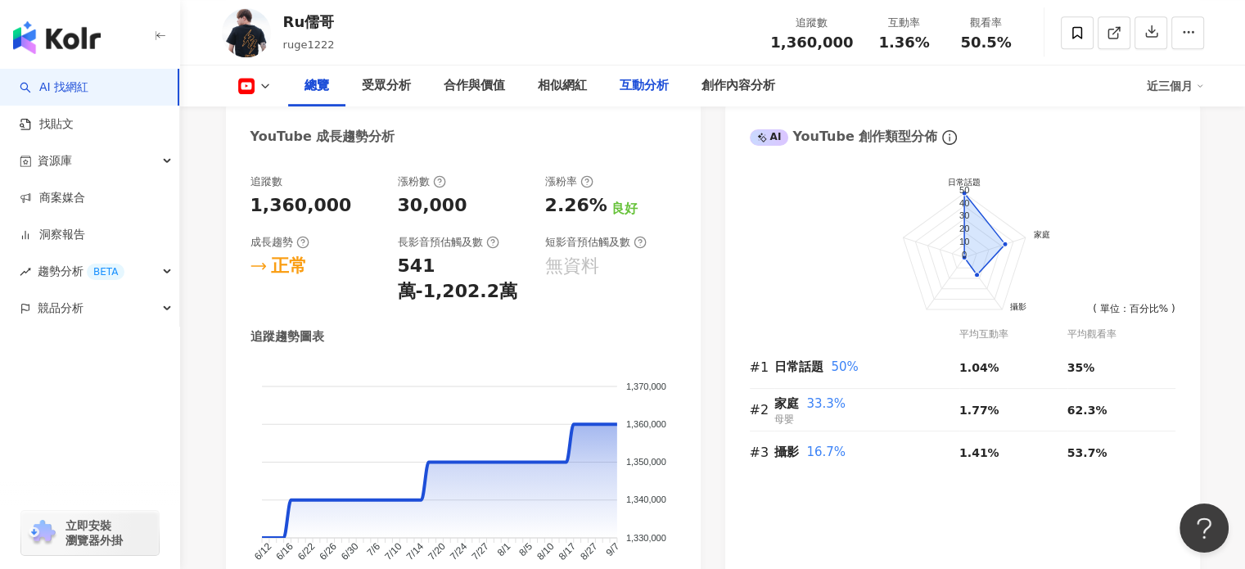
click at [634, 82] on div "互動分析" at bounding box center [644, 86] width 49 height 20
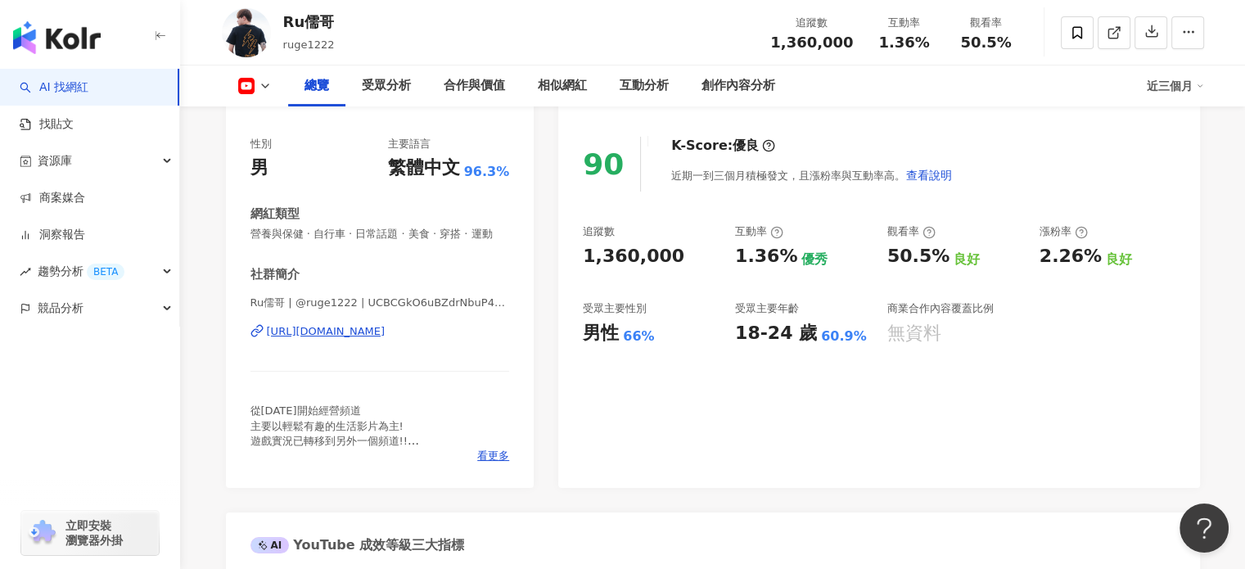
scroll to position [167, 0]
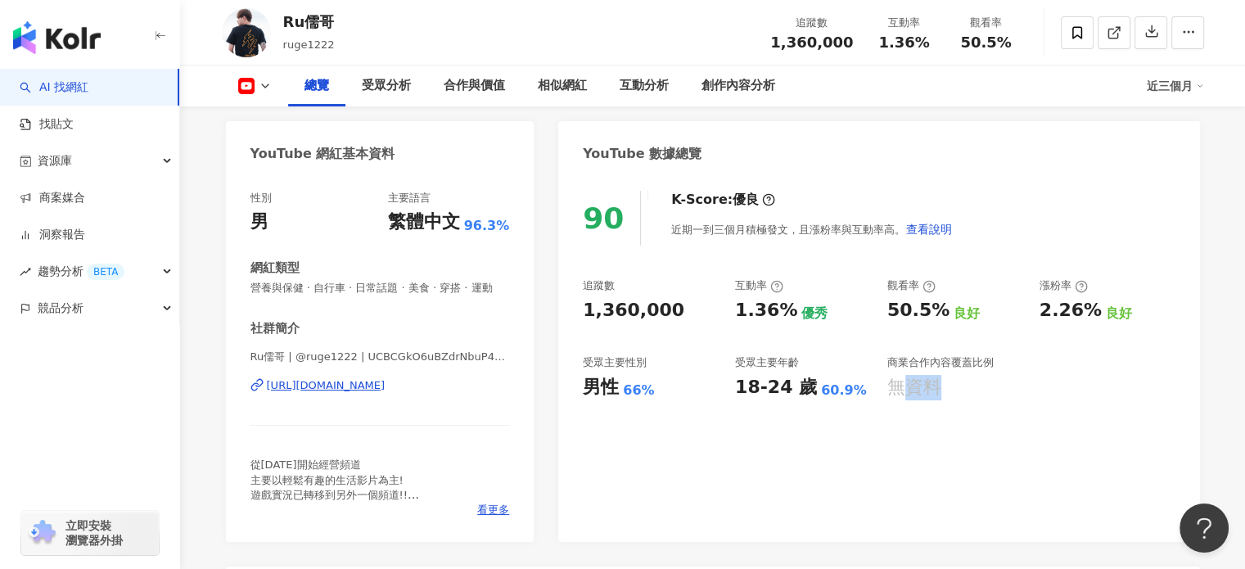
drag, startPoint x: 914, startPoint y: 383, endPoint x: 950, endPoint y: 410, distance: 45.0
click at [950, 410] on div "90 K-Score : 優良 近期一到三個月積極發文，且漲粉率與互動率高。 查看說明 追蹤數 1,360,000 互動率 1.36% 優秀 觀看率 50.5…" at bounding box center [878, 358] width 641 height 368
click at [957, 402] on div "90 K-Score : 優良 近期一到三個月積極發文，且漲粉率與互動率高。 查看說明 追蹤數 1,360,000 互動率 1.36% 優秀 觀看率 50.5…" at bounding box center [878, 358] width 641 height 368
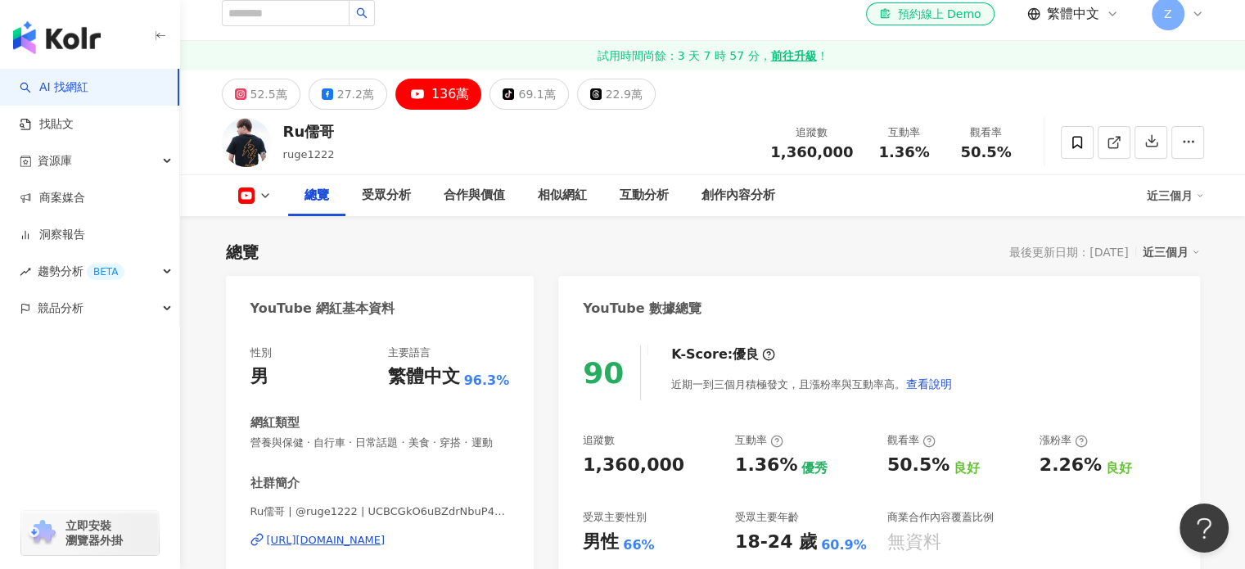
scroll to position [0, 0]
